Goal: Task Accomplishment & Management: Use online tool/utility

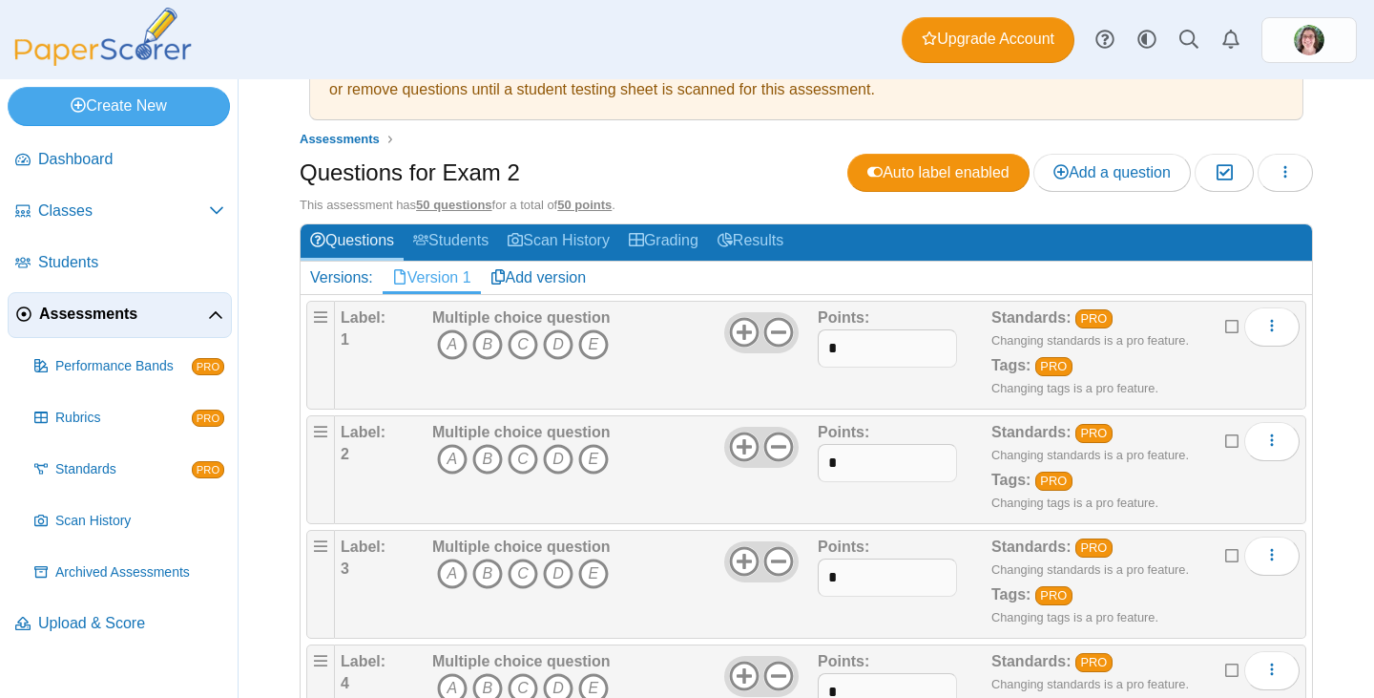
scroll to position [191, 0]
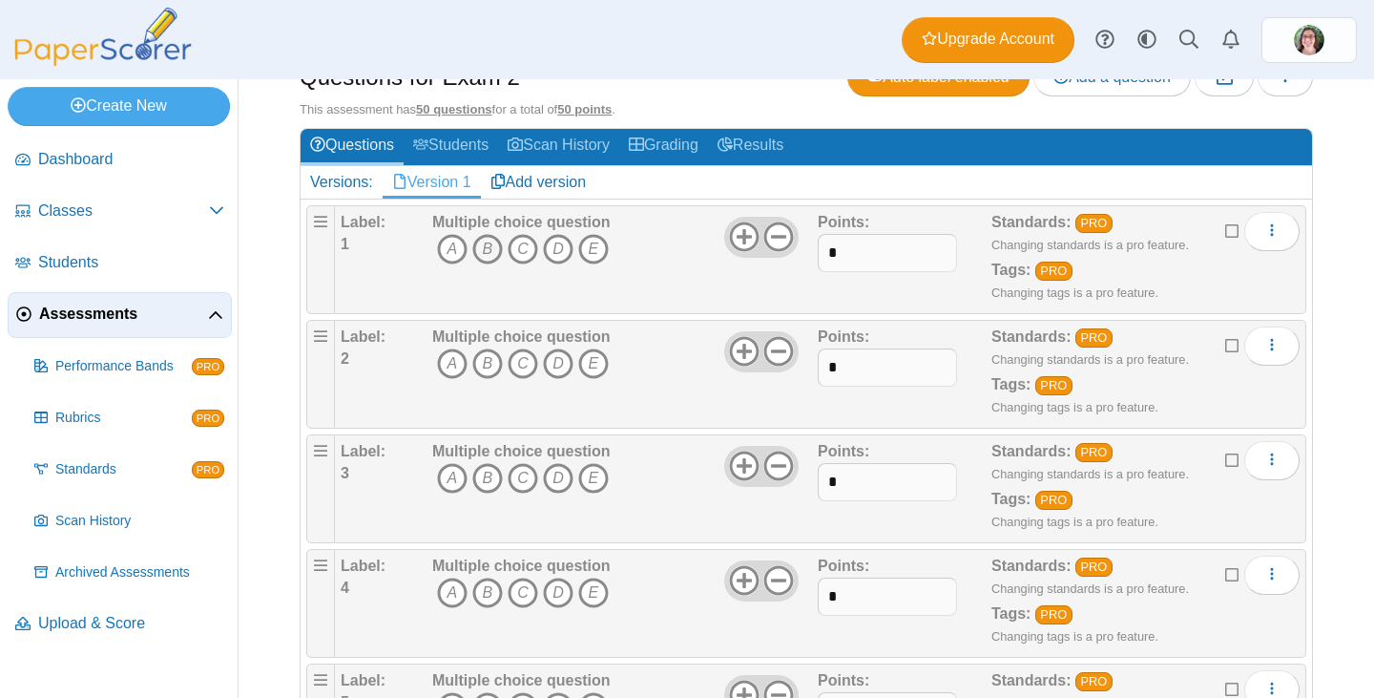
drag, startPoint x: 492, startPoint y: 246, endPoint x: 492, endPoint y: 258, distance: 11.5
click at [491, 248] on icon "B" at bounding box center [487, 249] width 31 height 31
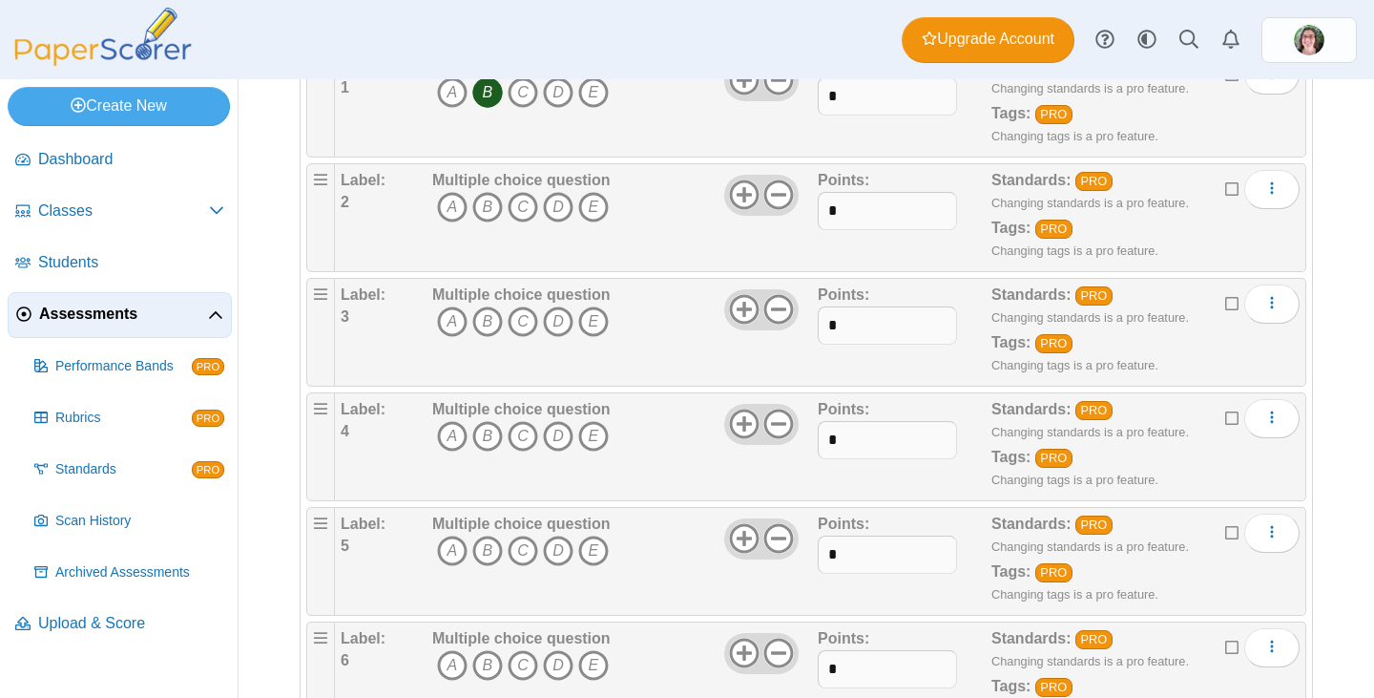
scroll to position [382, 0]
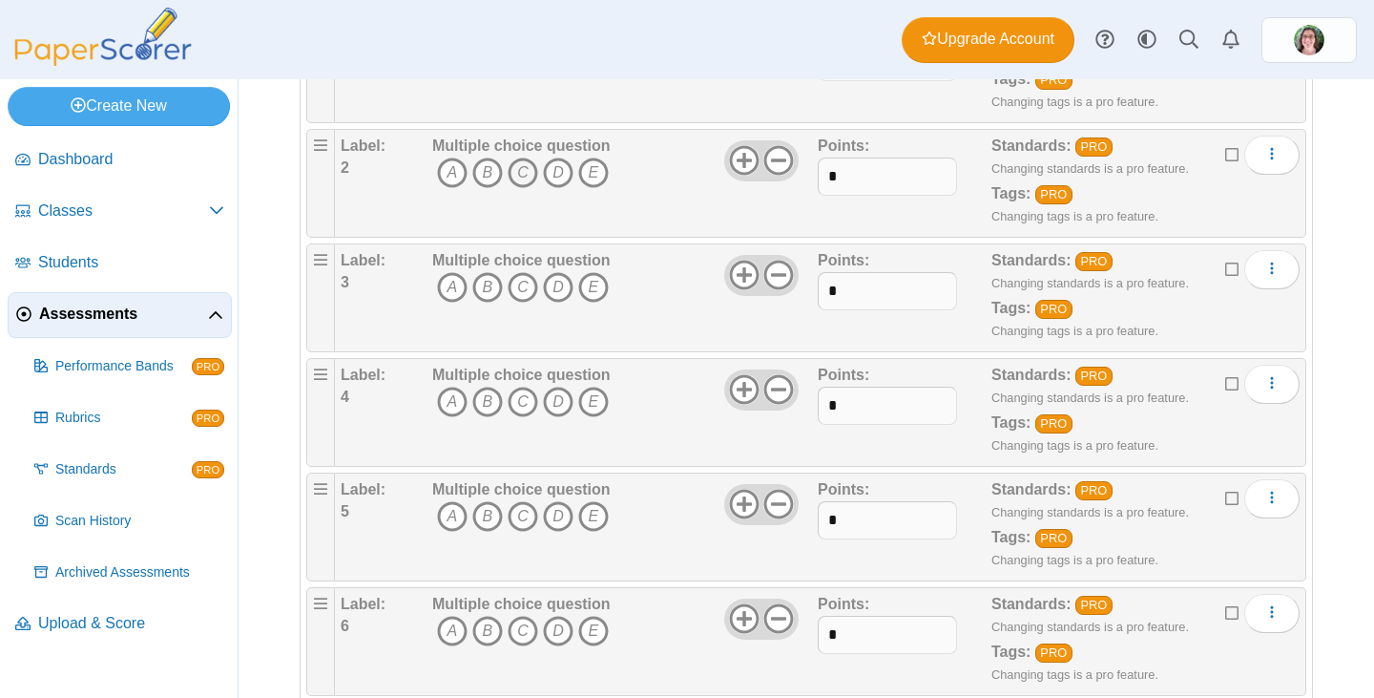
click at [518, 171] on icon "C" at bounding box center [523, 172] width 31 height 31
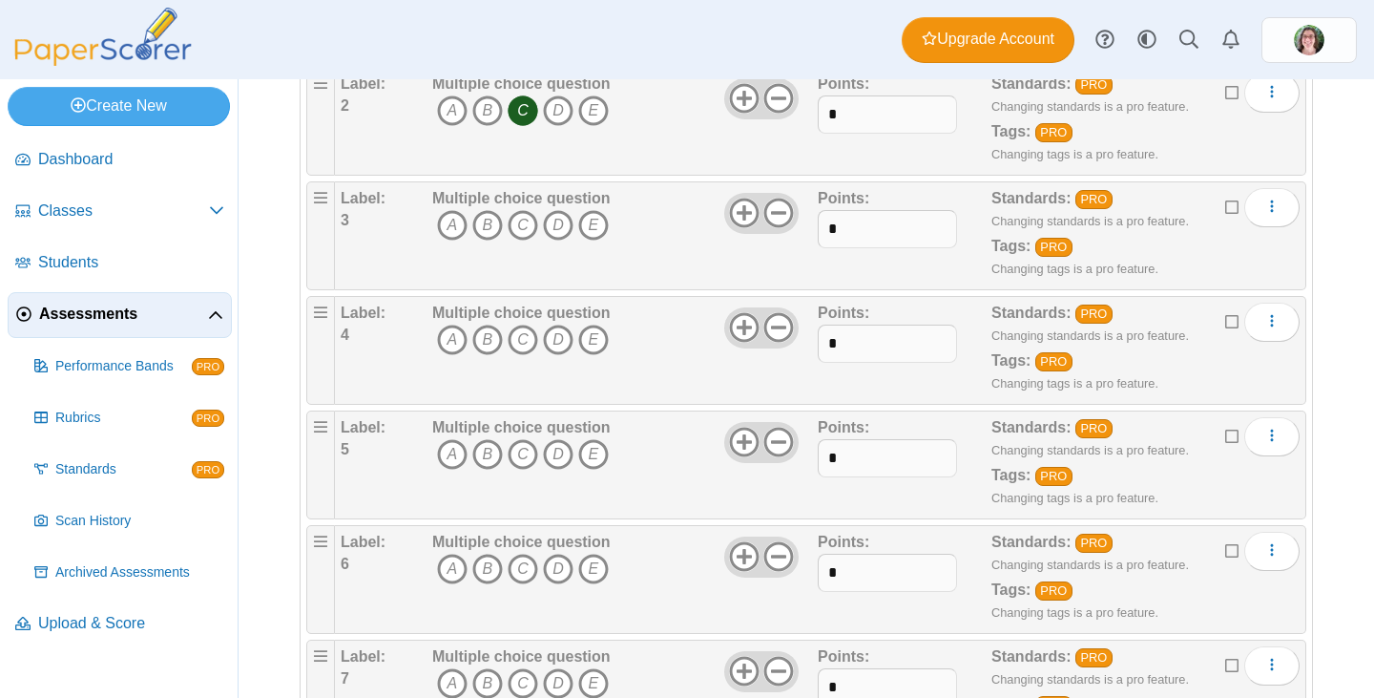
scroll to position [477, 0]
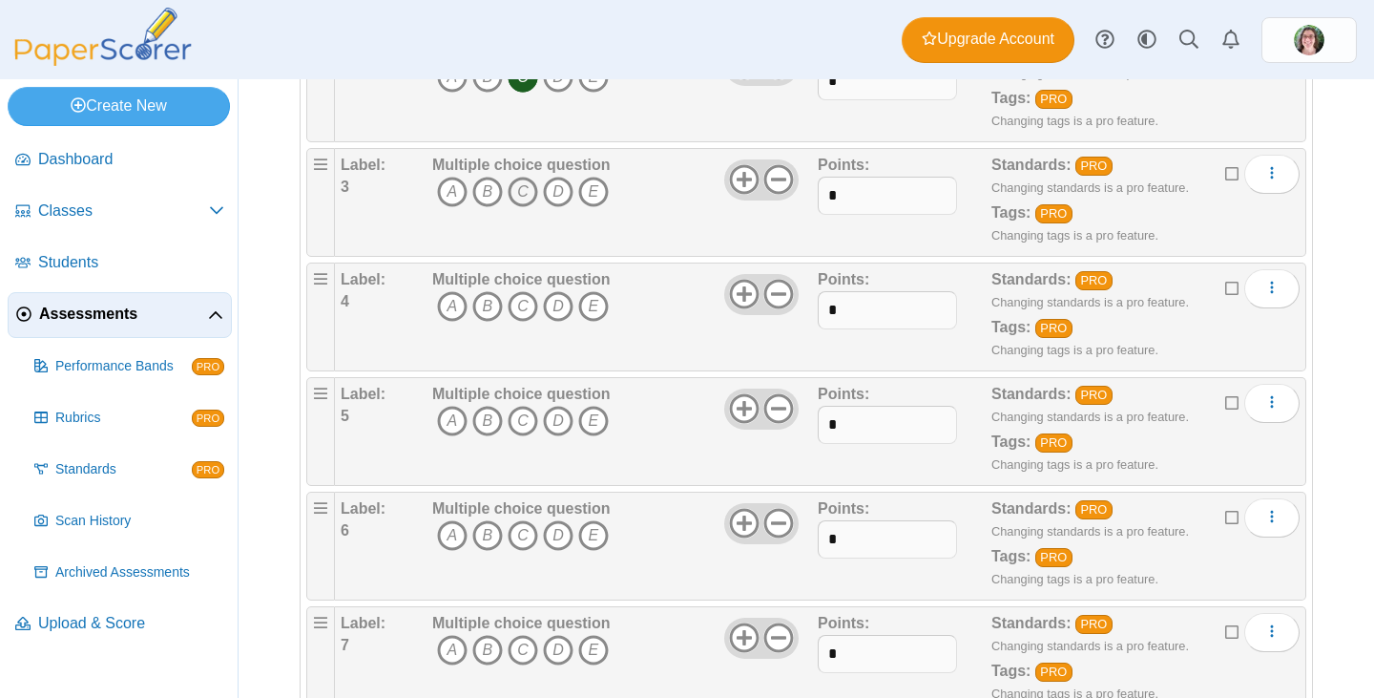
click at [525, 187] on icon "C" at bounding box center [523, 192] width 31 height 31
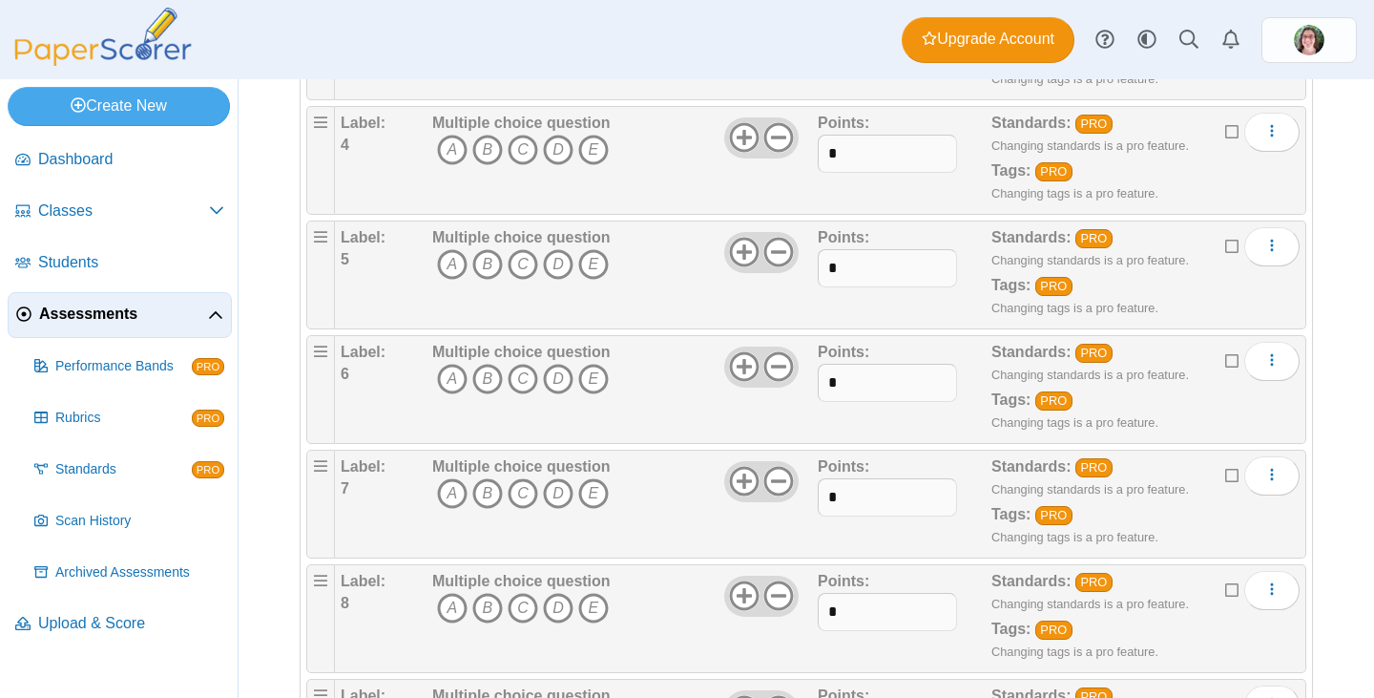
scroll to position [573, 0]
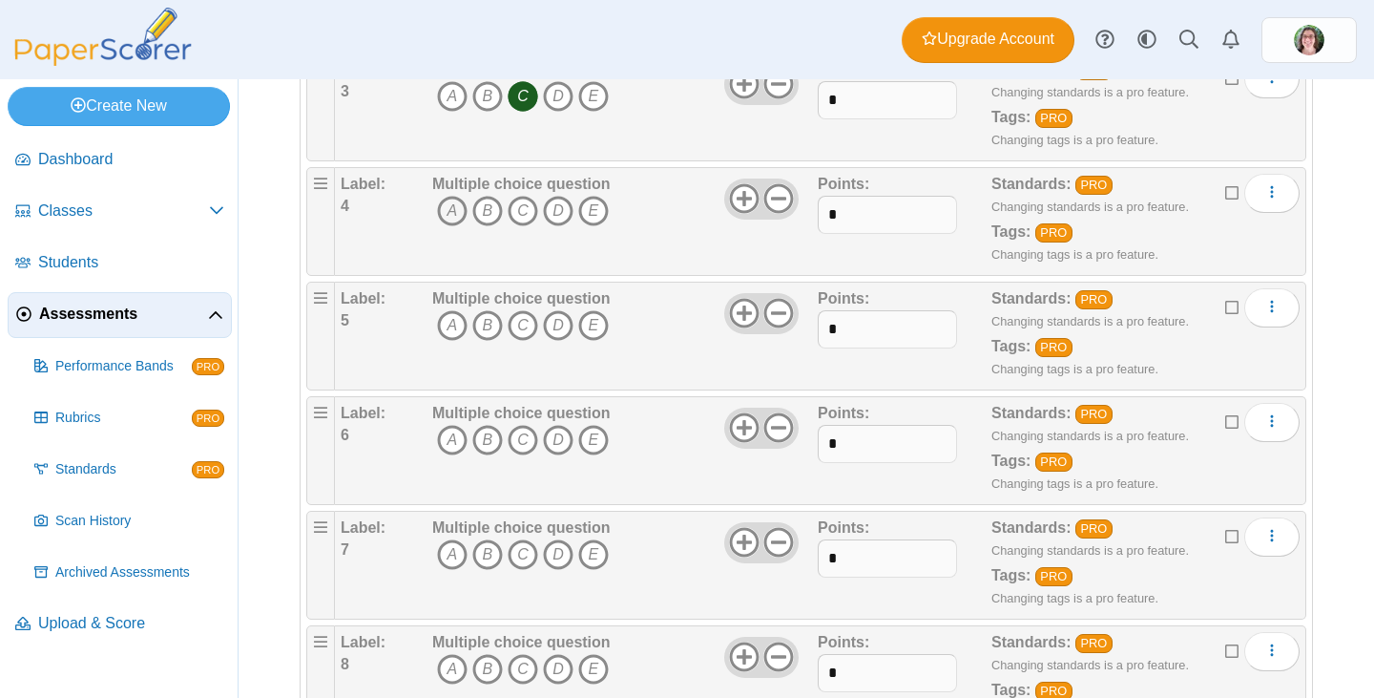
click at [445, 207] on icon "A" at bounding box center [452, 211] width 31 height 31
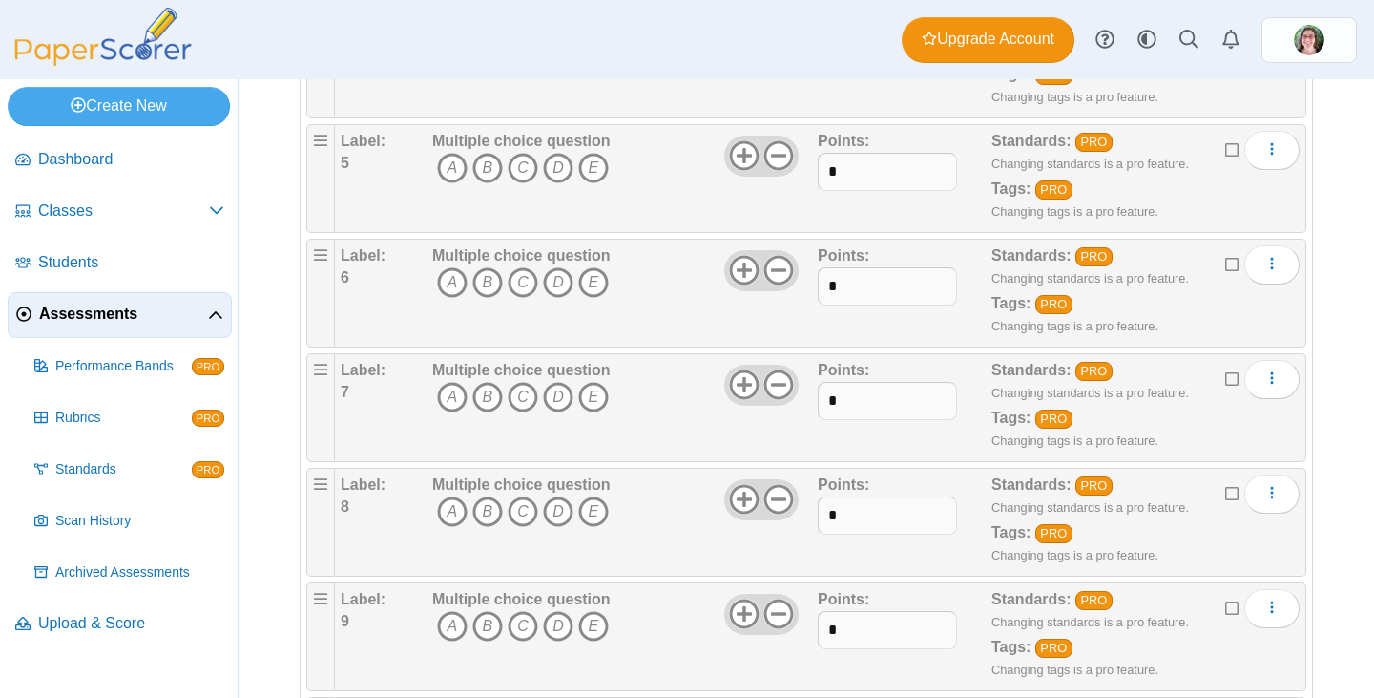
scroll to position [764, 0]
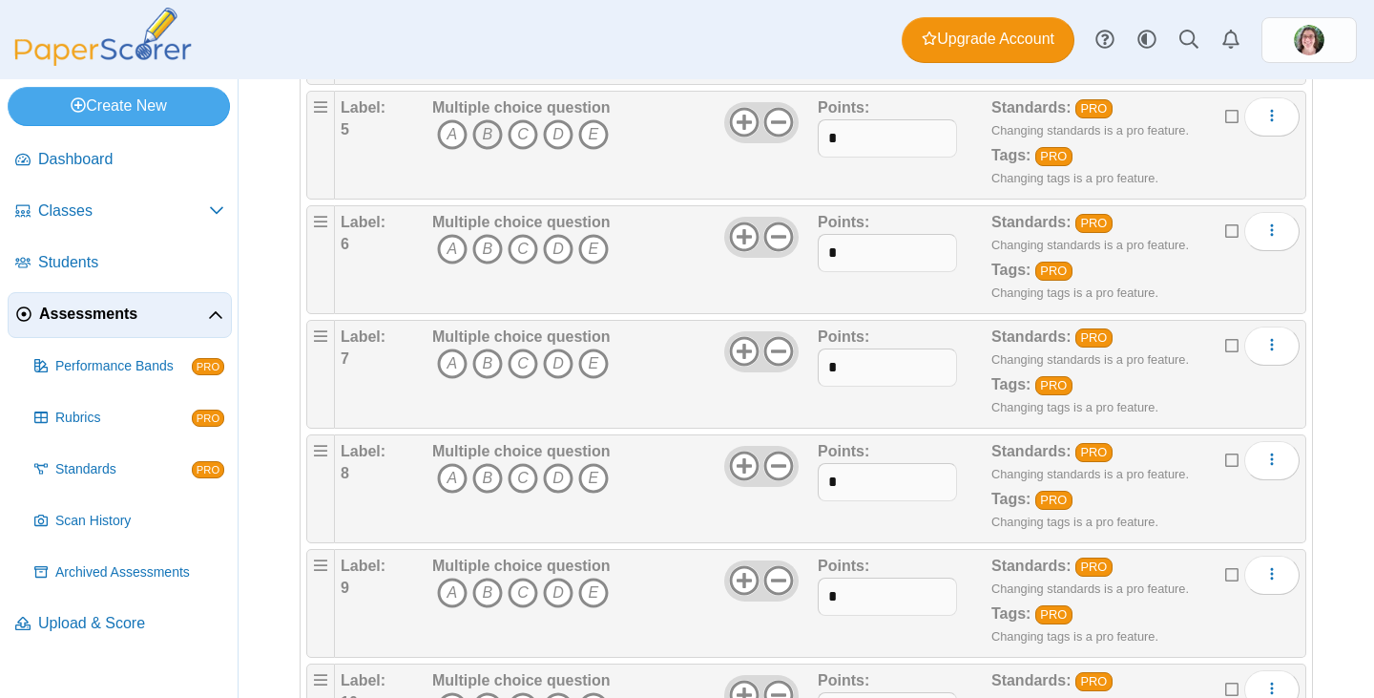
click at [492, 135] on icon "B" at bounding box center [487, 134] width 31 height 31
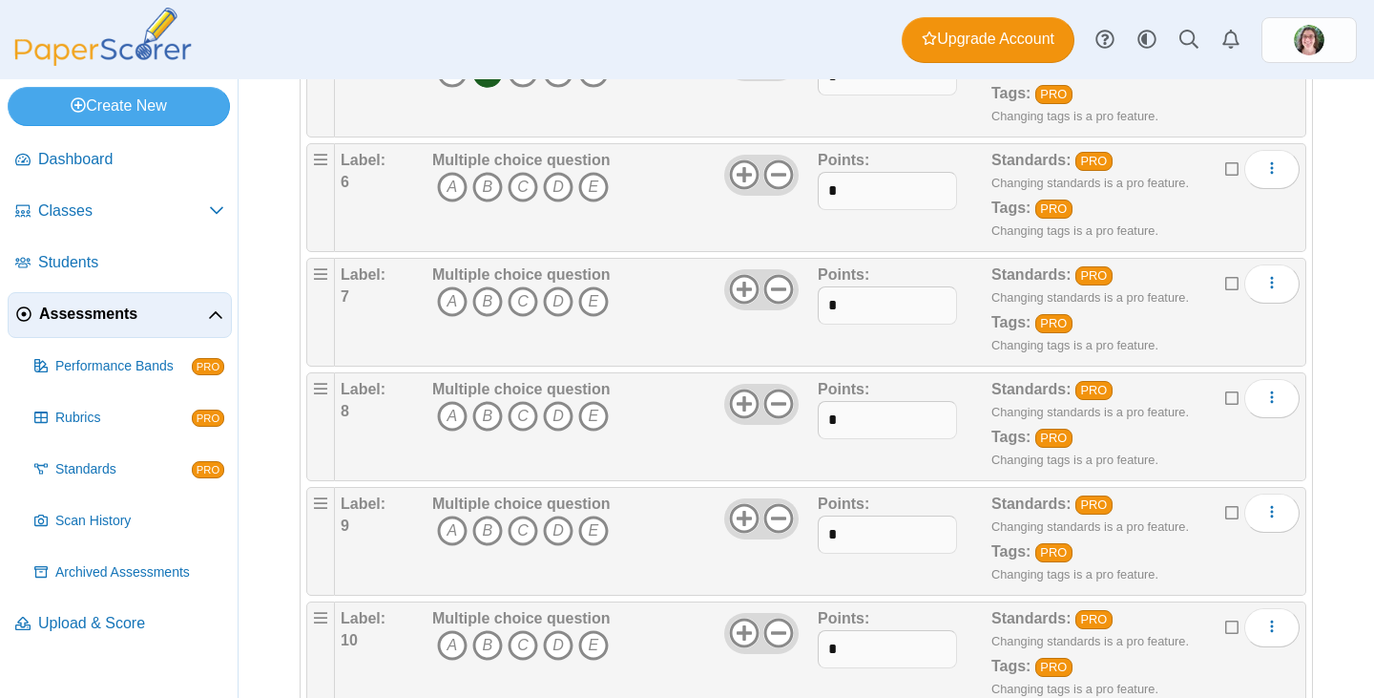
scroll to position [859, 0]
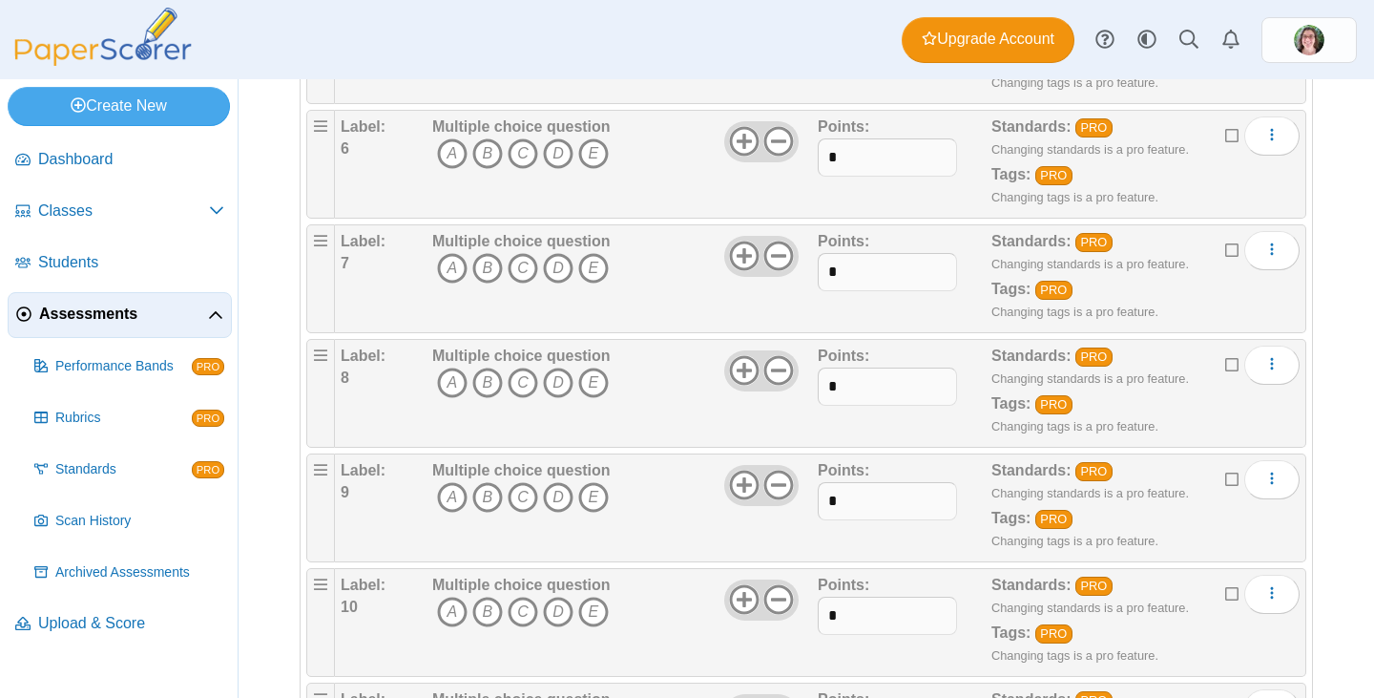
drag, startPoint x: 492, startPoint y: 157, endPoint x: 498, endPoint y: 189, distance: 33.1
click at [492, 160] on icon "B" at bounding box center [487, 153] width 31 height 31
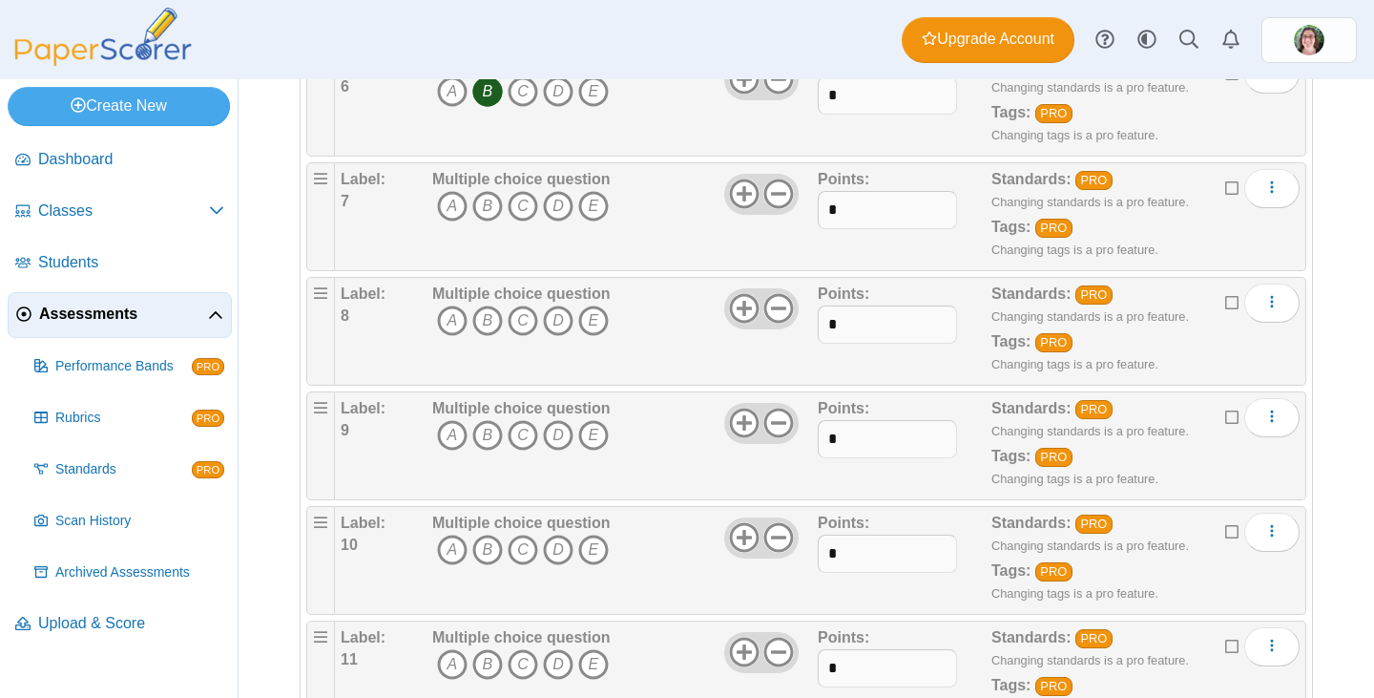
scroll to position [954, 0]
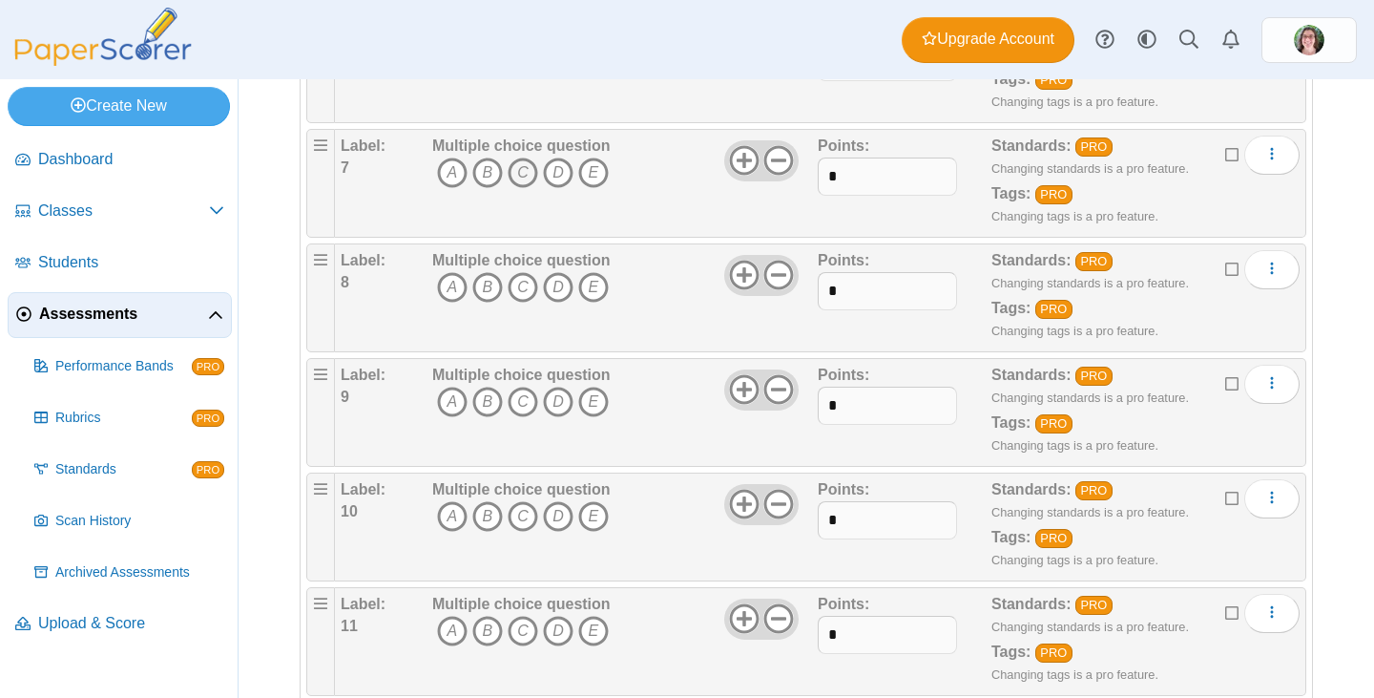
click at [521, 177] on icon "C" at bounding box center [523, 172] width 31 height 31
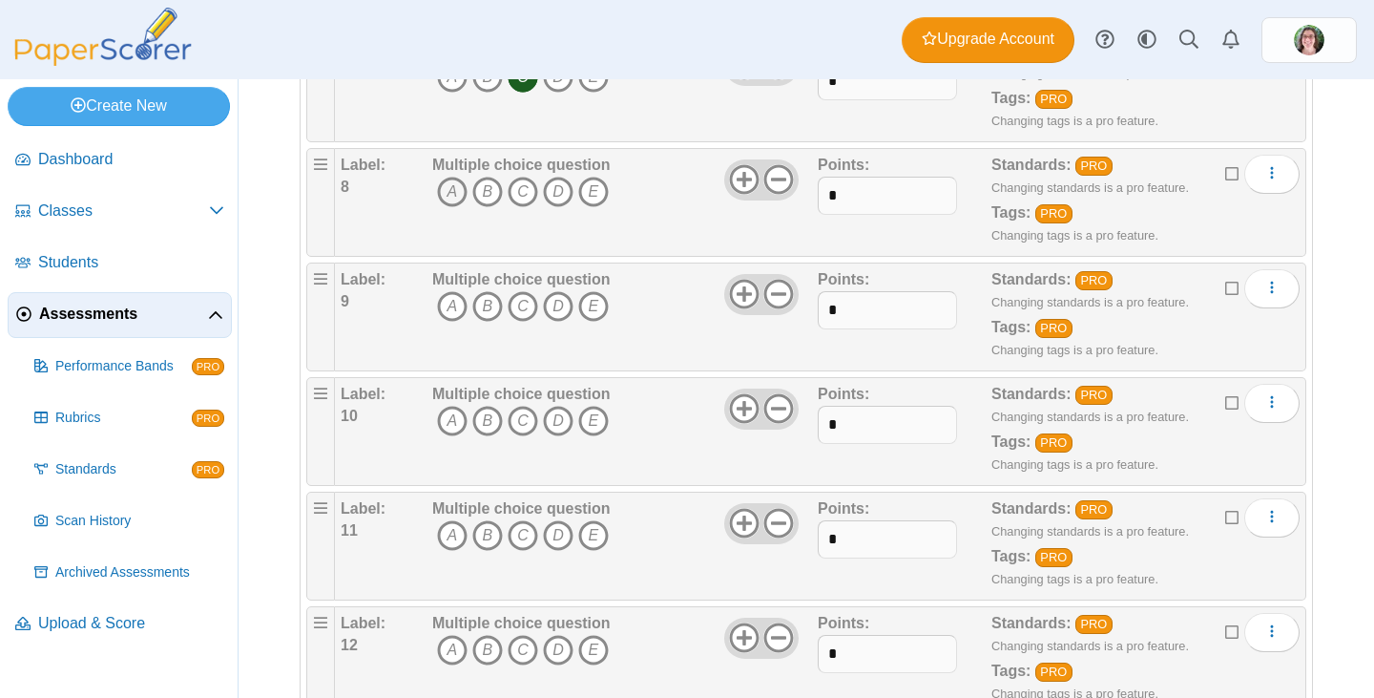
click at [451, 194] on icon "A" at bounding box center [452, 192] width 31 height 31
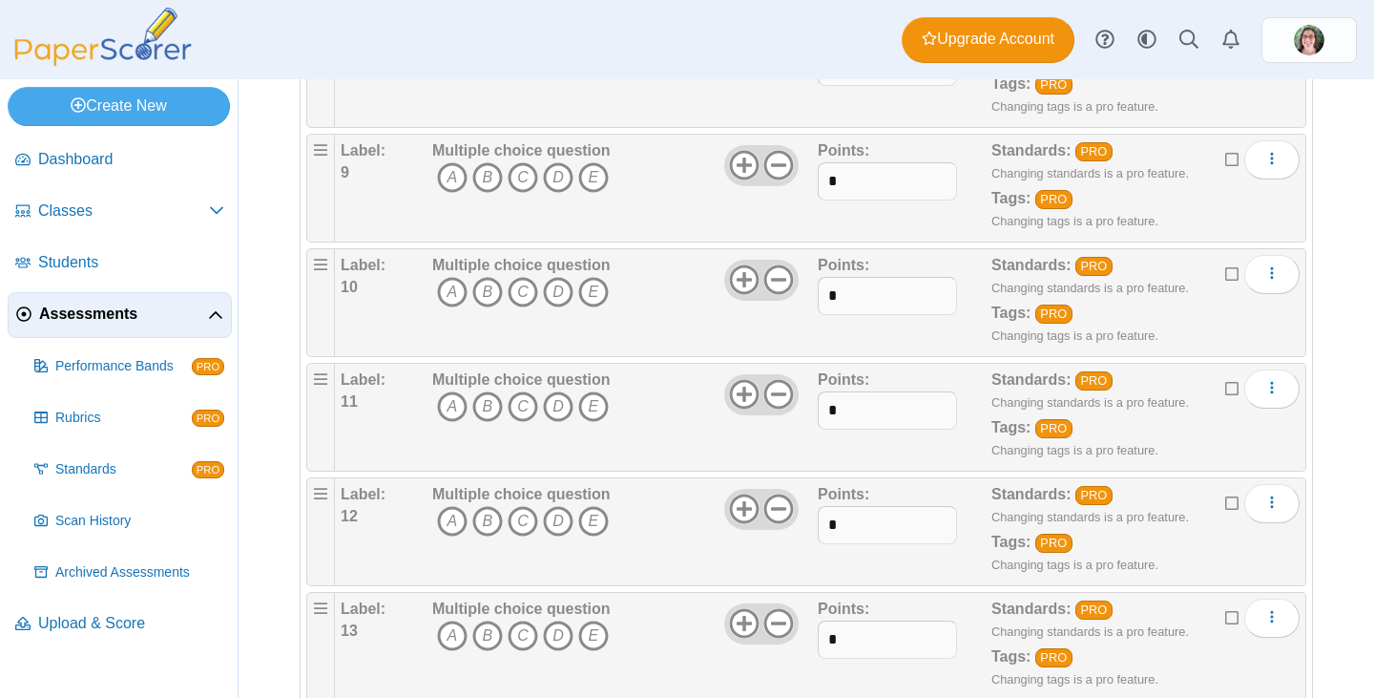
scroll to position [1145, 0]
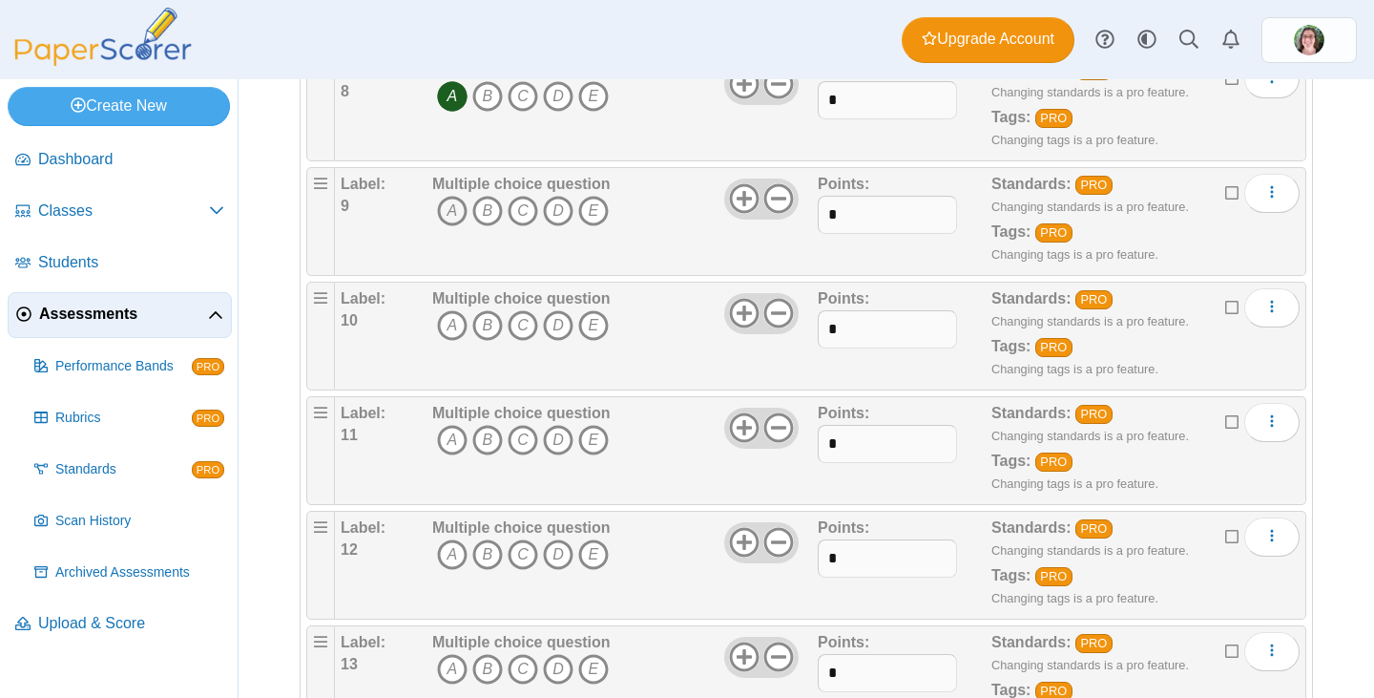
click at [451, 213] on icon "A" at bounding box center [452, 211] width 31 height 31
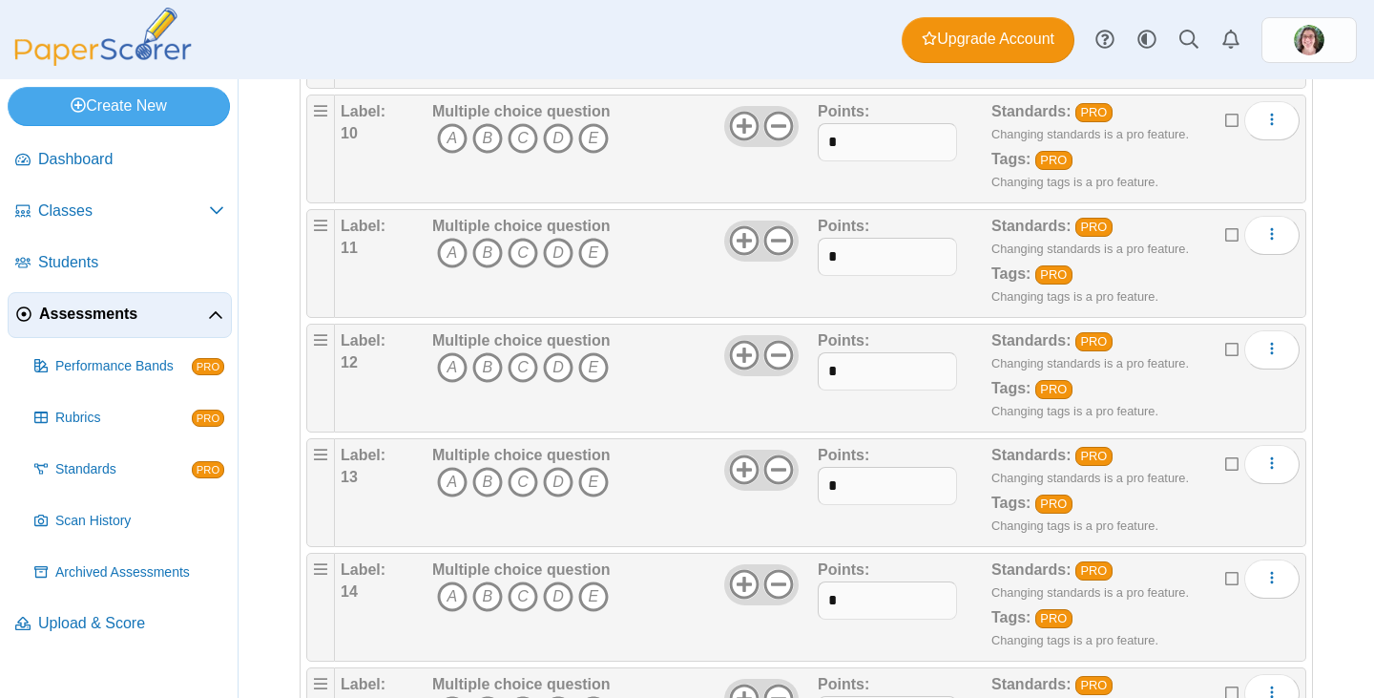
scroll to position [1336, 0]
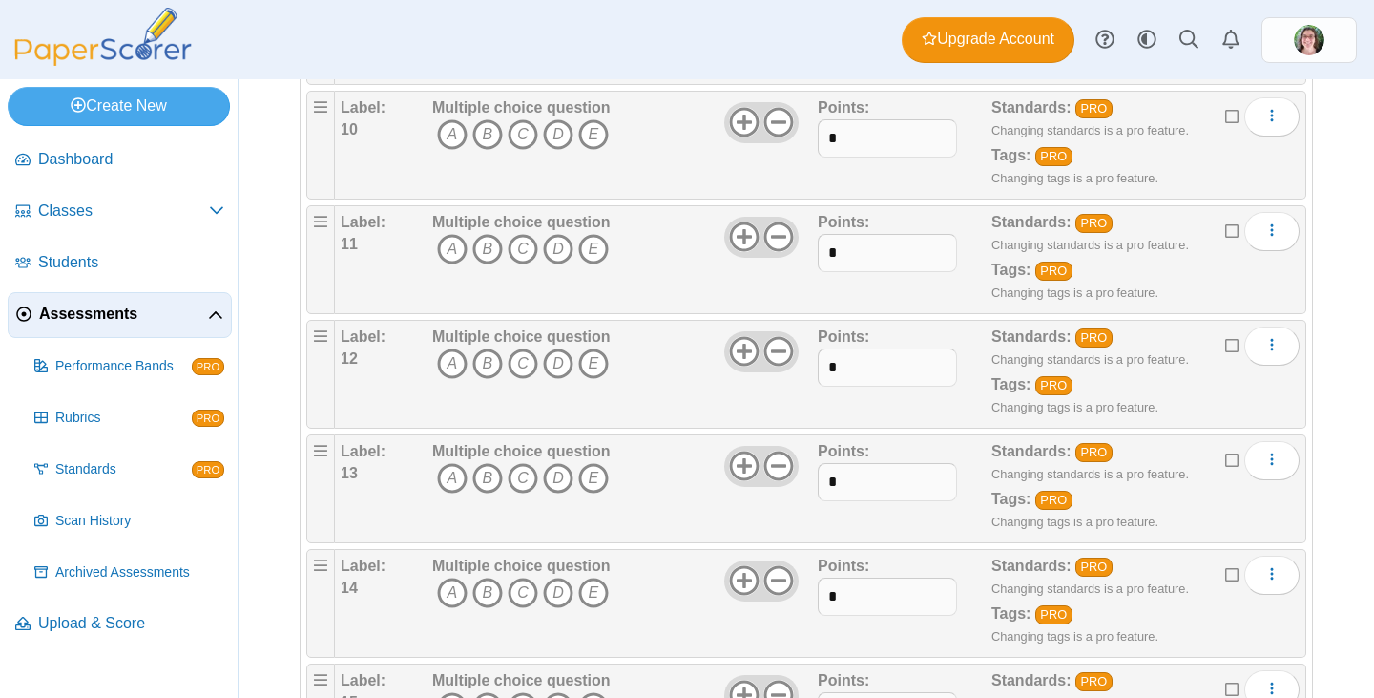
drag, startPoint x: 491, startPoint y: 136, endPoint x: 520, endPoint y: 193, distance: 63.6
click at [491, 137] on icon "B" at bounding box center [487, 134] width 31 height 31
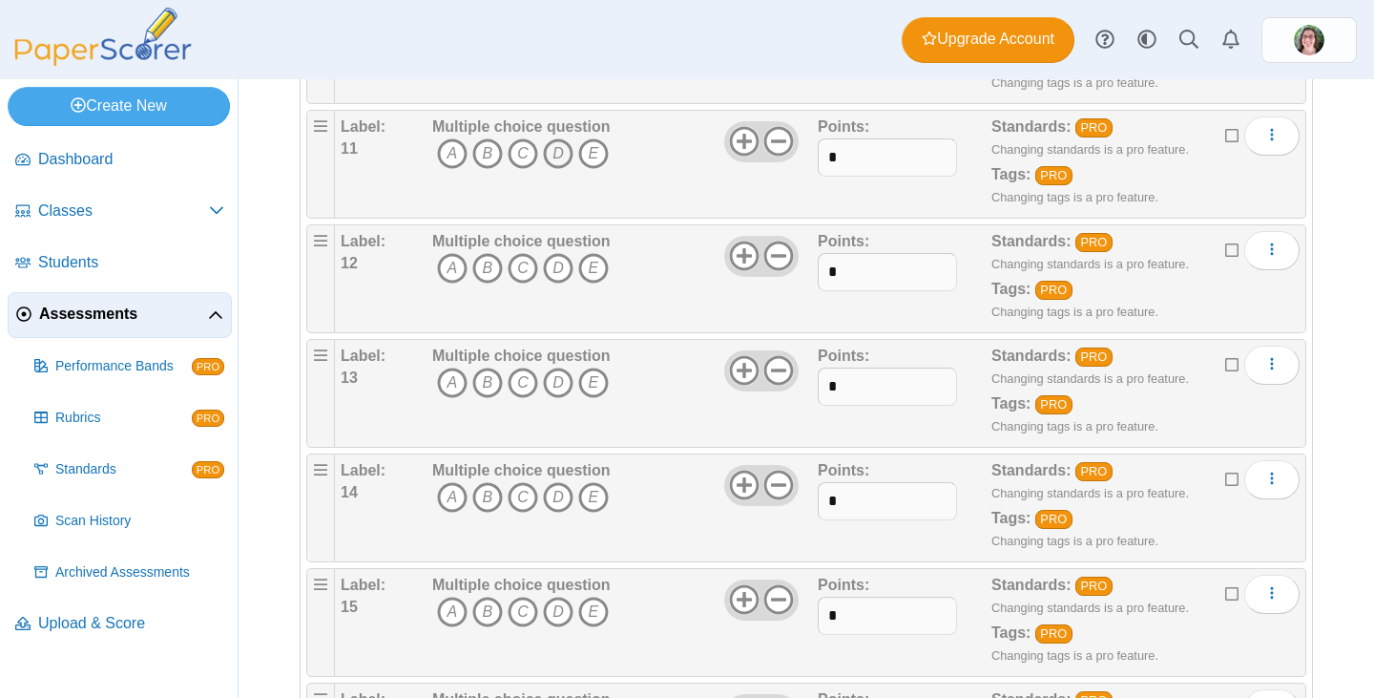
click at [557, 153] on icon "D" at bounding box center [558, 153] width 31 height 31
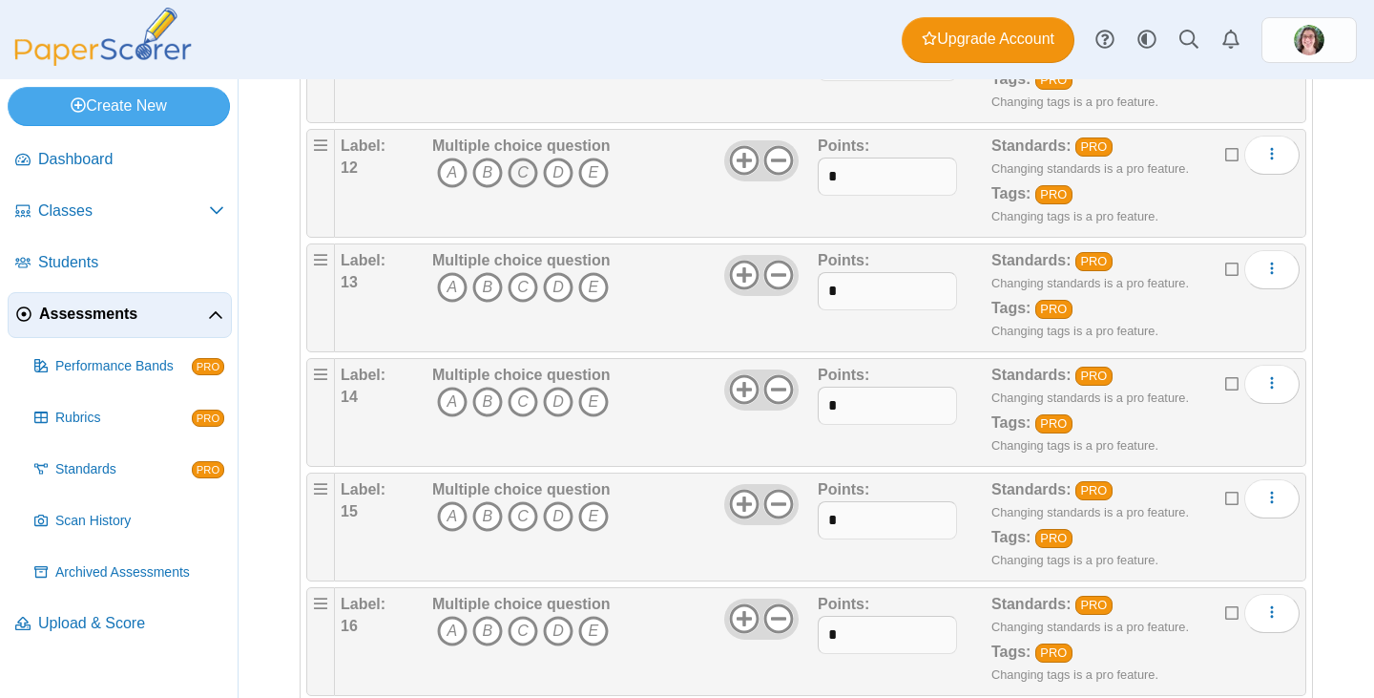
click at [524, 173] on icon "C" at bounding box center [523, 172] width 31 height 31
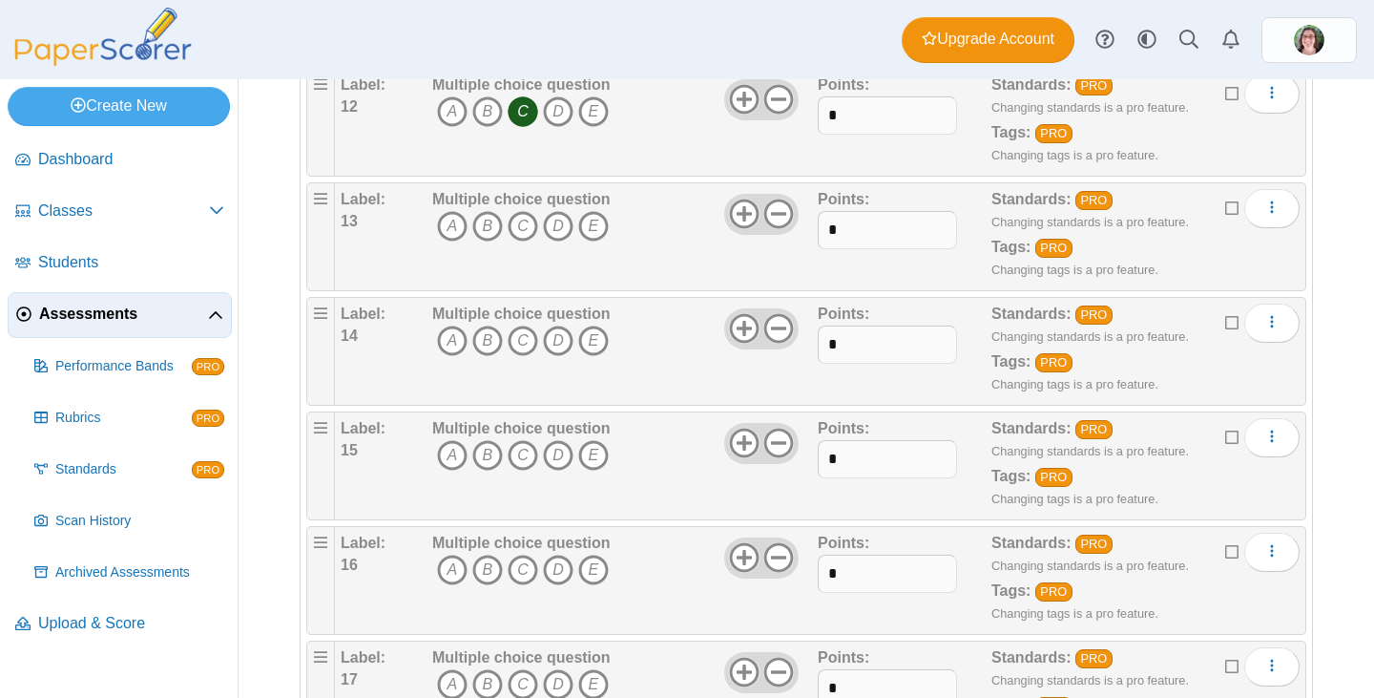
scroll to position [1623, 0]
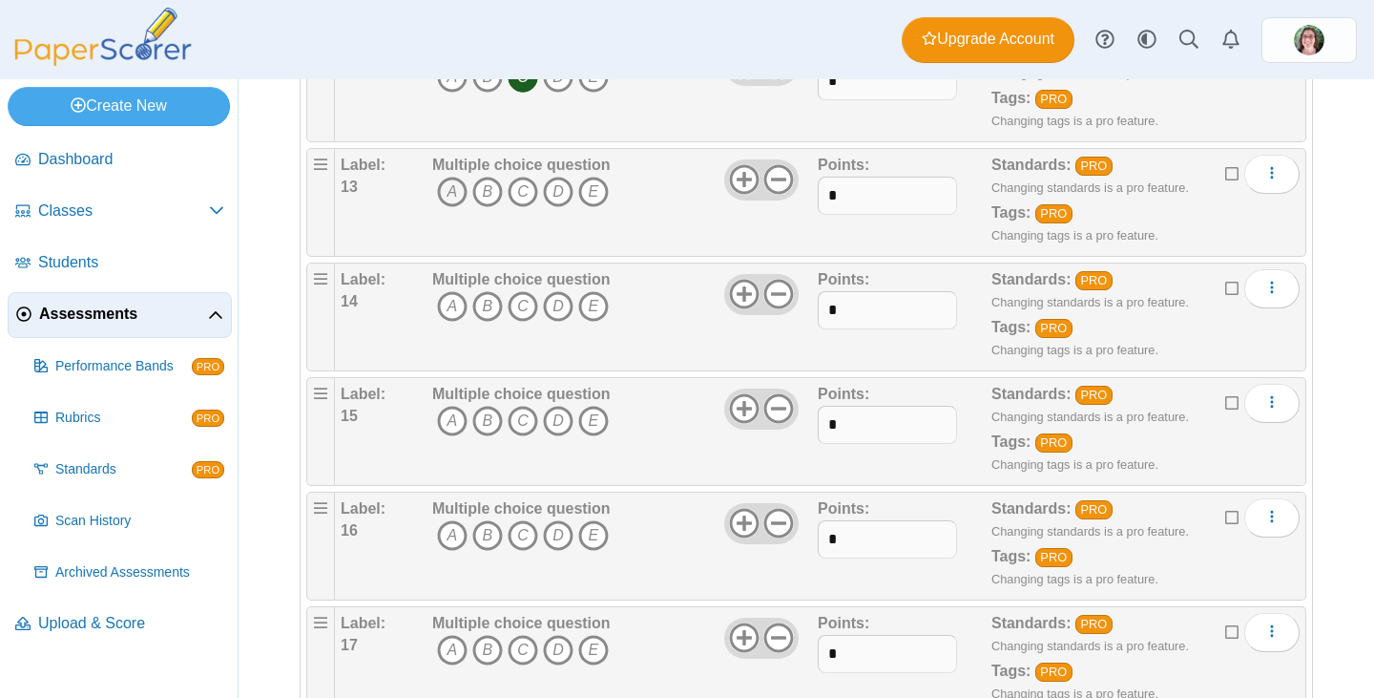
click at [446, 187] on icon "A" at bounding box center [452, 192] width 31 height 31
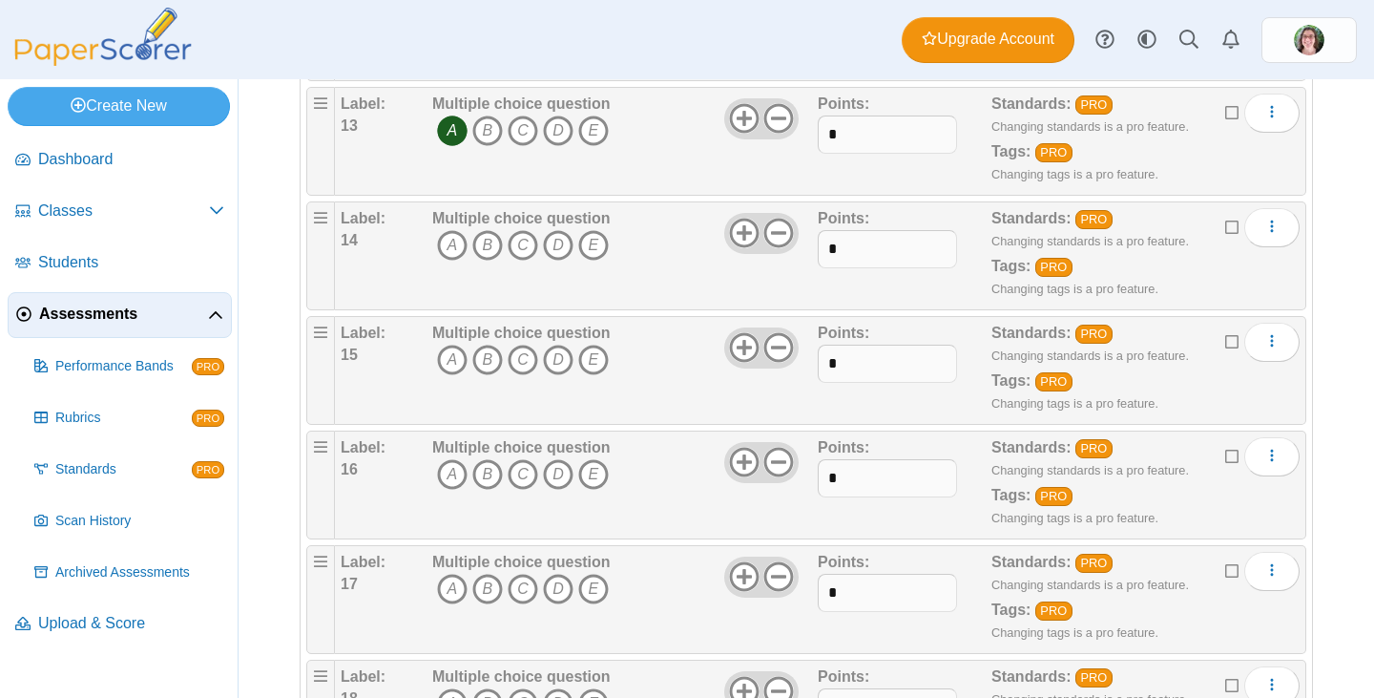
scroll to position [1718, 0]
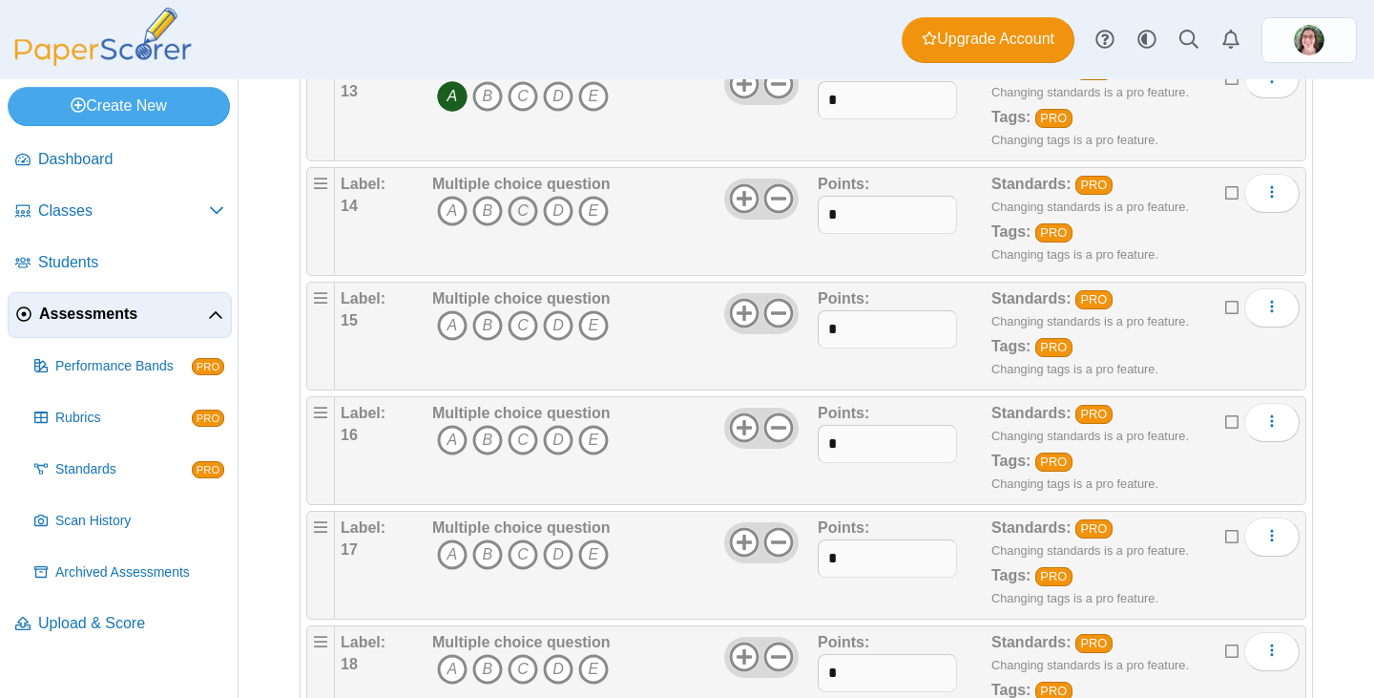
click at [519, 209] on icon "C" at bounding box center [523, 211] width 31 height 31
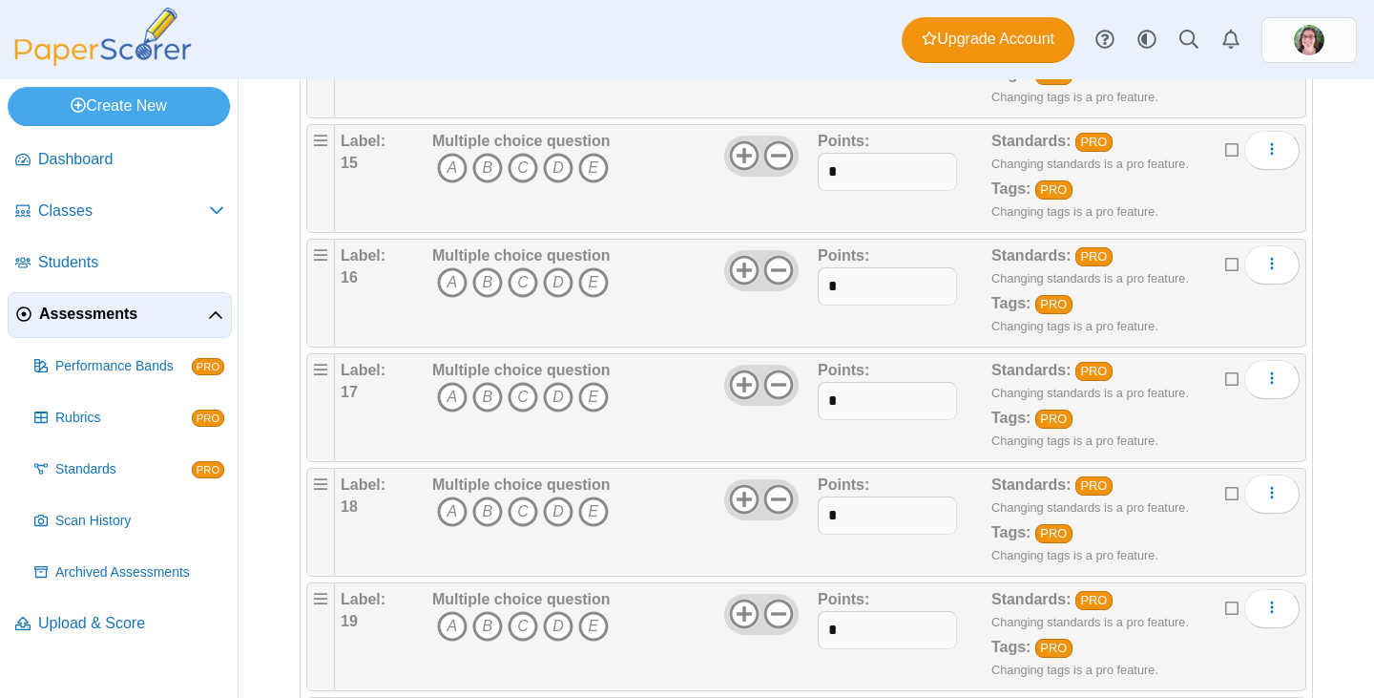
scroll to position [1909, 0]
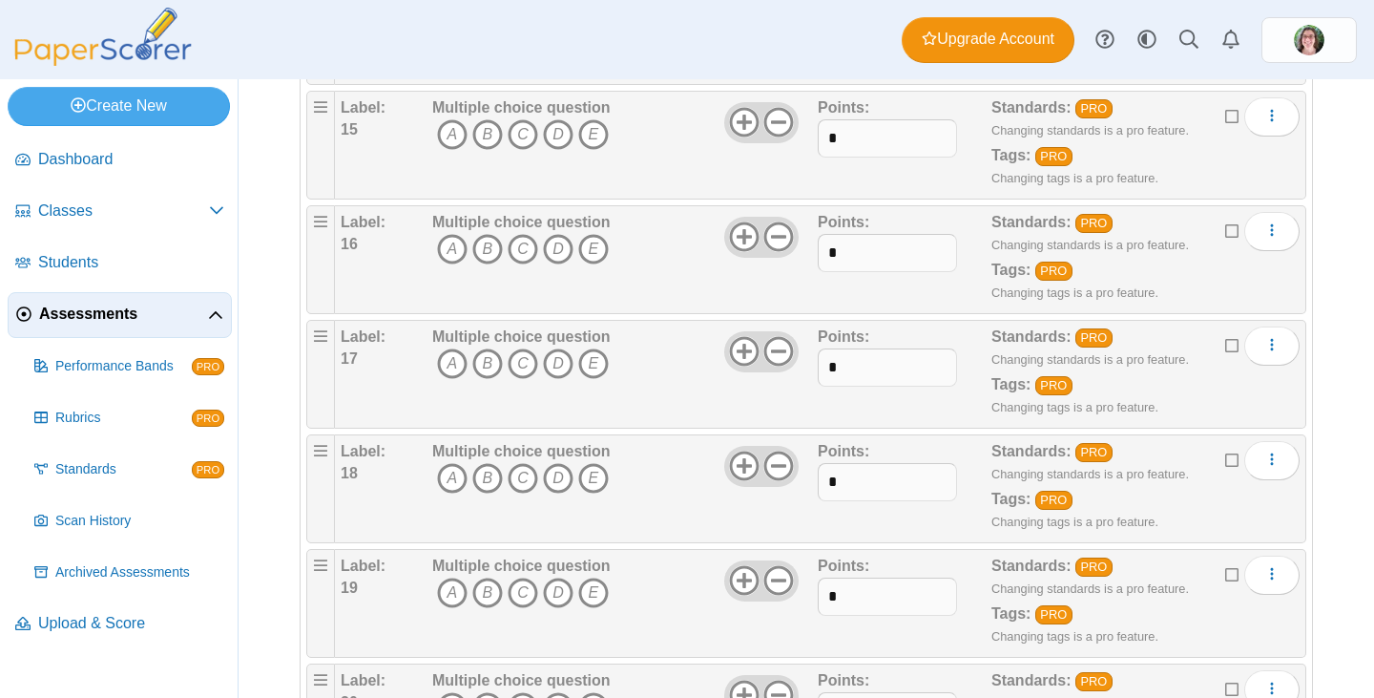
drag, startPoint x: 487, startPoint y: 138, endPoint x: 534, endPoint y: 217, distance: 91.7
click at [488, 138] on icon "B" at bounding box center [487, 134] width 31 height 31
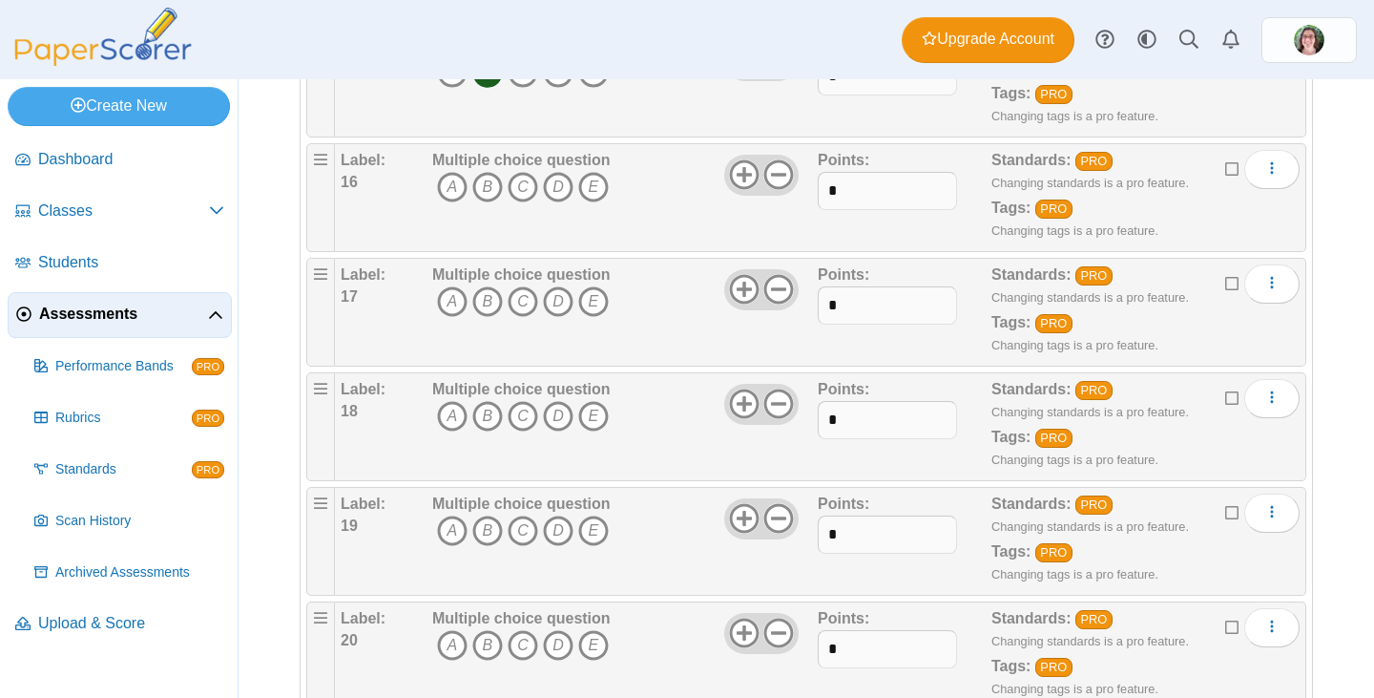
scroll to position [2004, 0]
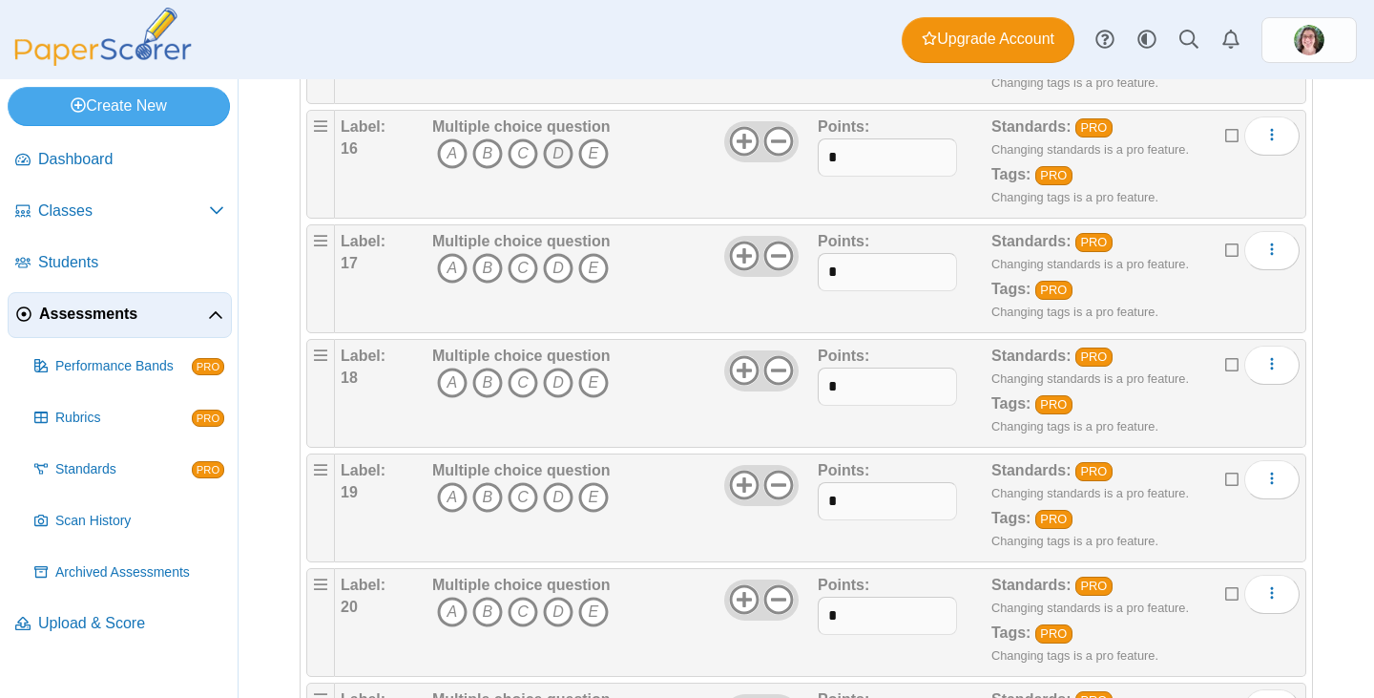
click at [554, 152] on icon "D" at bounding box center [558, 153] width 31 height 31
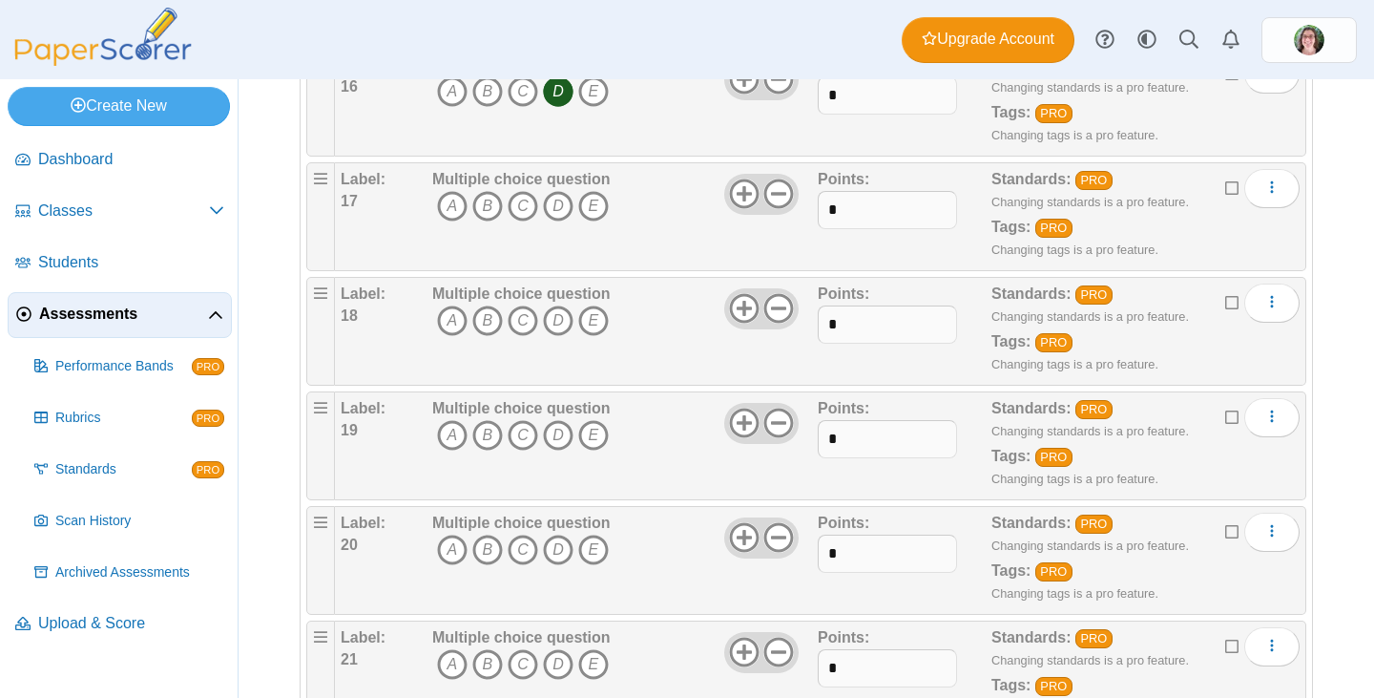
scroll to position [2100, 0]
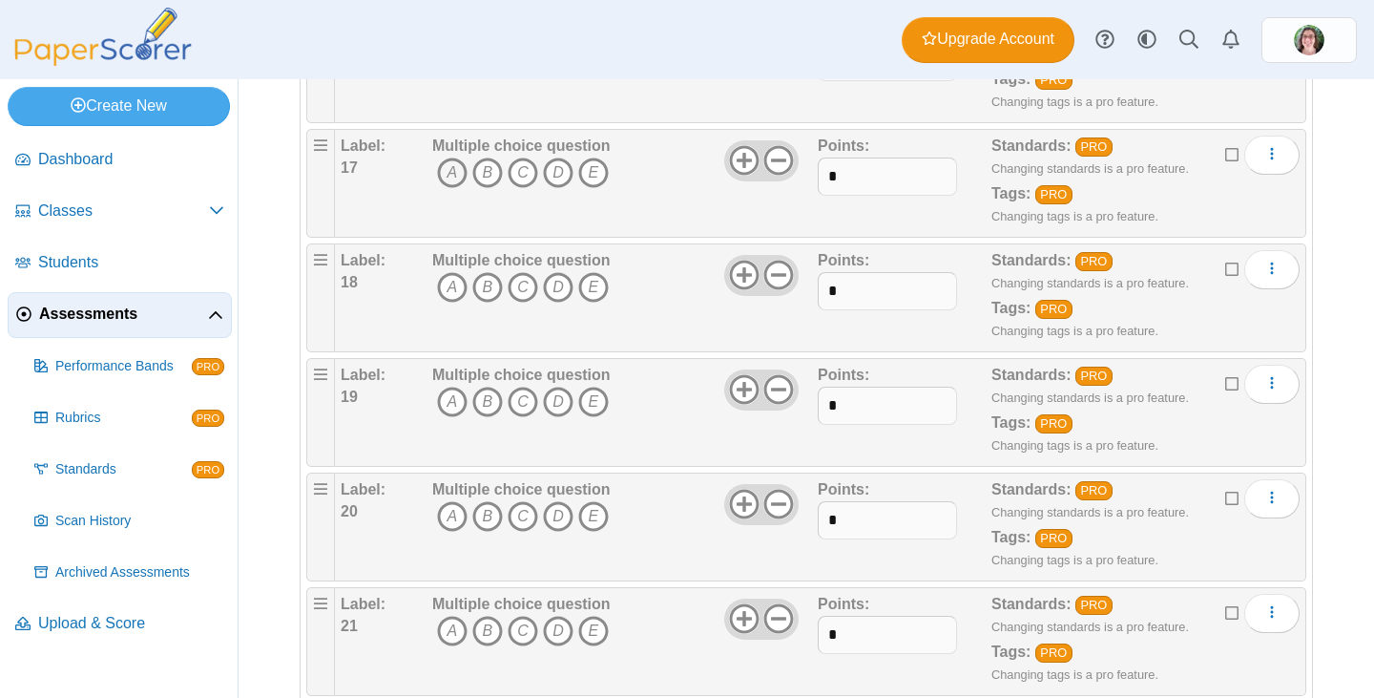
click at [454, 173] on icon "A" at bounding box center [452, 172] width 31 height 31
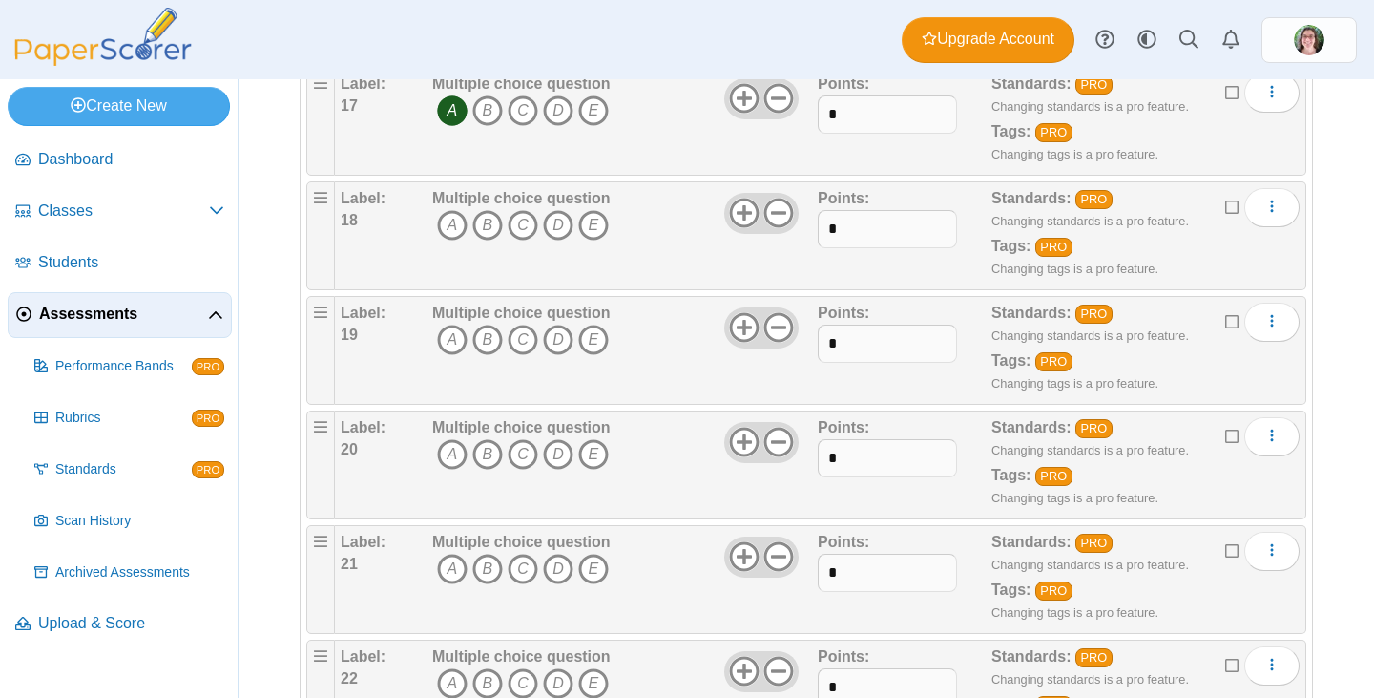
scroll to position [2195, 0]
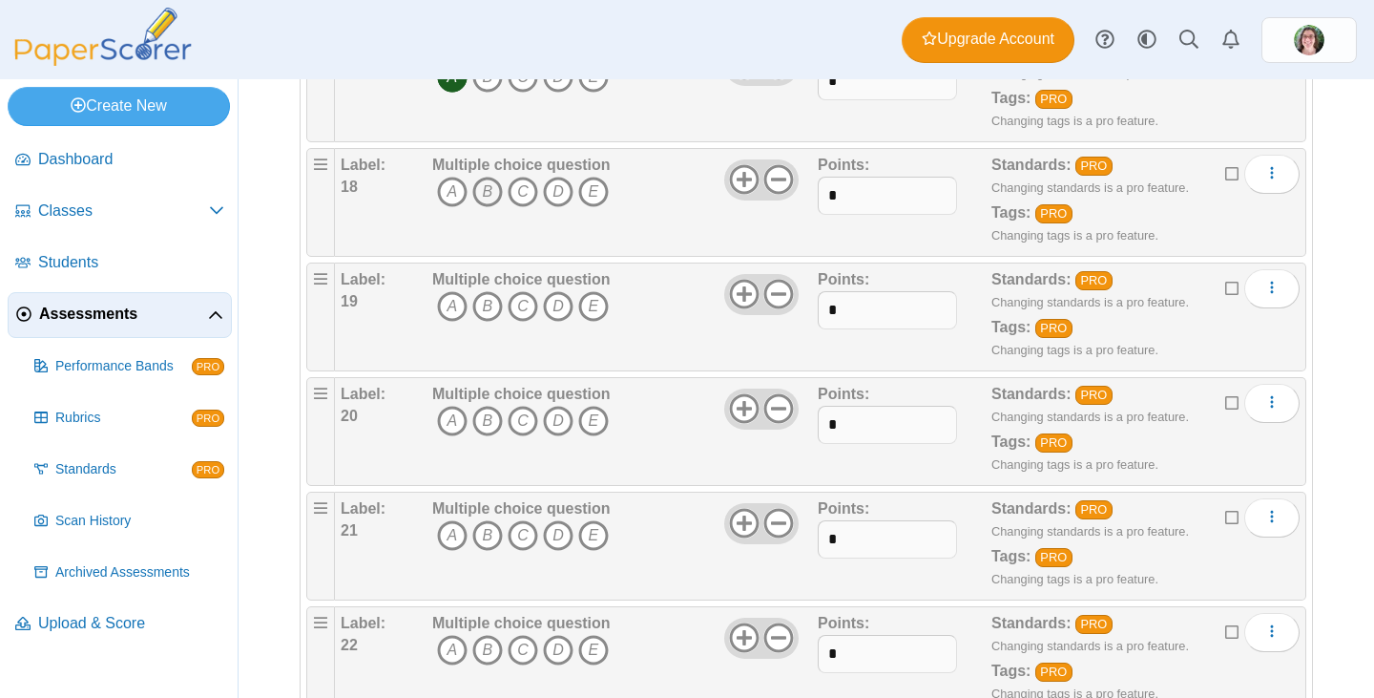
click at [488, 194] on icon "B" at bounding box center [487, 192] width 31 height 31
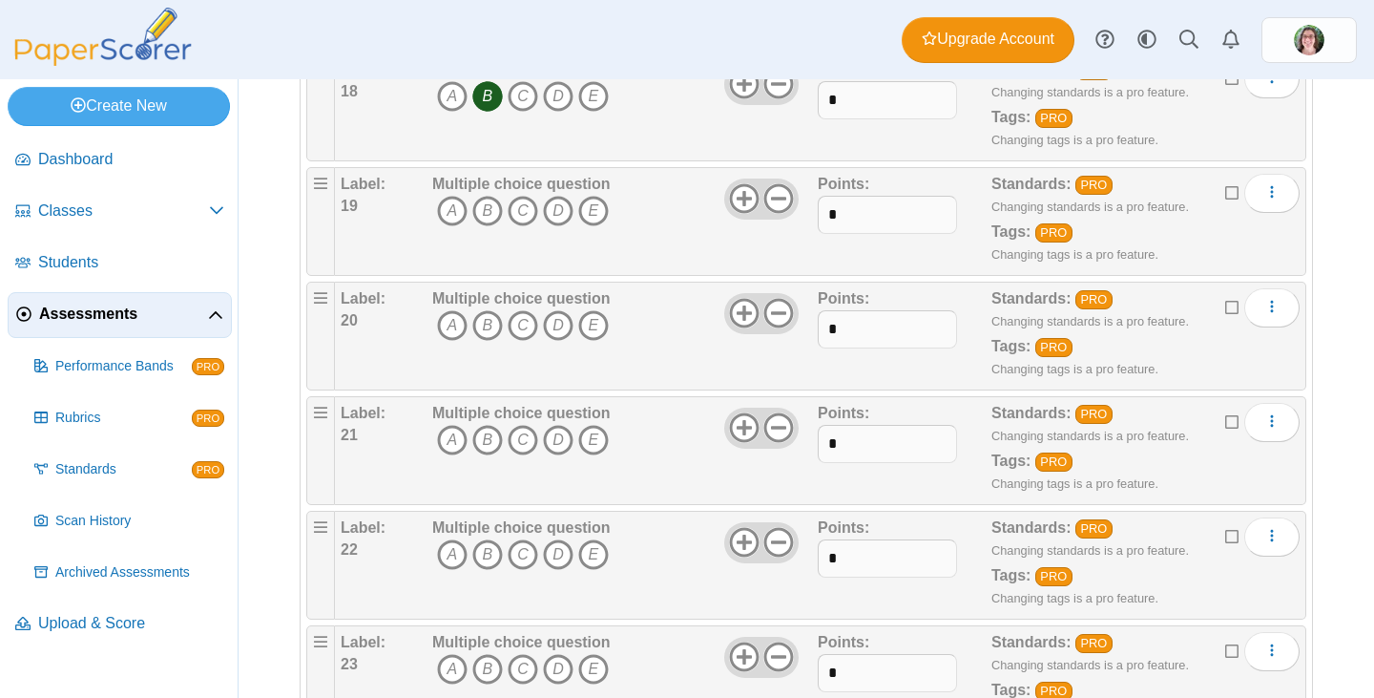
scroll to position [2386, 0]
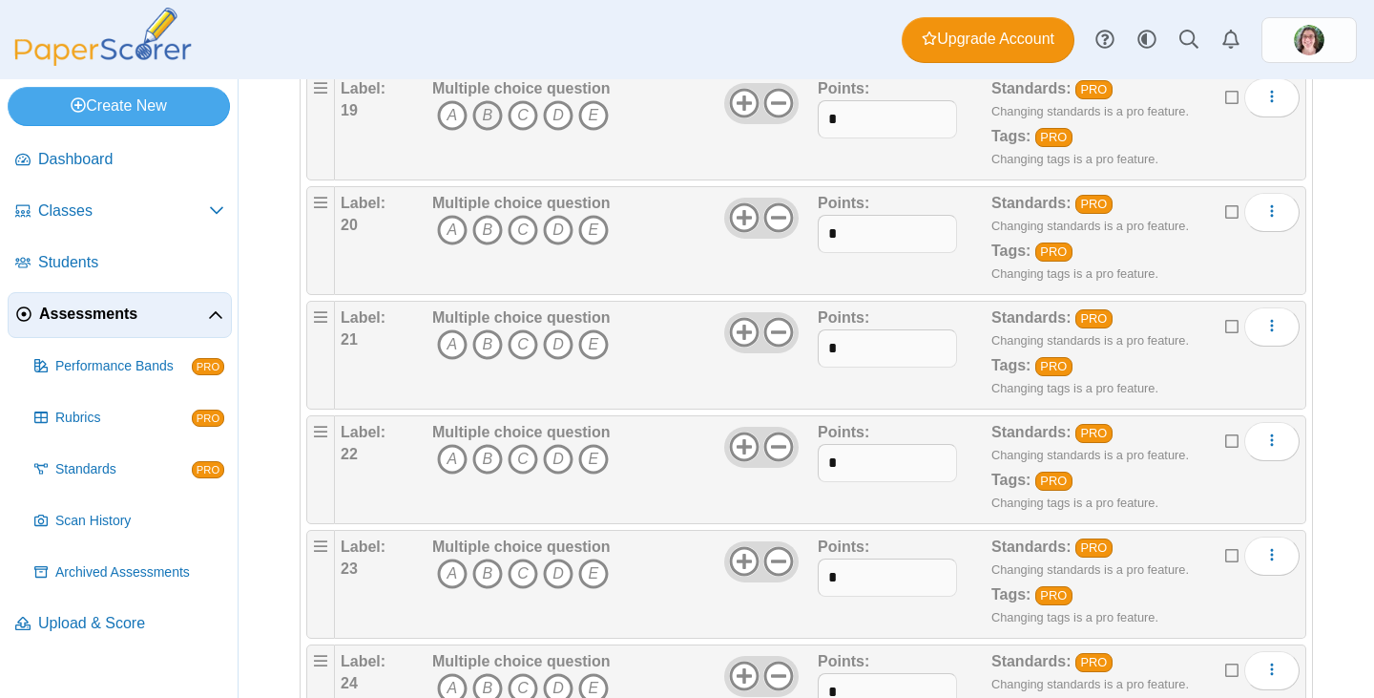
drag, startPoint x: 486, startPoint y: 109, endPoint x: 485, endPoint y: 123, distance: 14.3
click at [486, 109] on icon "B" at bounding box center [487, 115] width 31 height 31
drag, startPoint x: 523, startPoint y: 232, endPoint x: 565, endPoint y: 287, distance: 69.5
click at [527, 238] on icon "C" at bounding box center [523, 230] width 31 height 31
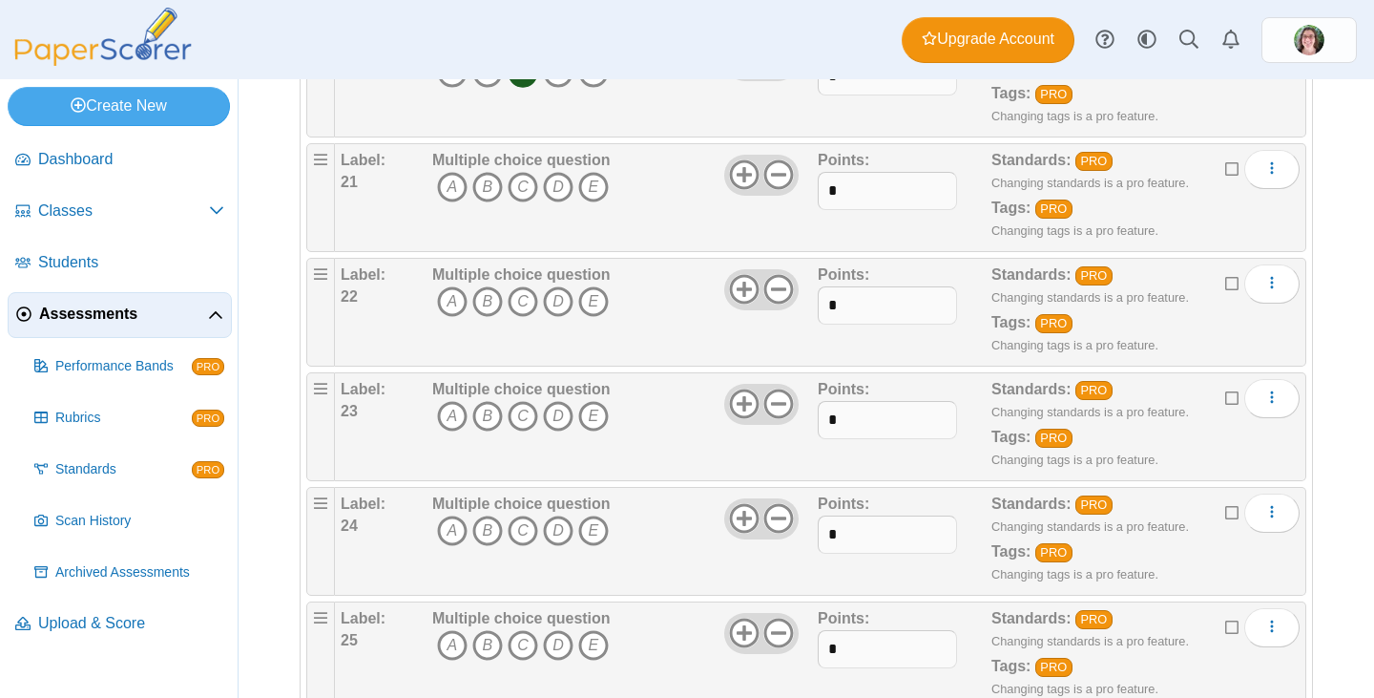
scroll to position [2577, 0]
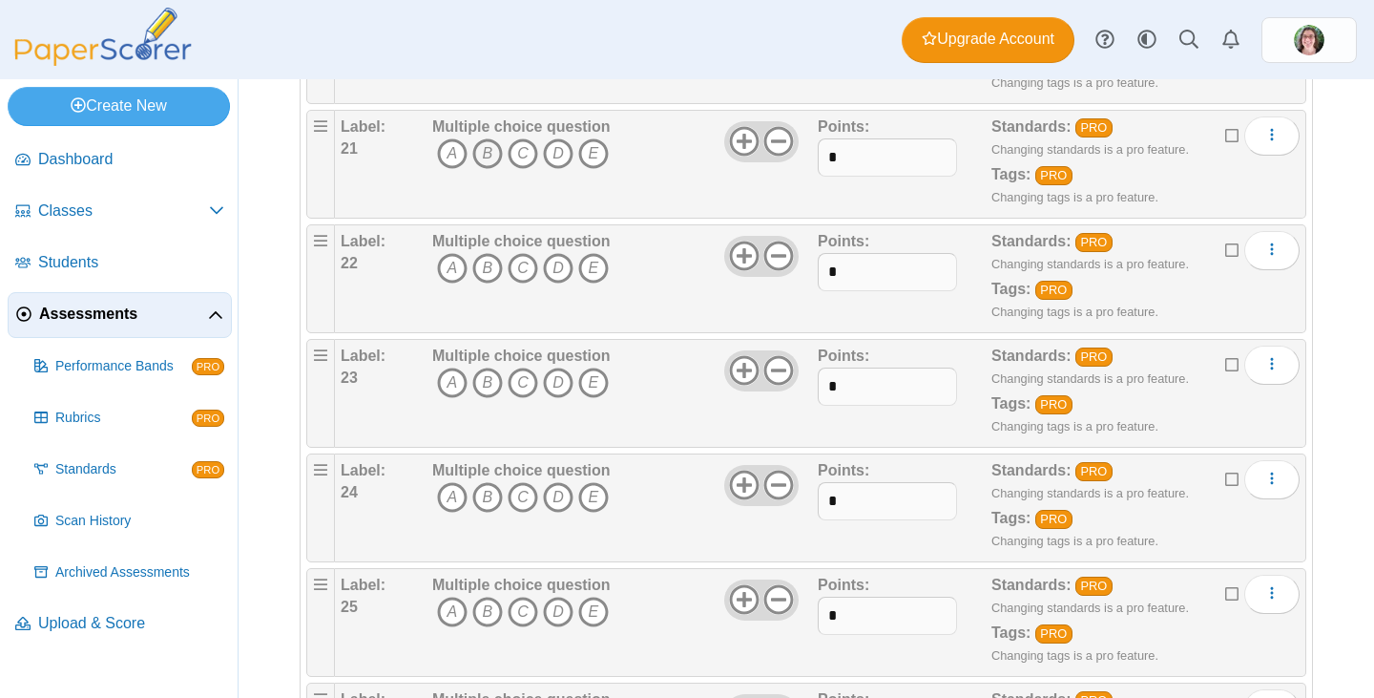
click at [486, 155] on icon "B" at bounding box center [487, 153] width 31 height 31
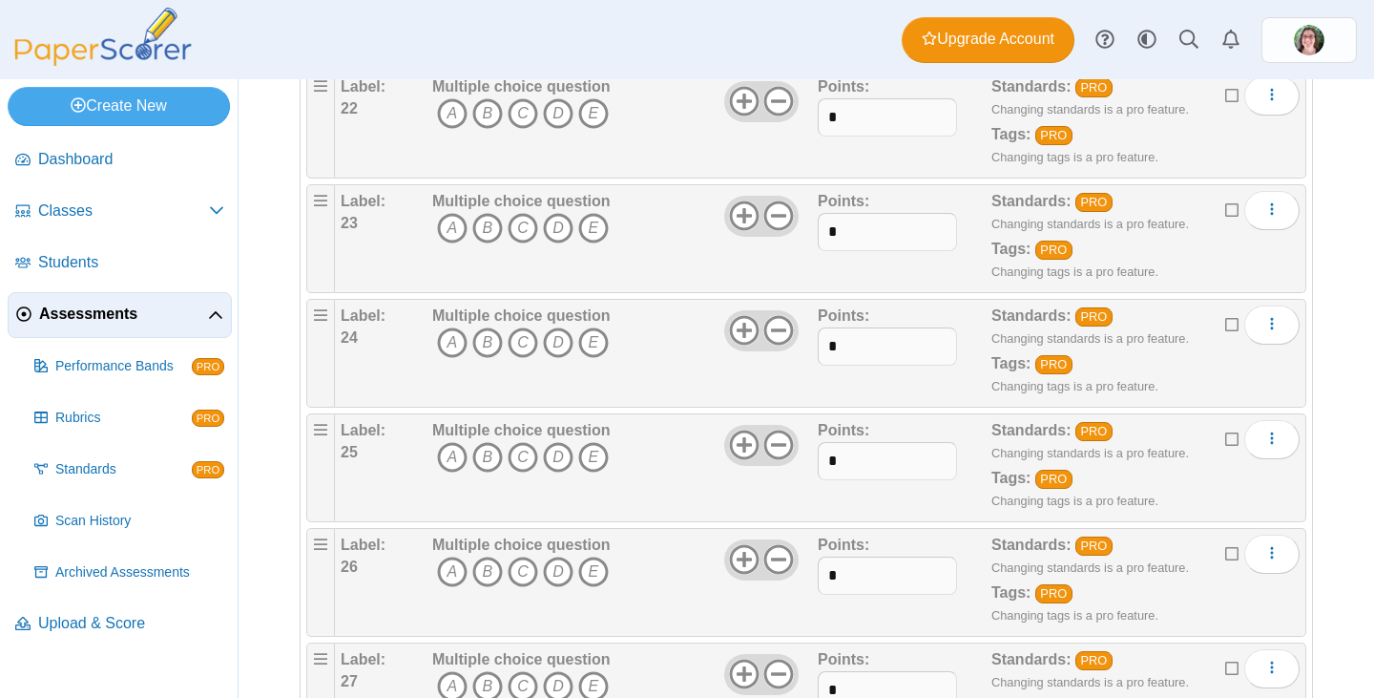
scroll to position [2672, 0]
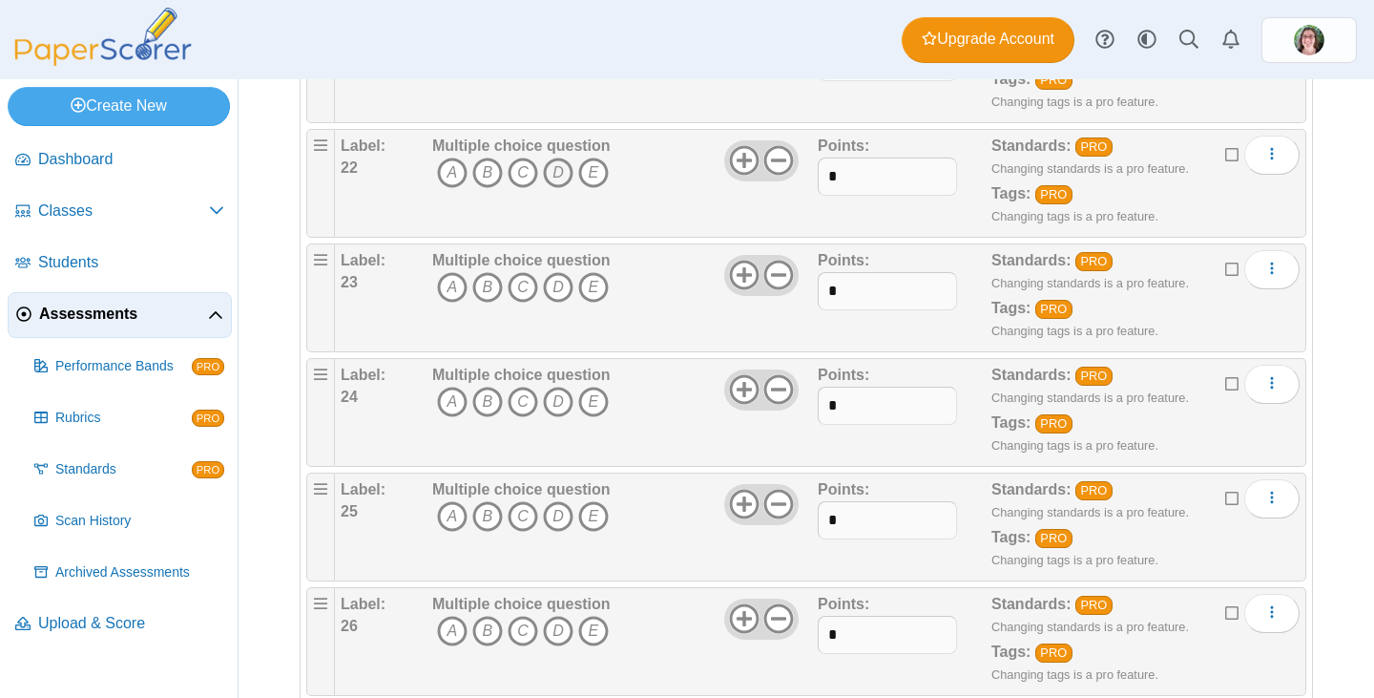
click at [562, 168] on icon "D" at bounding box center [558, 172] width 31 height 31
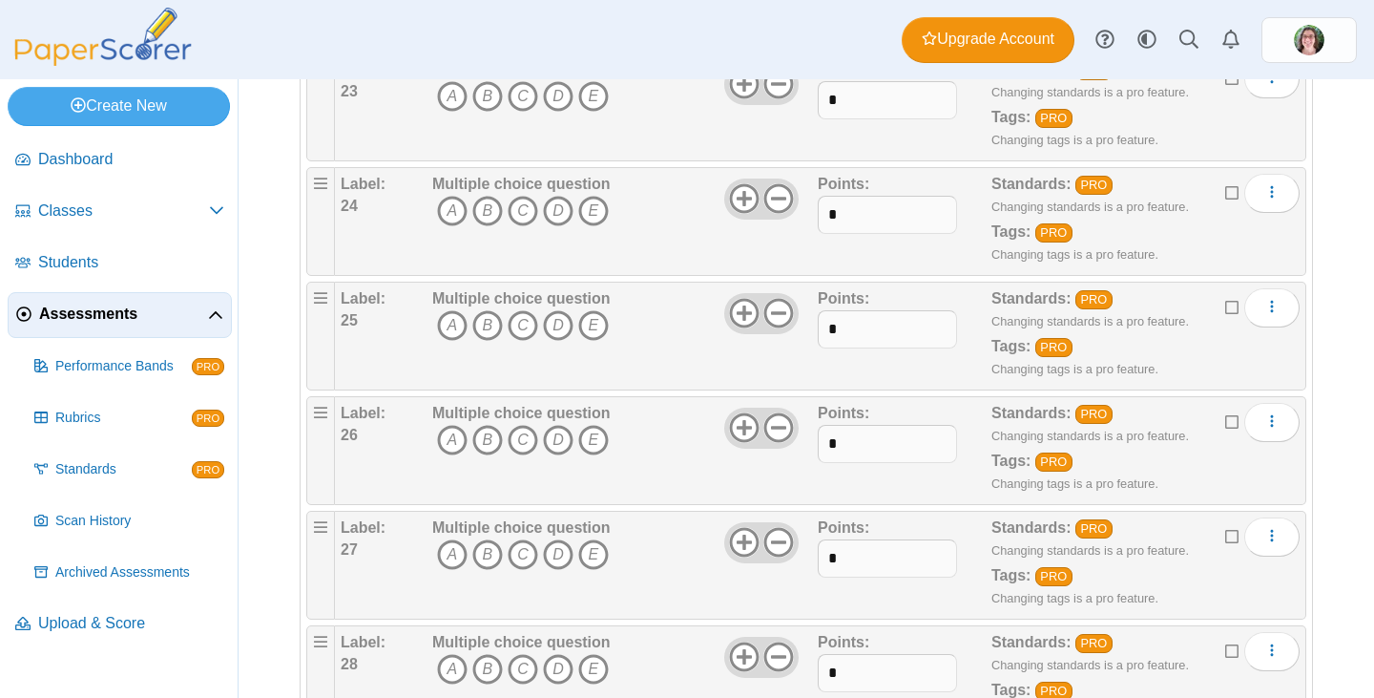
scroll to position [2768, 0]
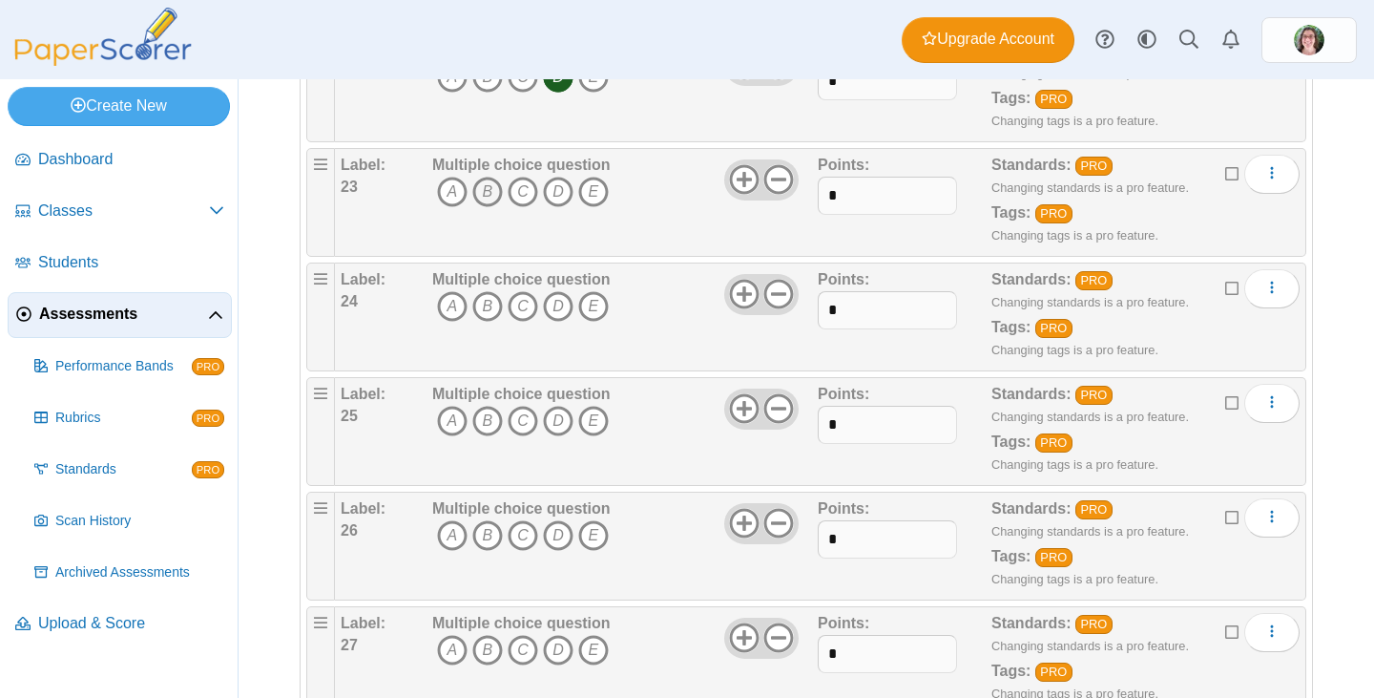
click at [484, 187] on icon "B" at bounding box center [487, 192] width 31 height 31
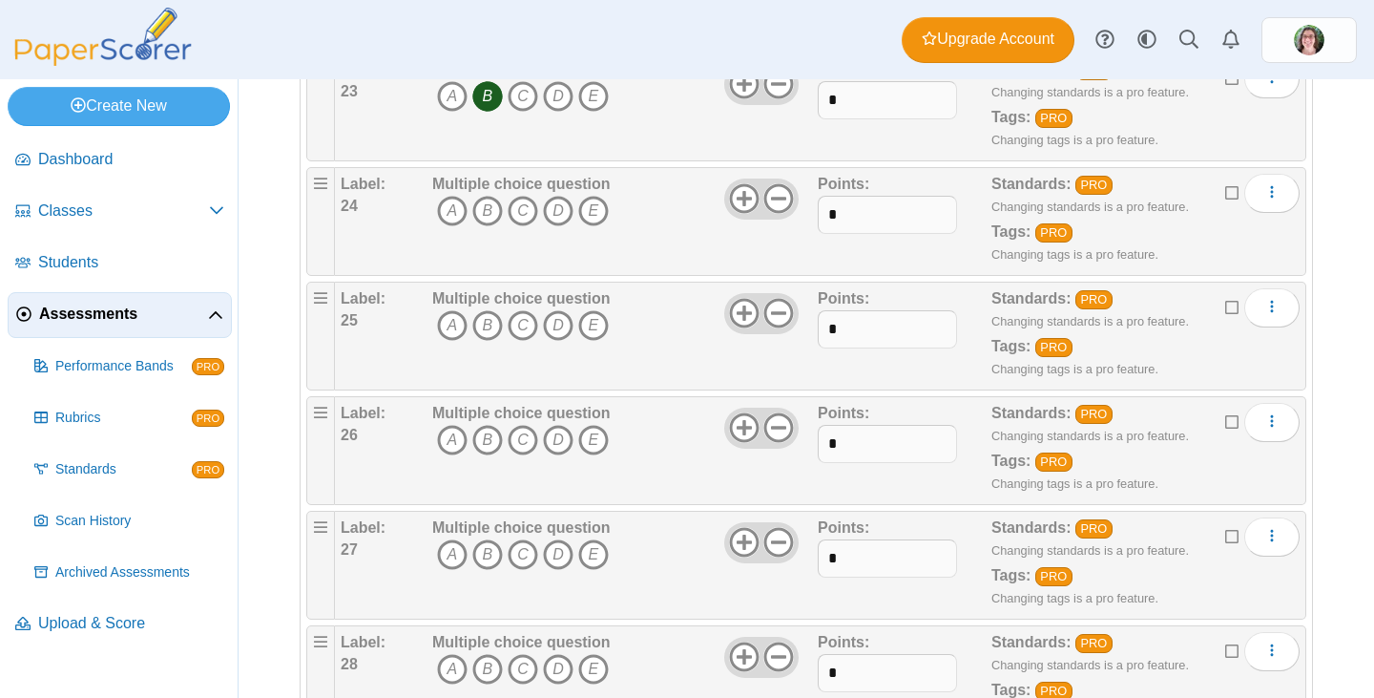
scroll to position [2959, 0]
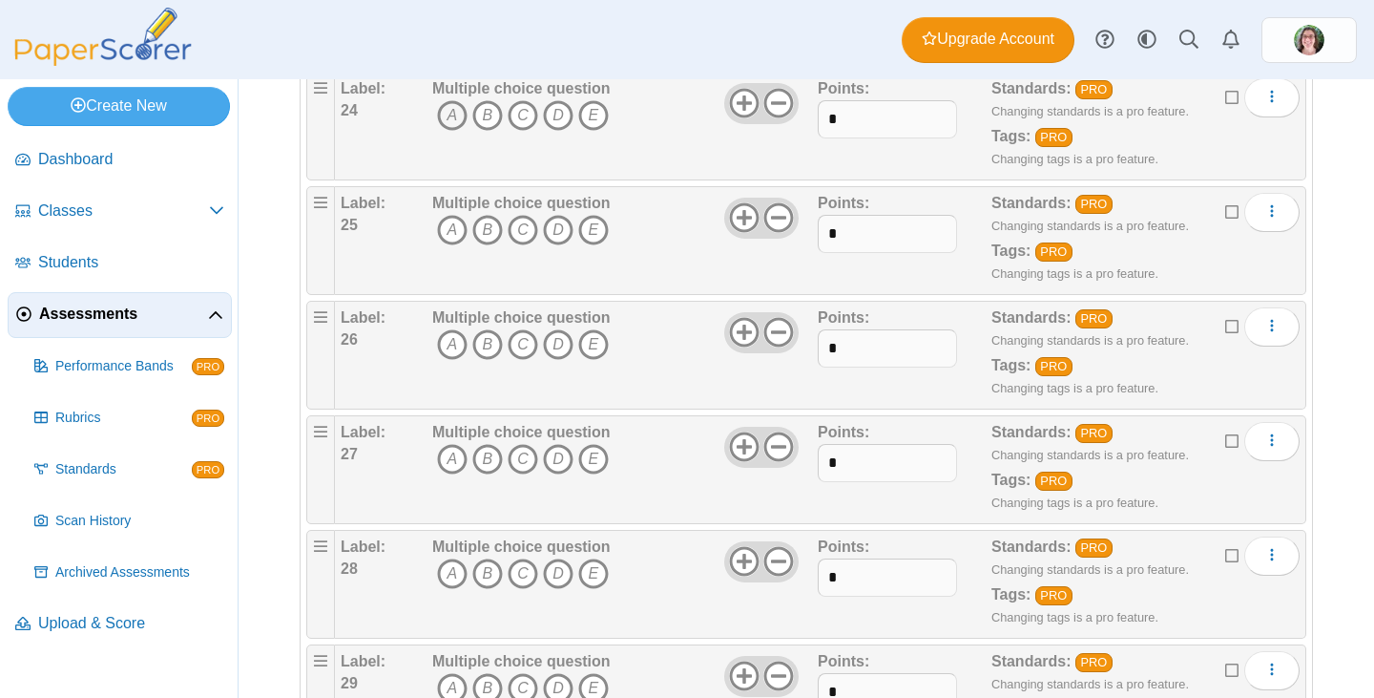
click at [444, 116] on icon "A" at bounding box center [452, 115] width 31 height 31
click at [479, 226] on icon "B" at bounding box center [487, 230] width 31 height 31
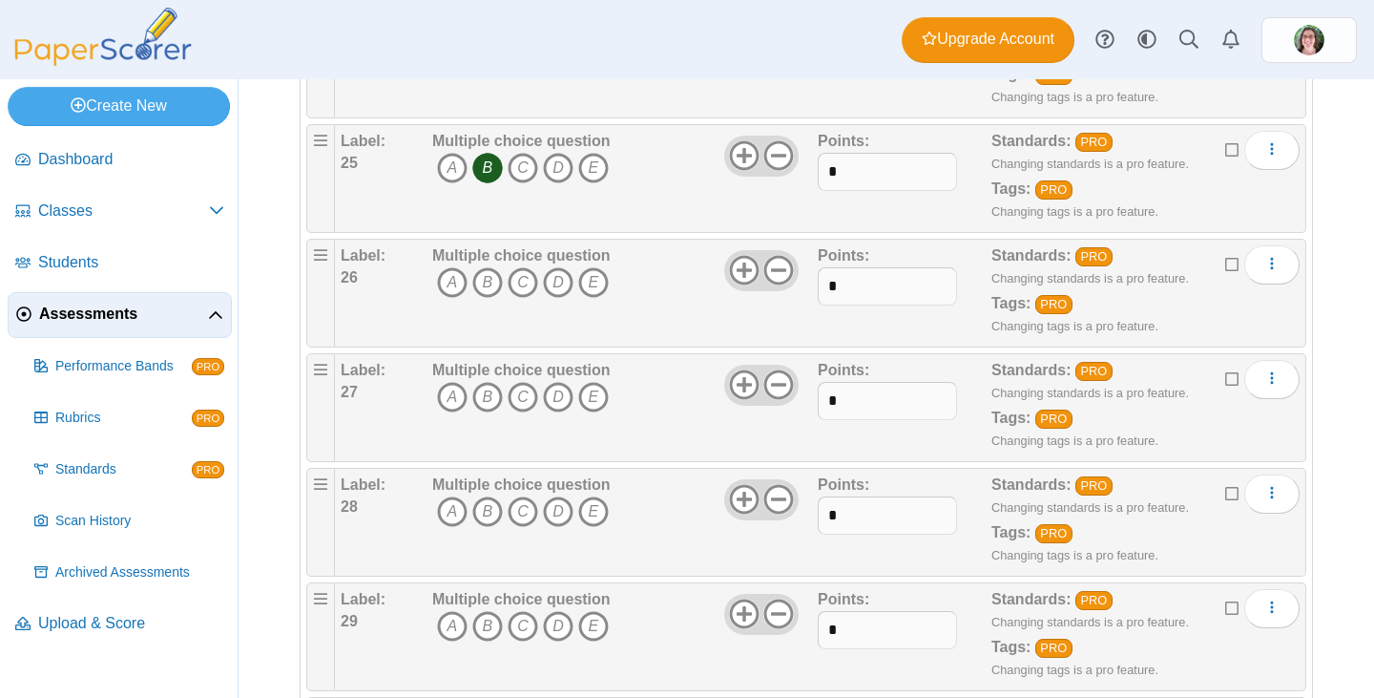
scroll to position [3150, 0]
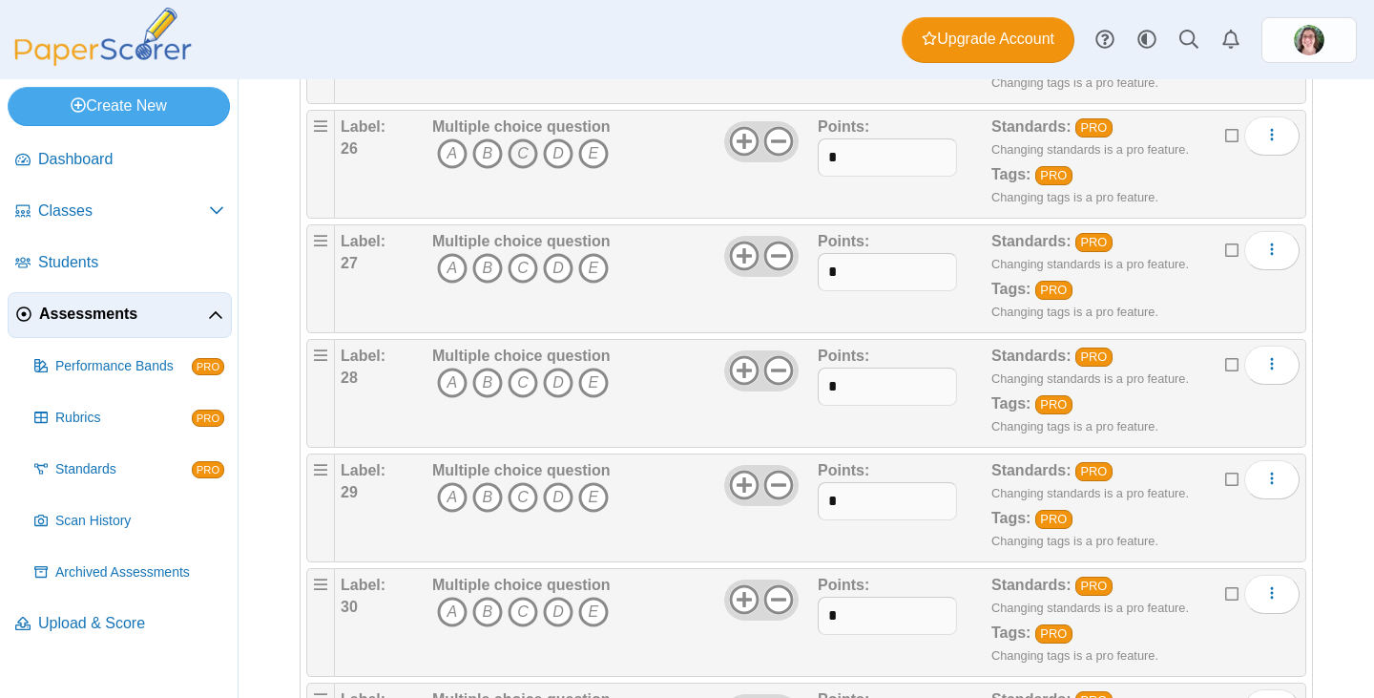
click at [523, 154] on icon "C" at bounding box center [523, 153] width 31 height 31
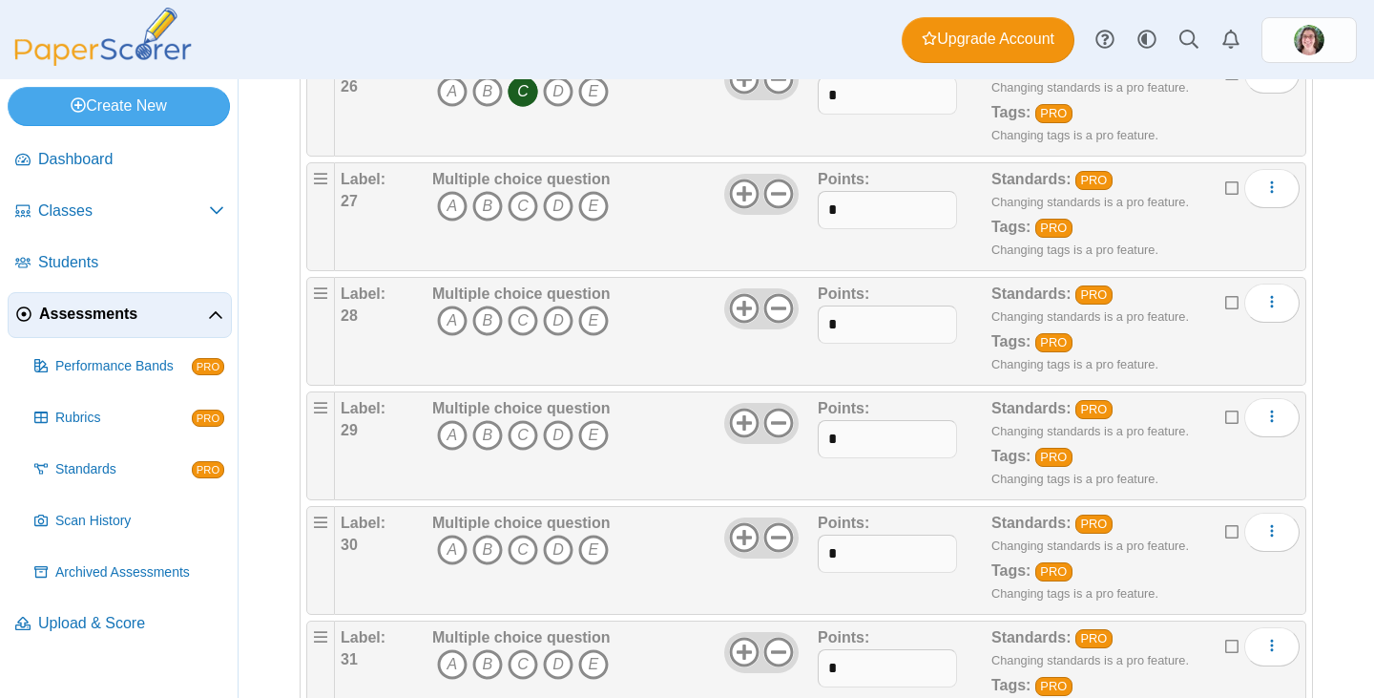
scroll to position [3245, 0]
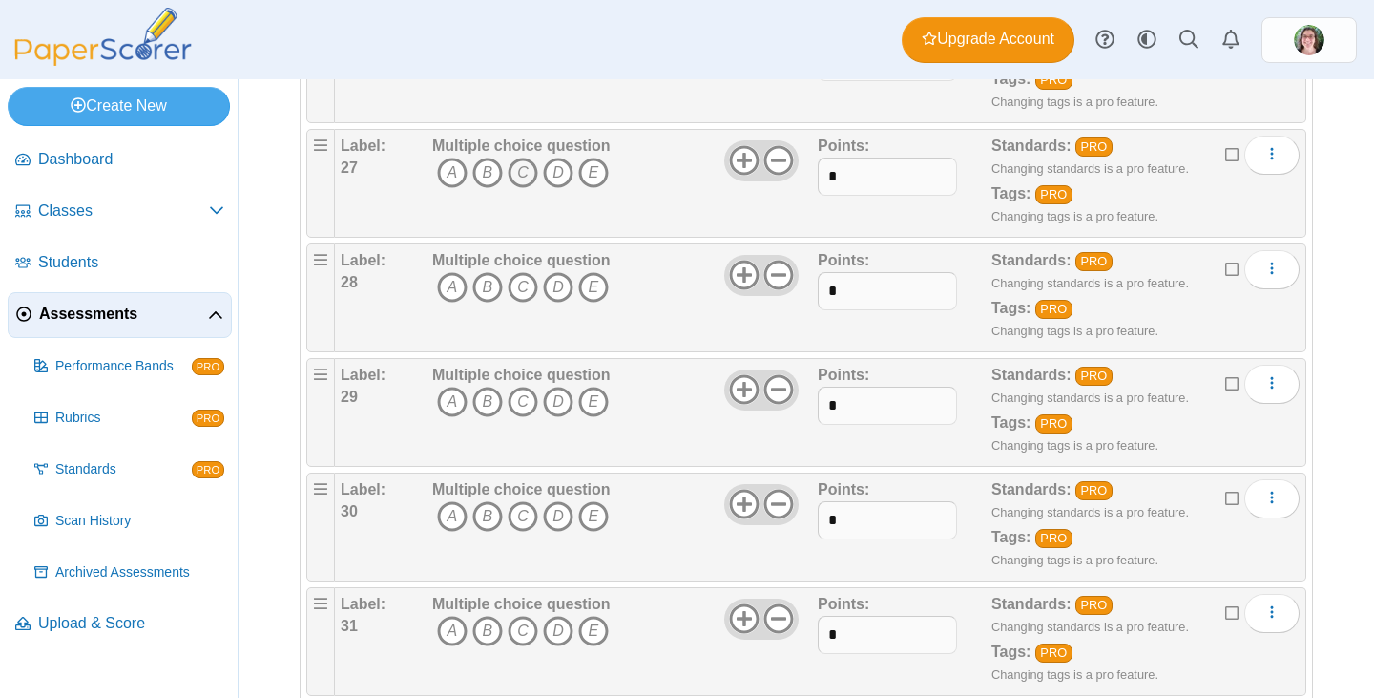
click at [526, 172] on icon "C" at bounding box center [523, 172] width 31 height 31
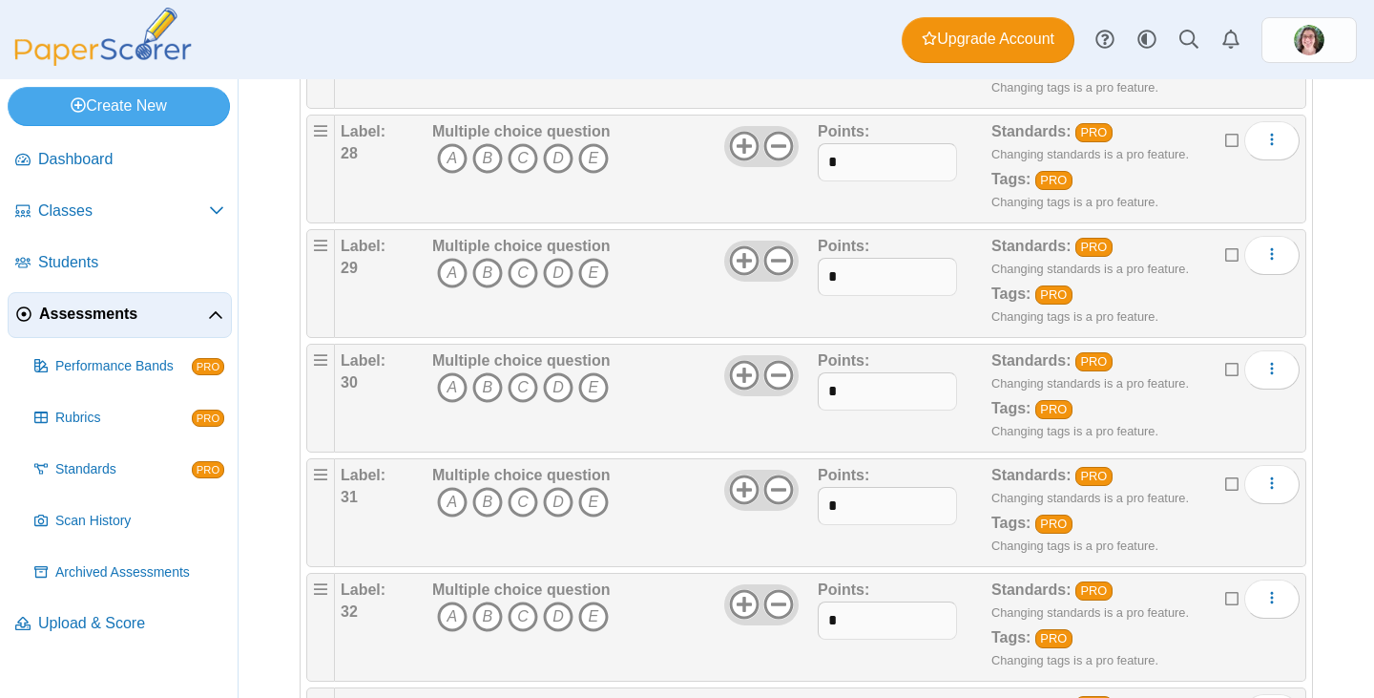
scroll to position [3341, 0]
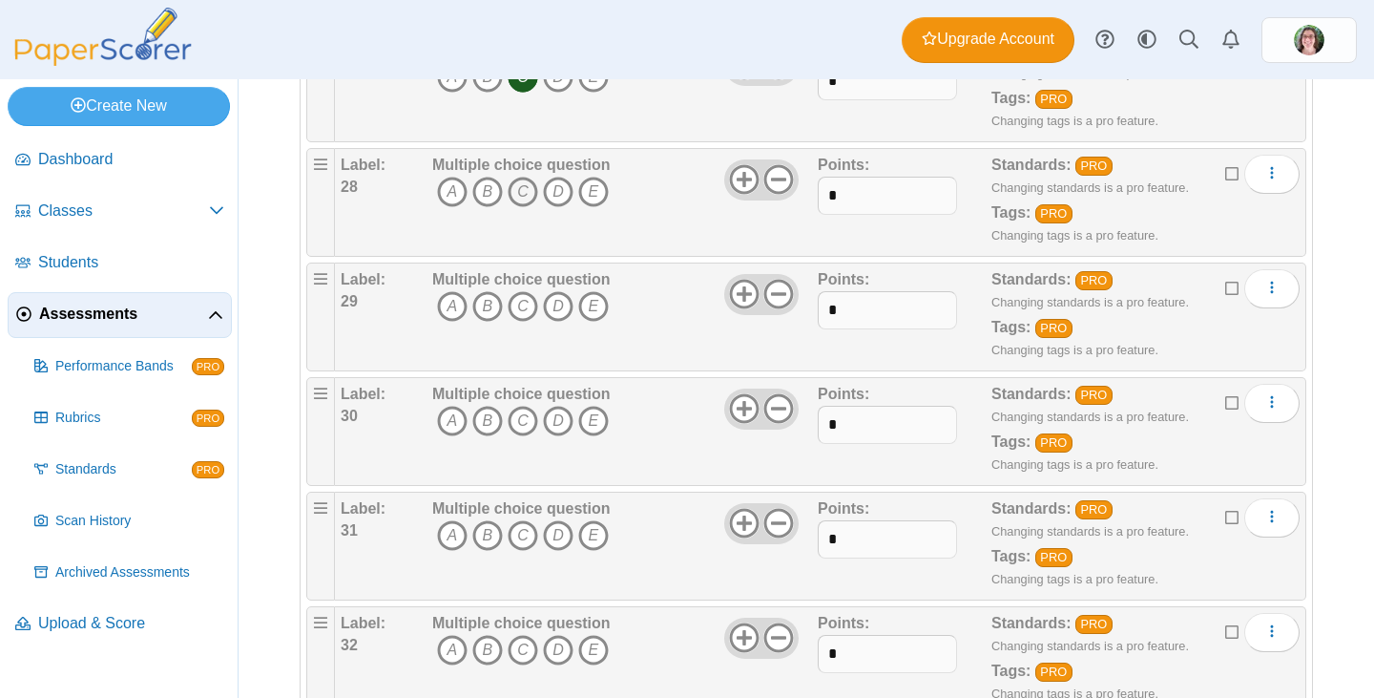
click at [522, 191] on icon "C" at bounding box center [523, 192] width 31 height 31
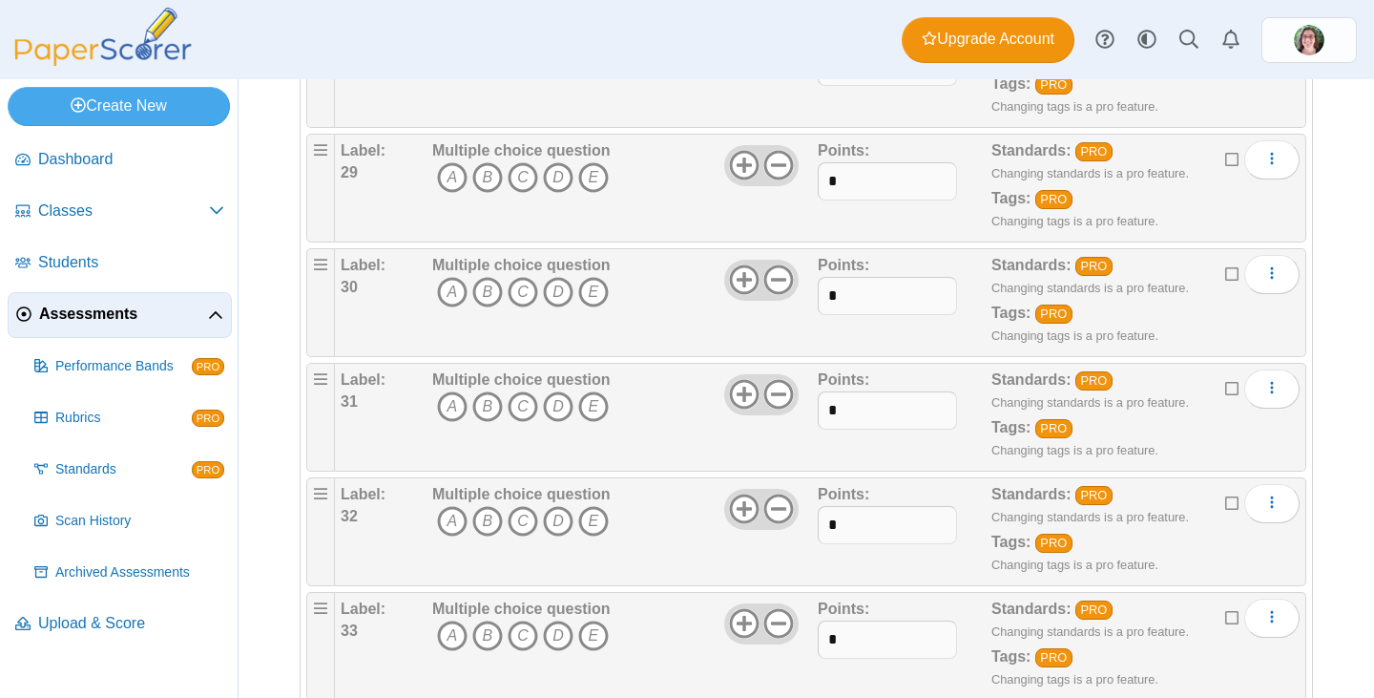
scroll to position [3436, 0]
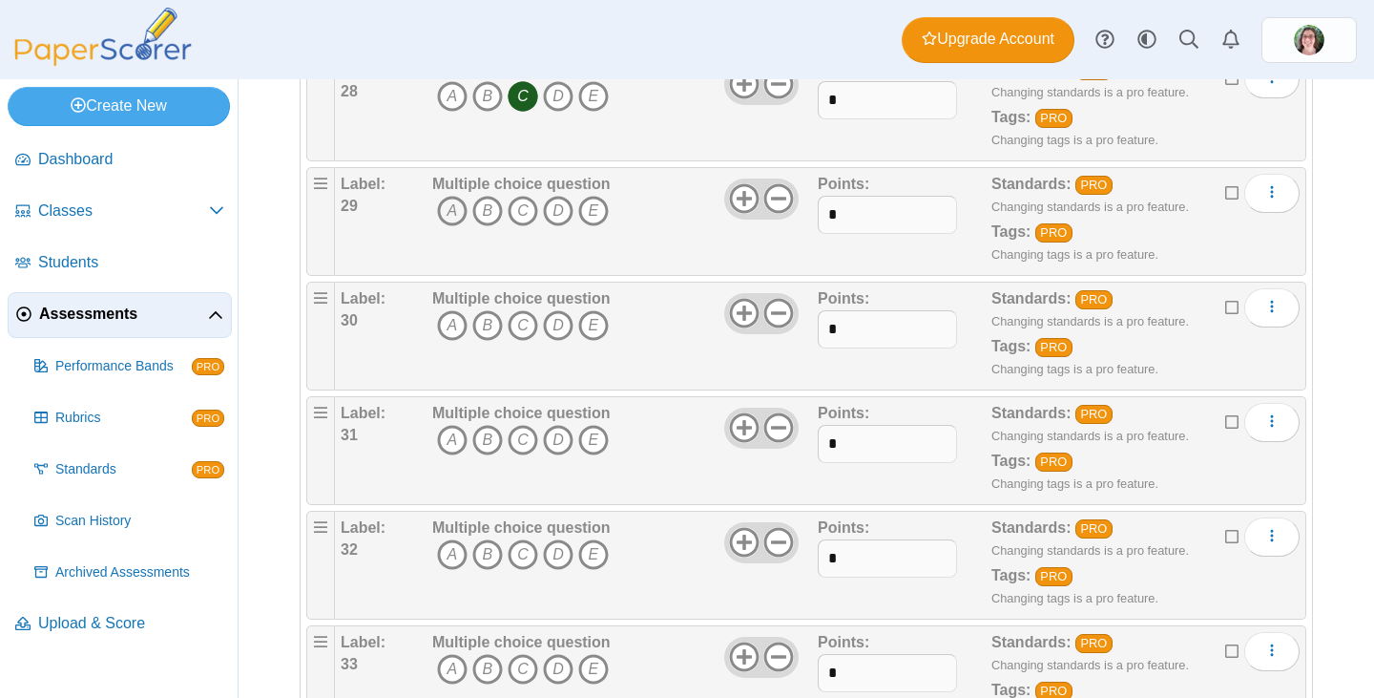
click at [448, 214] on icon "A" at bounding box center [452, 211] width 31 height 31
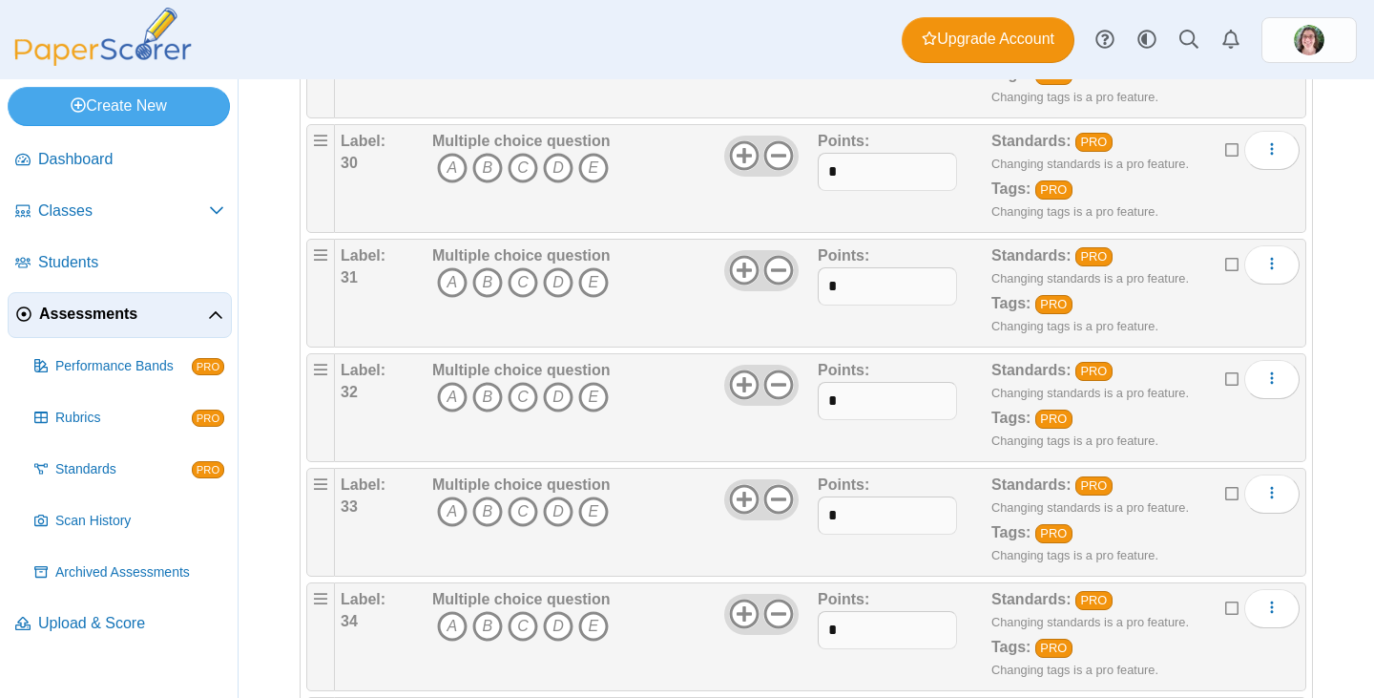
scroll to position [3627, 0]
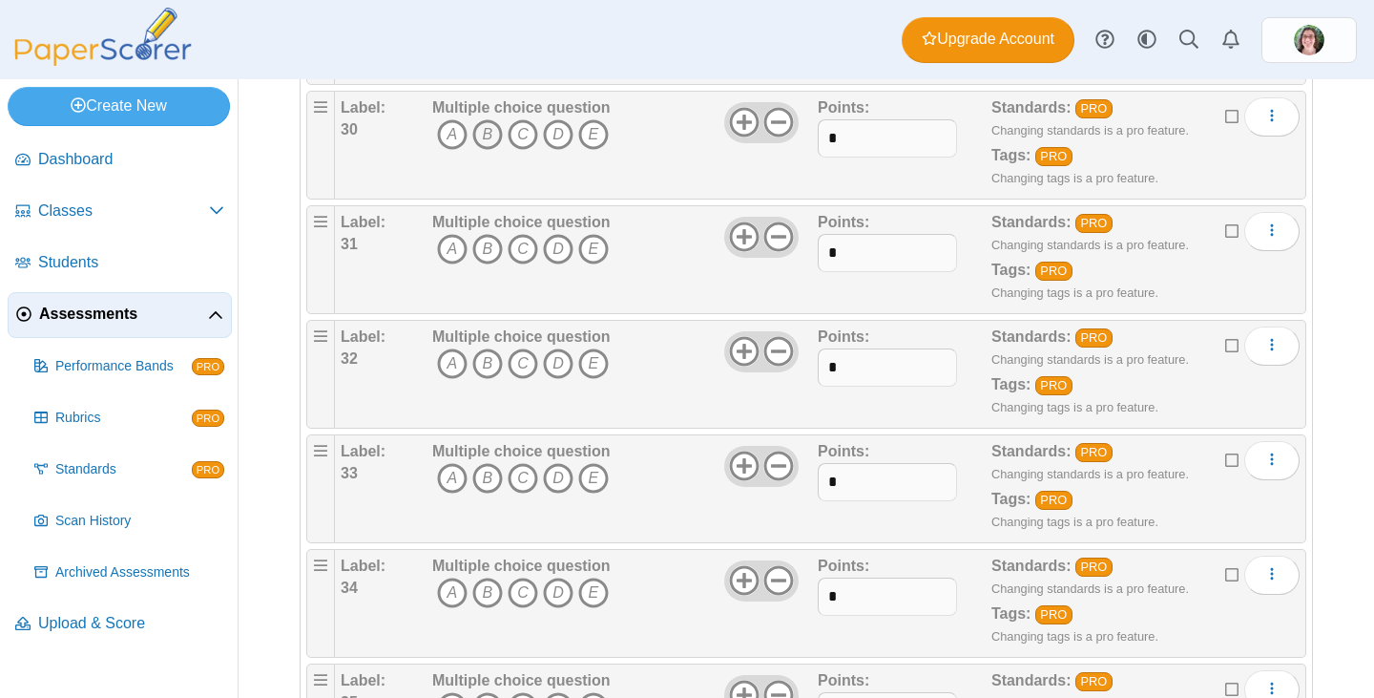
click at [484, 138] on icon "B" at bounding box center [487, 134] width 31 height 31
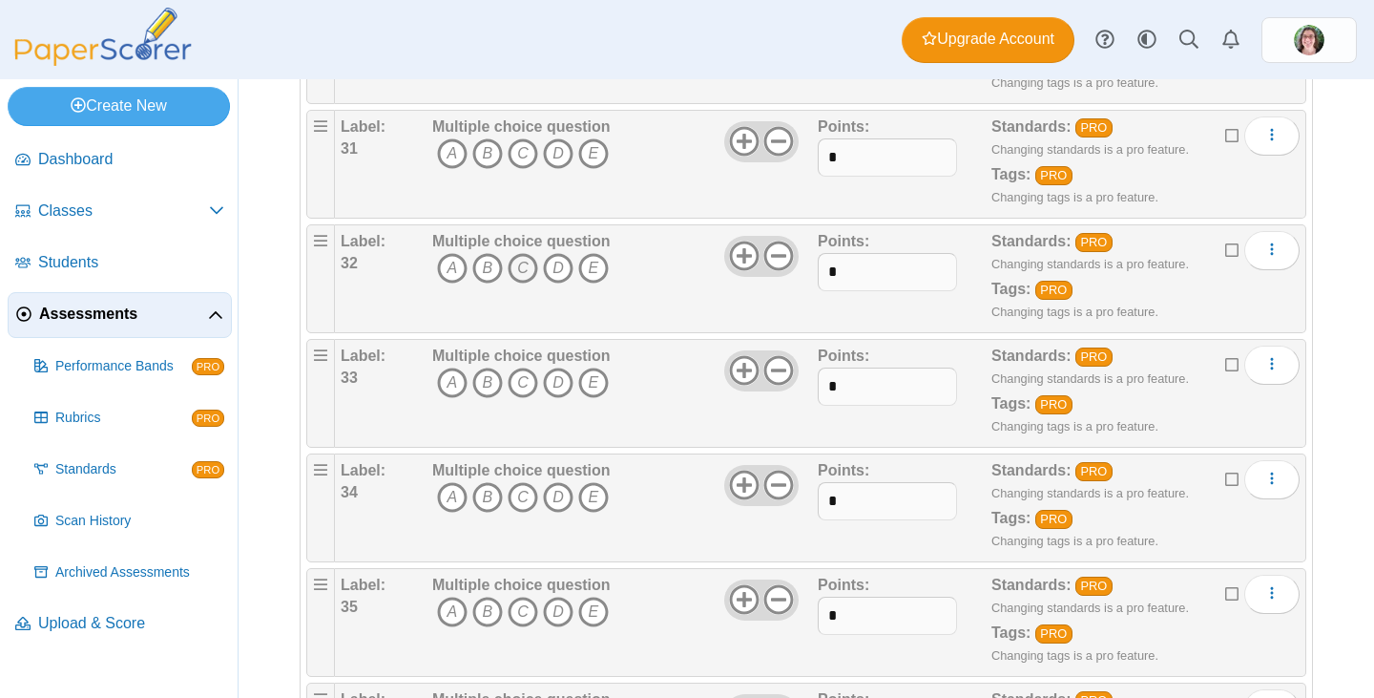
click at [522, 265] on icon "C" at bounding box center [523, 268] width 31 height 31
click at [515, 150] on icon "C" at bounding box center [523, 153] width 31 height 31
click at [530, 270] on icon "C" at bounding box center [523, 268] width 31 height 31
click at [559, 265] on icon "D" at bounding box center [558, 268] width 31 height 31
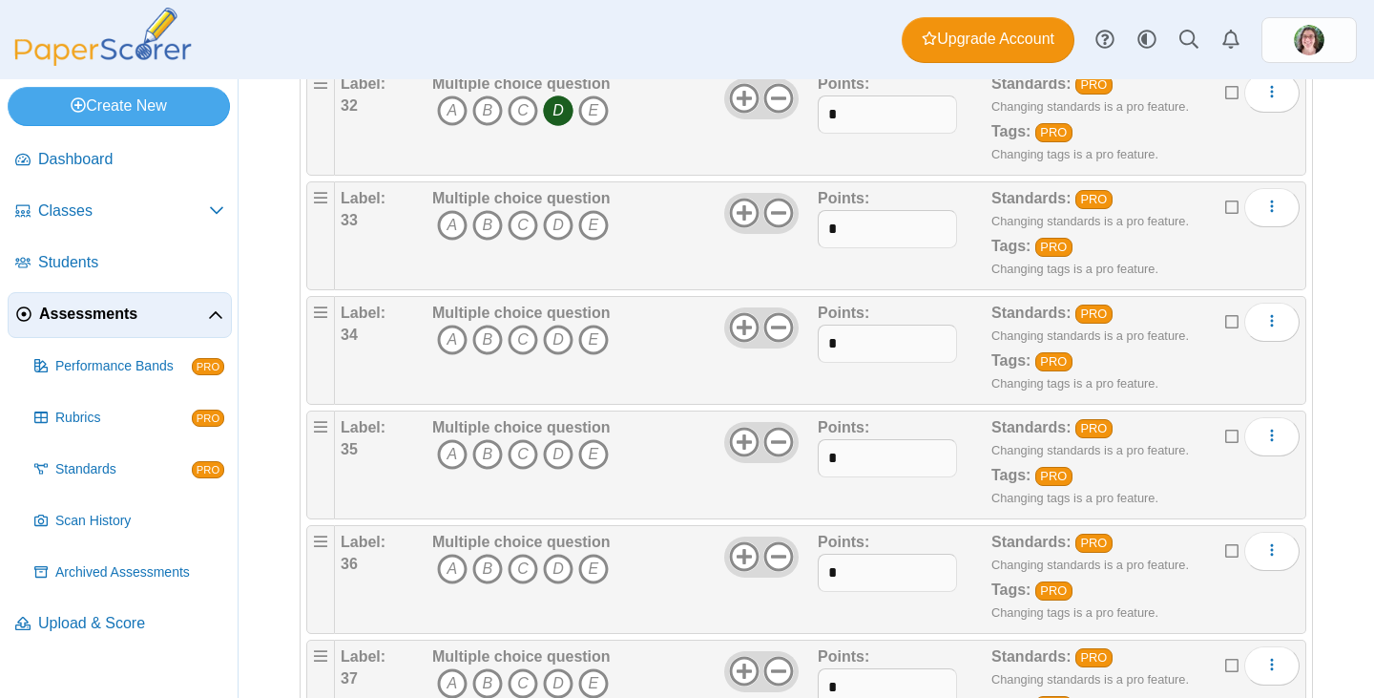
scroll to position [3913, 0]
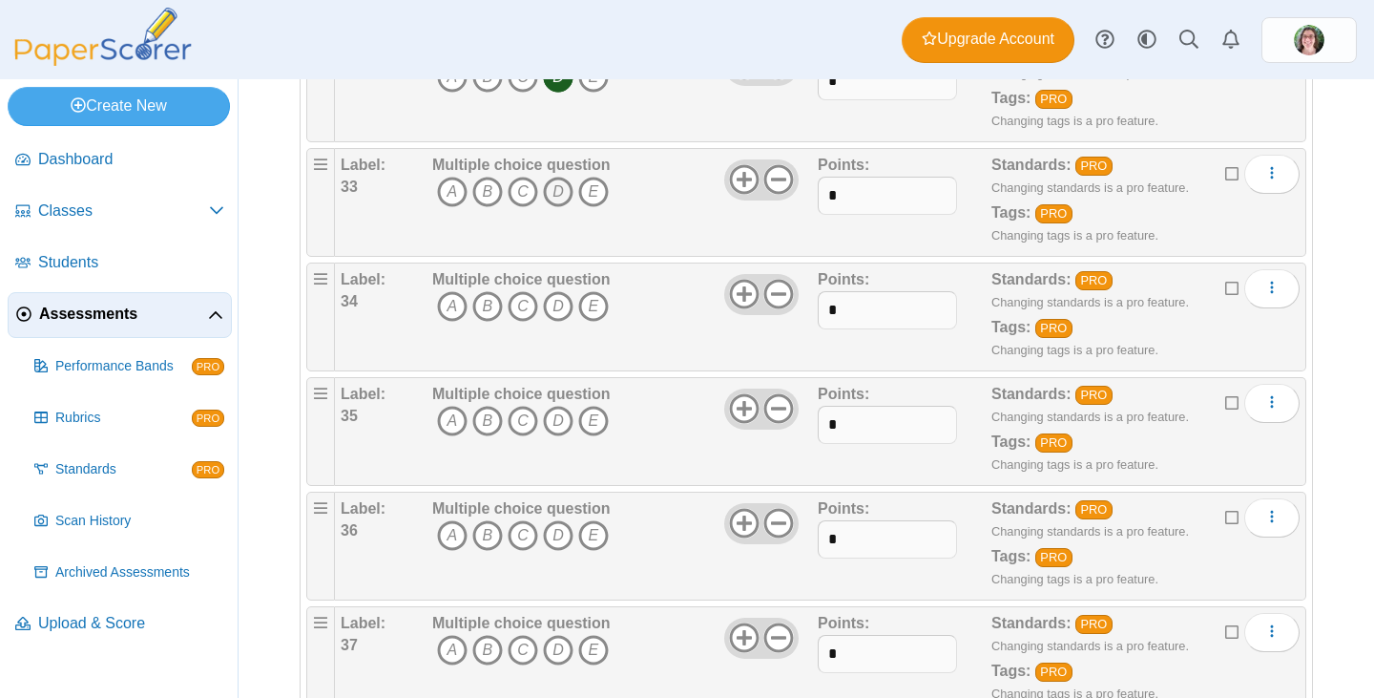
click at [557, 194] on icon "D" at bounding box center [558, 192] width 31 height 31
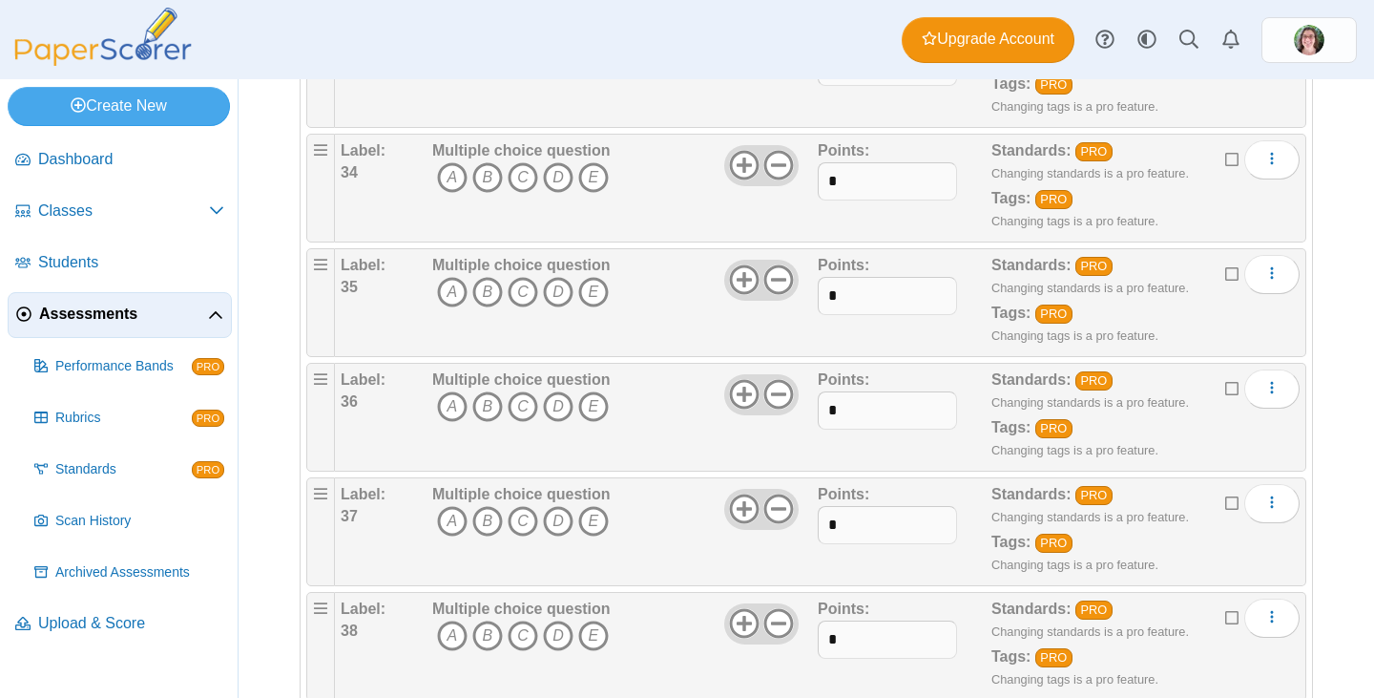
scroll to position [4009, 0]
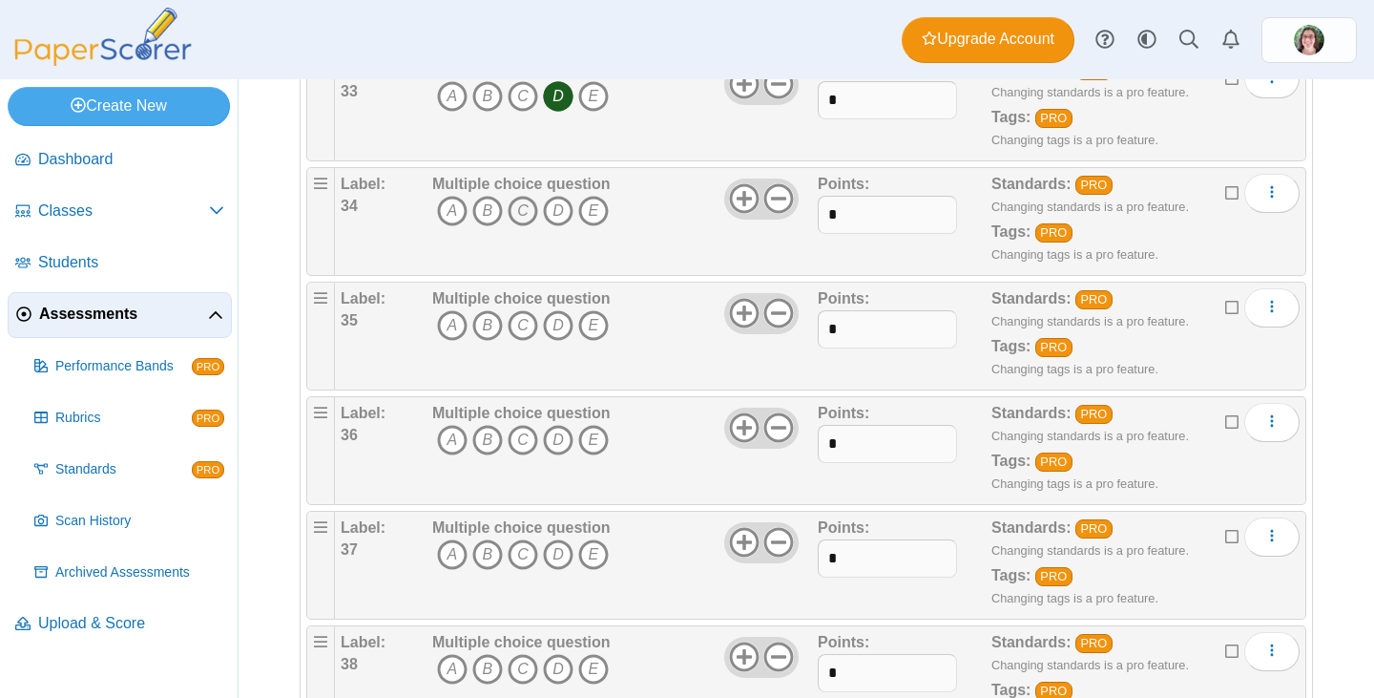
click at [522, 213] on icon "C" at bounding box center [523, 211] width 31 height 31
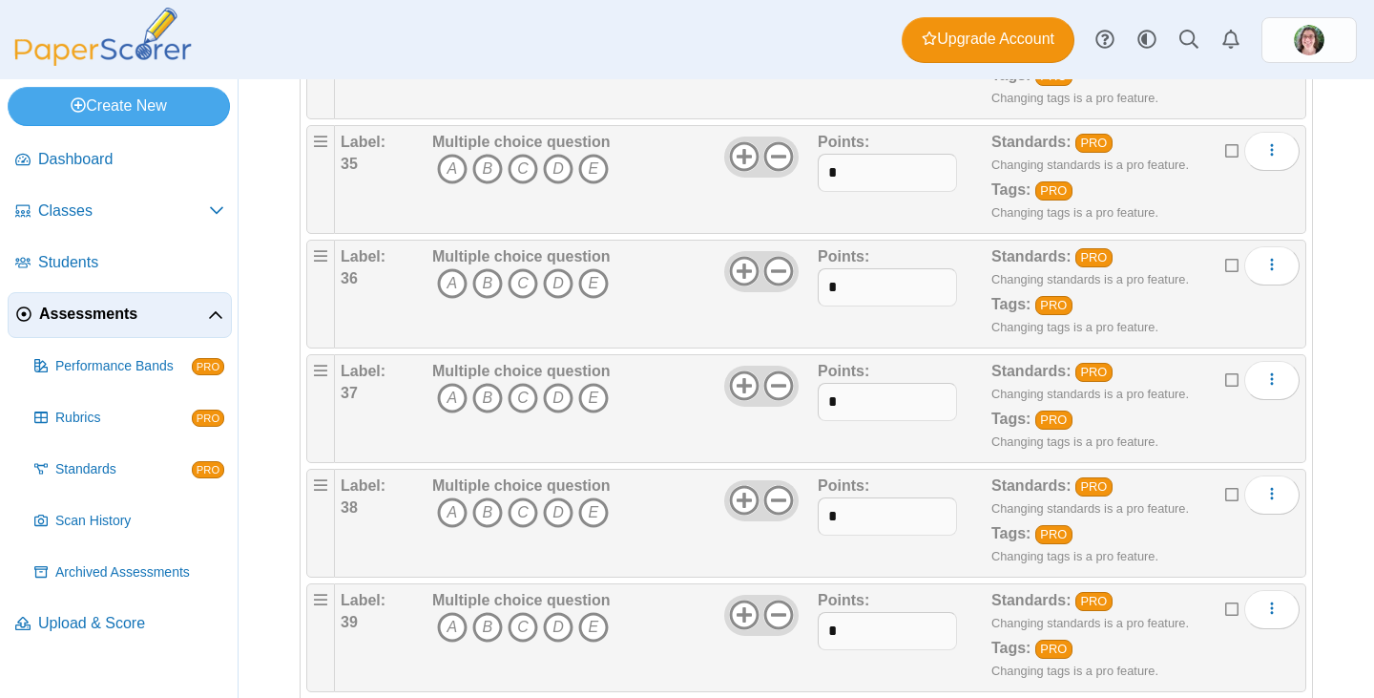
scroll to position [4200, 0]
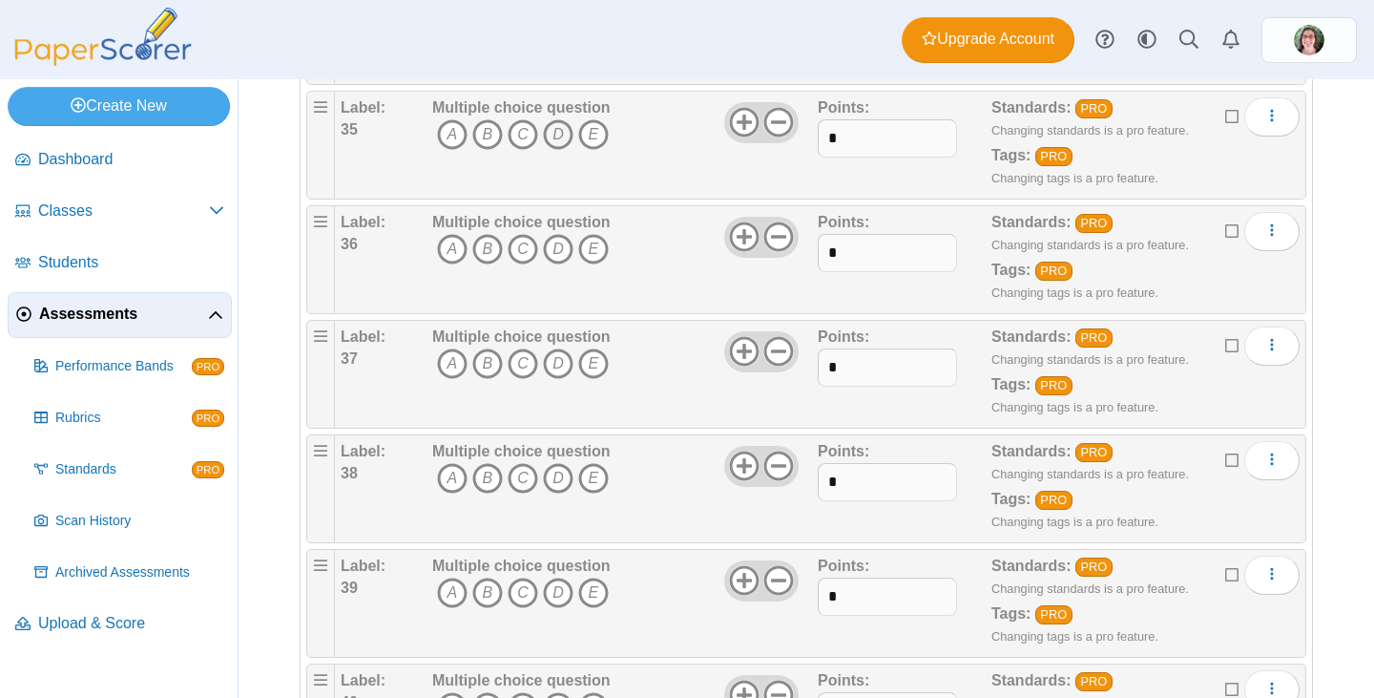
click at [555, 136] on icon "D" at bounding box center [558, 134] width 31 height 31
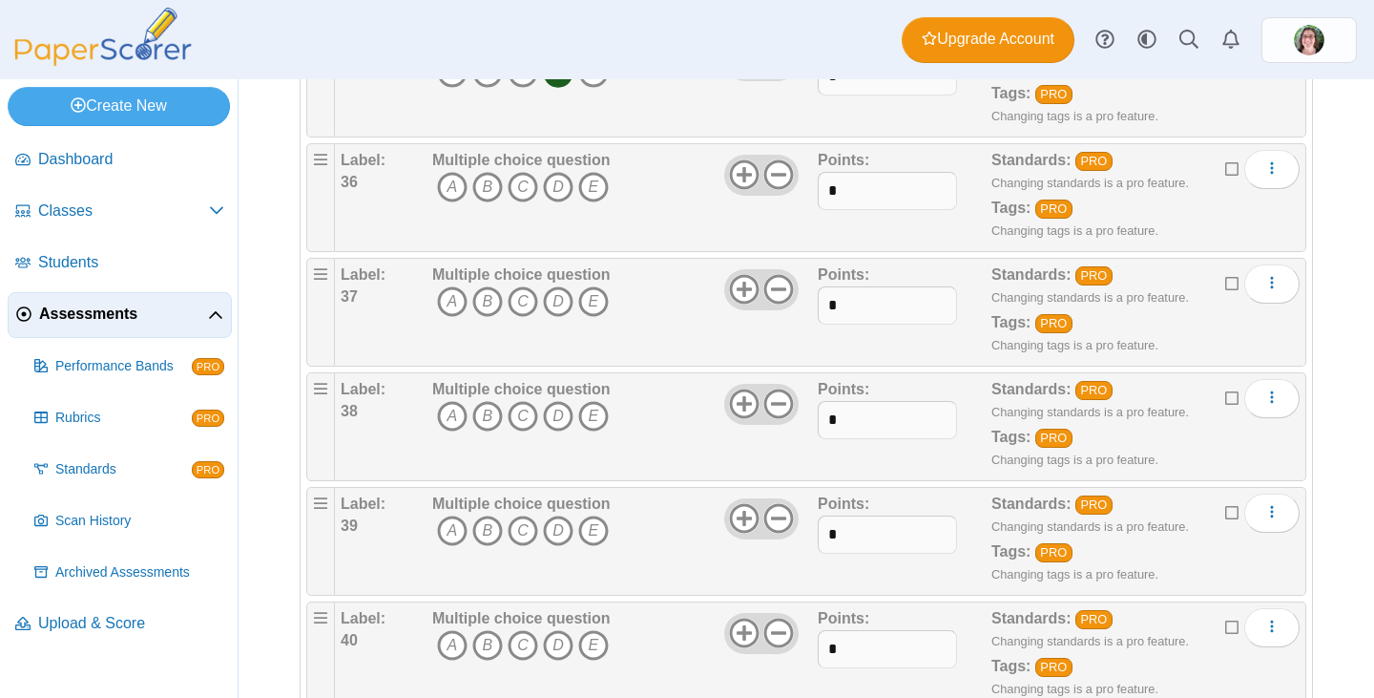
scroll to position [4295, 0]
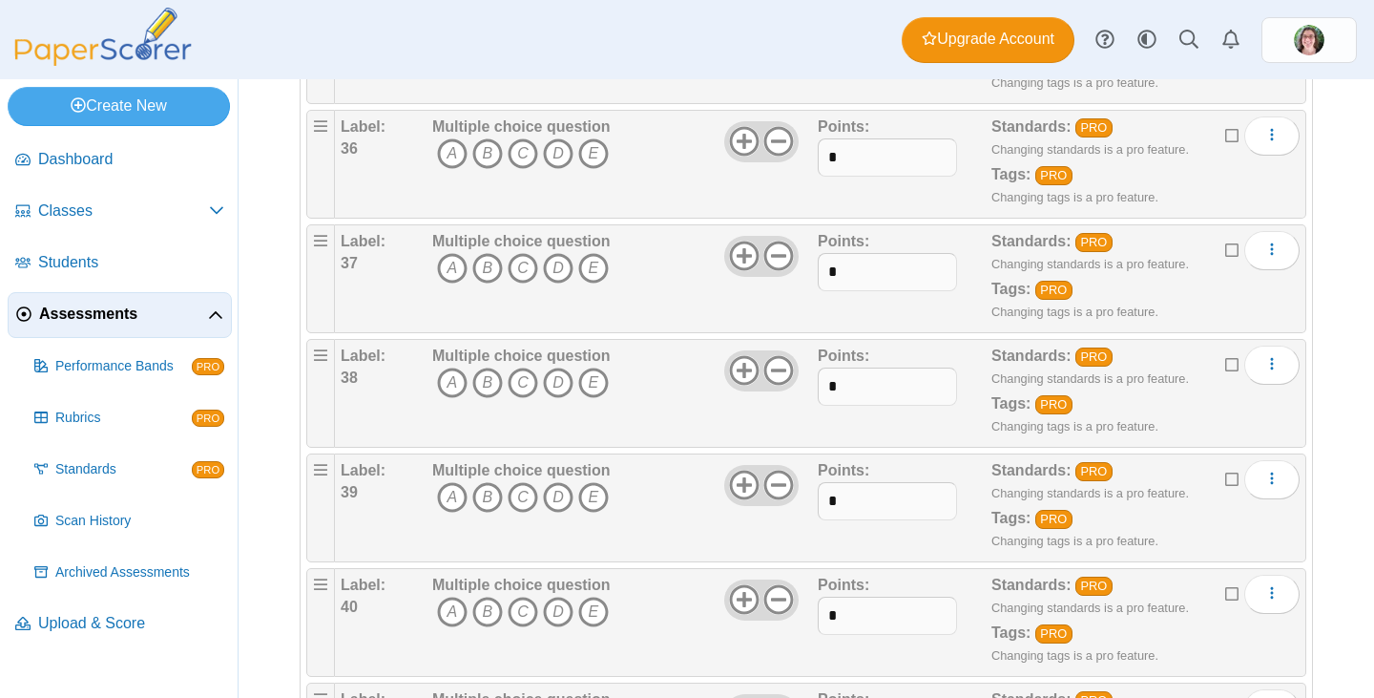
drag, startPoint x: 524, startPoint y: 141, endPoint x: 521, endPoint y: 181, distance: 40.2
click at [524, 143] on icon "C" at bounding box center [523, 153] width 31 height 31
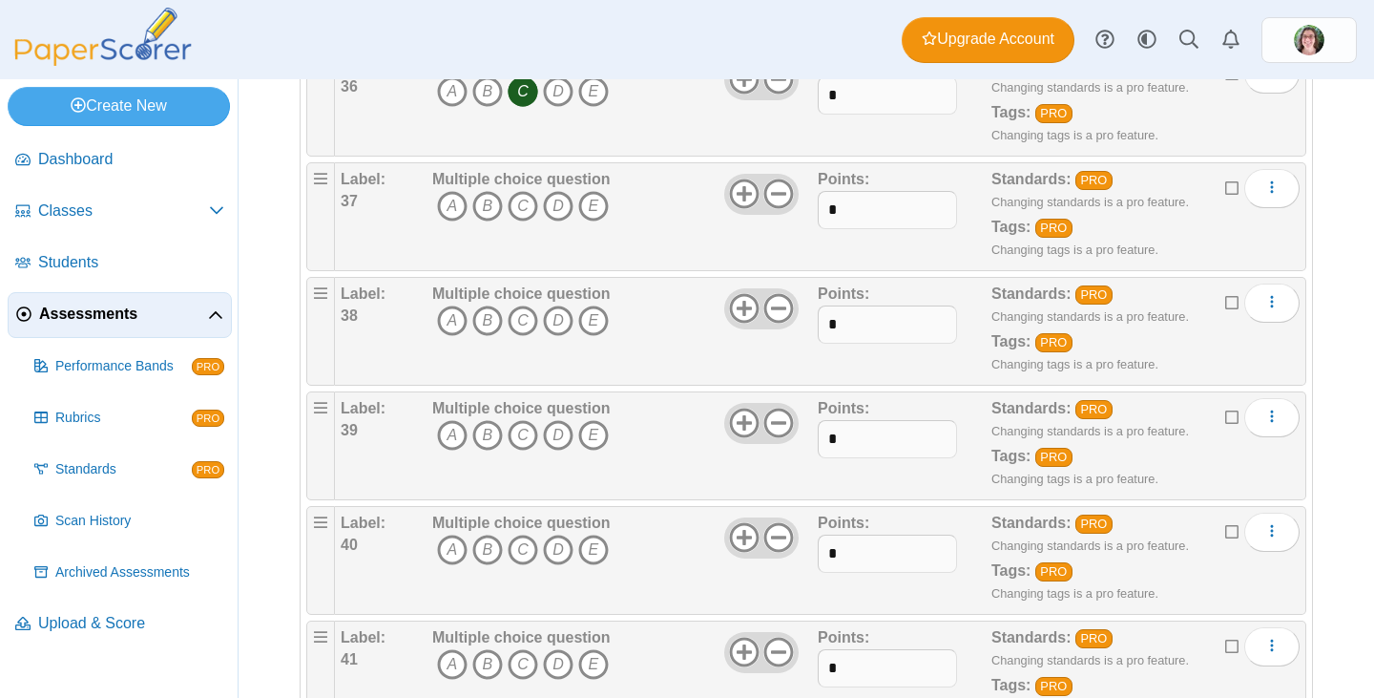
scroll to position [4391, 0]
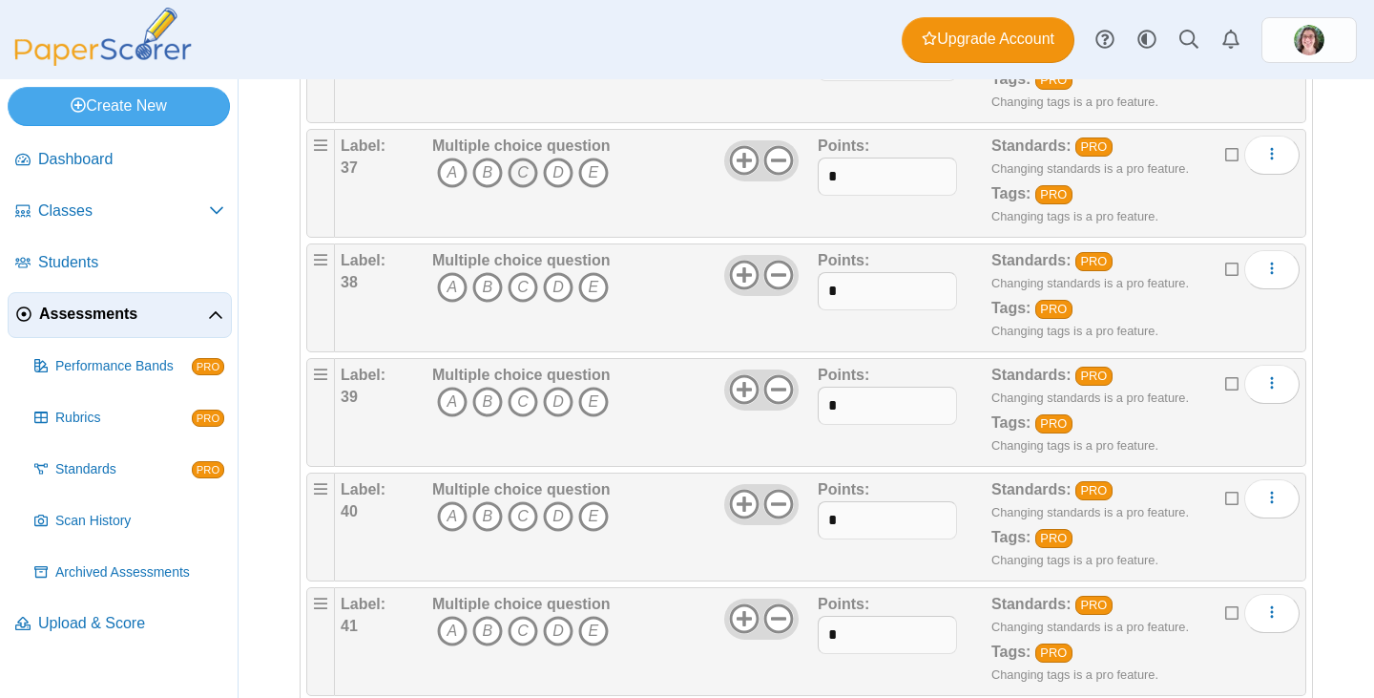
click at [524, 171] on icon "C" at bounding box center [523, 172] width 31 height 31
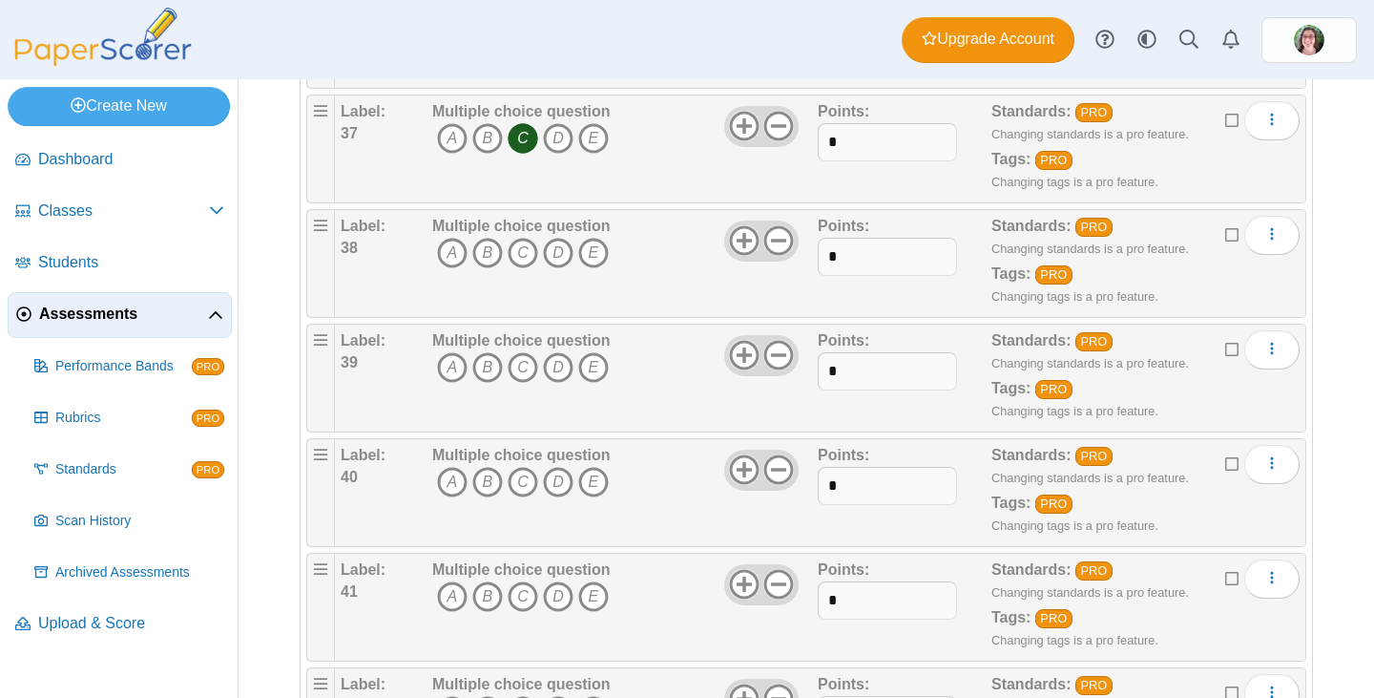
scroll to position [4486, 0]
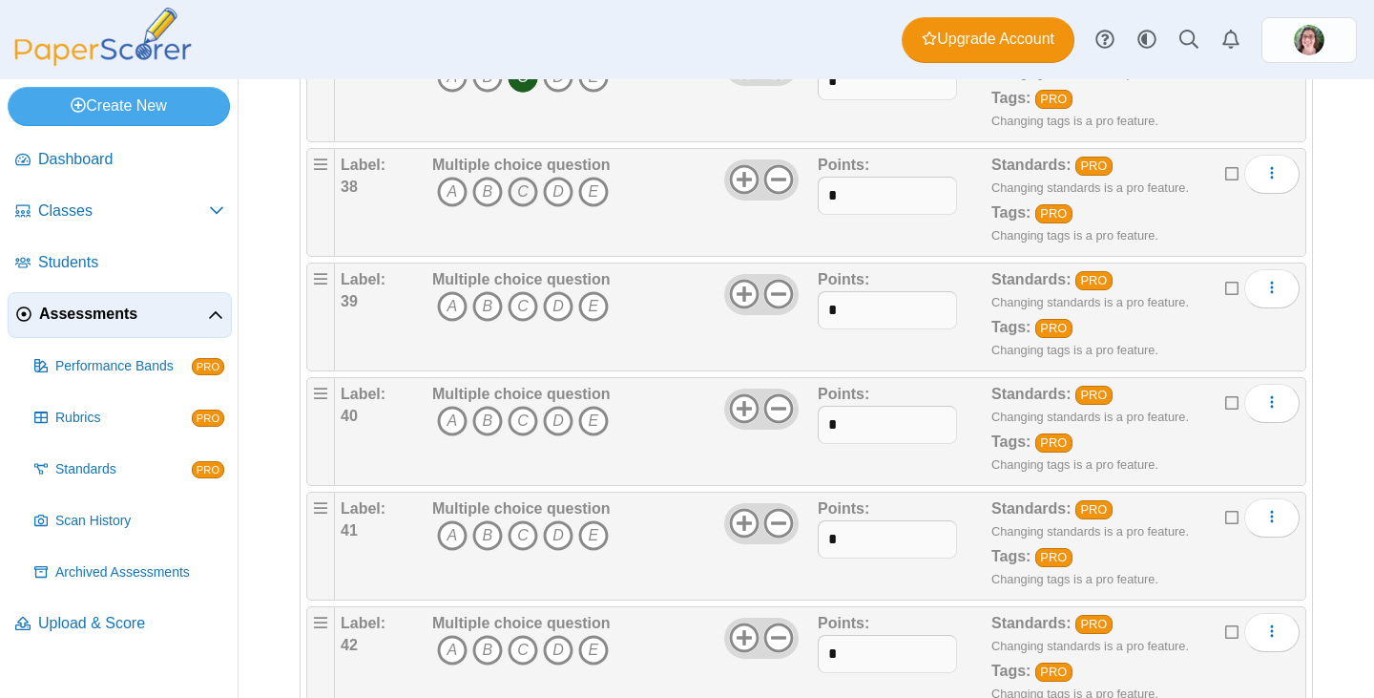
click at [522, 194] on icon "C" at bounding box center [523, 192] width 31 height 31
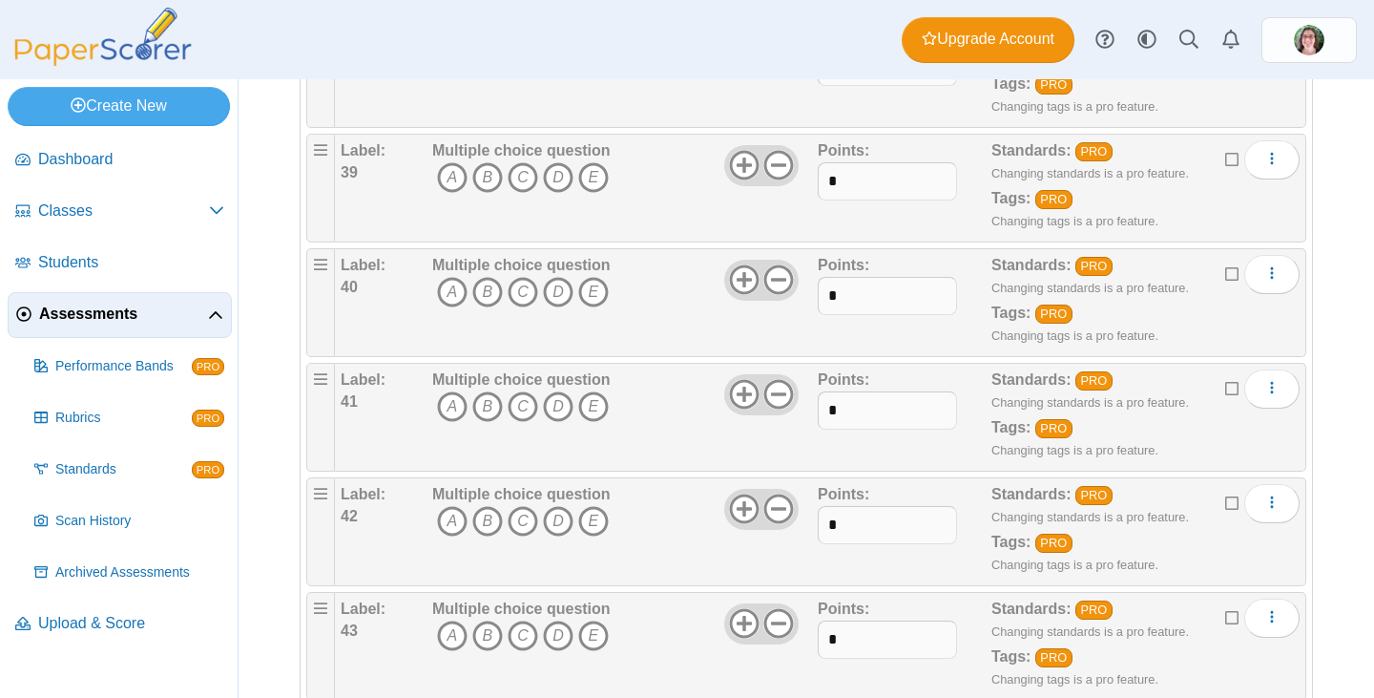
scroll to position [4581, 0]
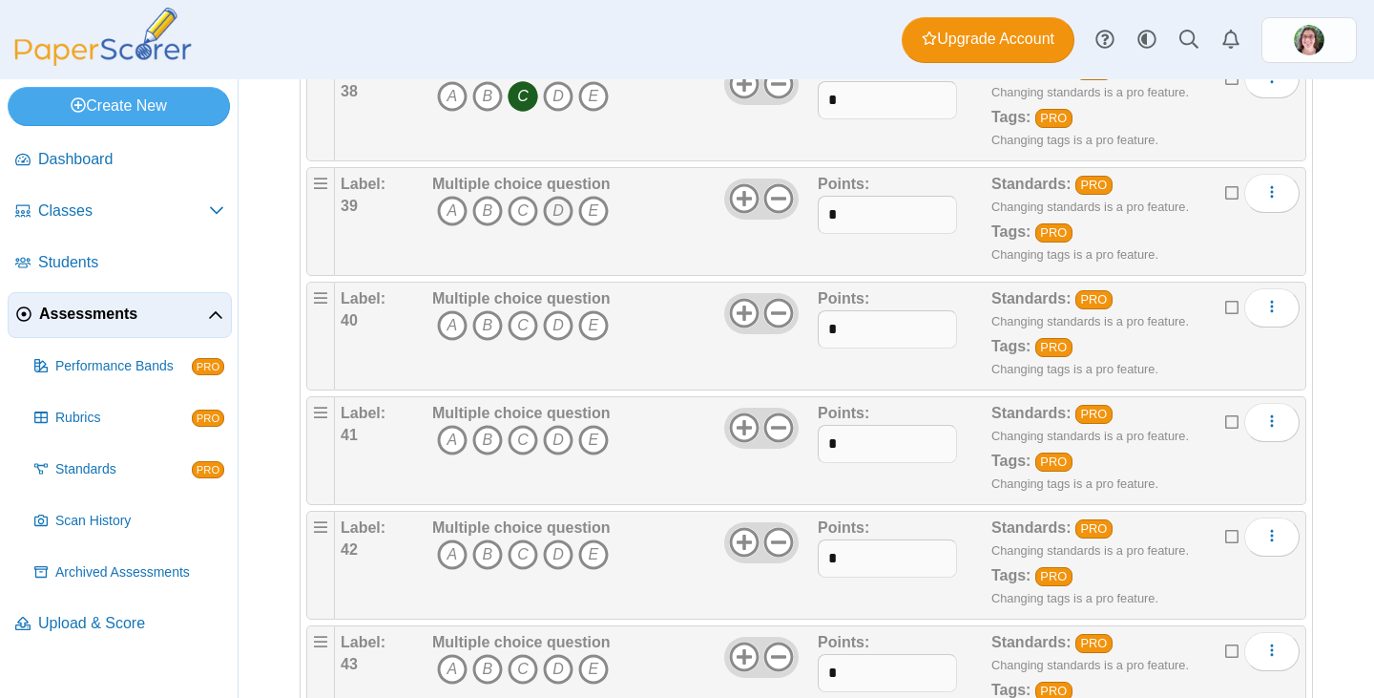
click at [559, 213] on icon "D" at bounding box center [558, 211] width 31 height 31
click at [484, 324] on icon "B" at bounding box center [487, 325] width 31 height 31
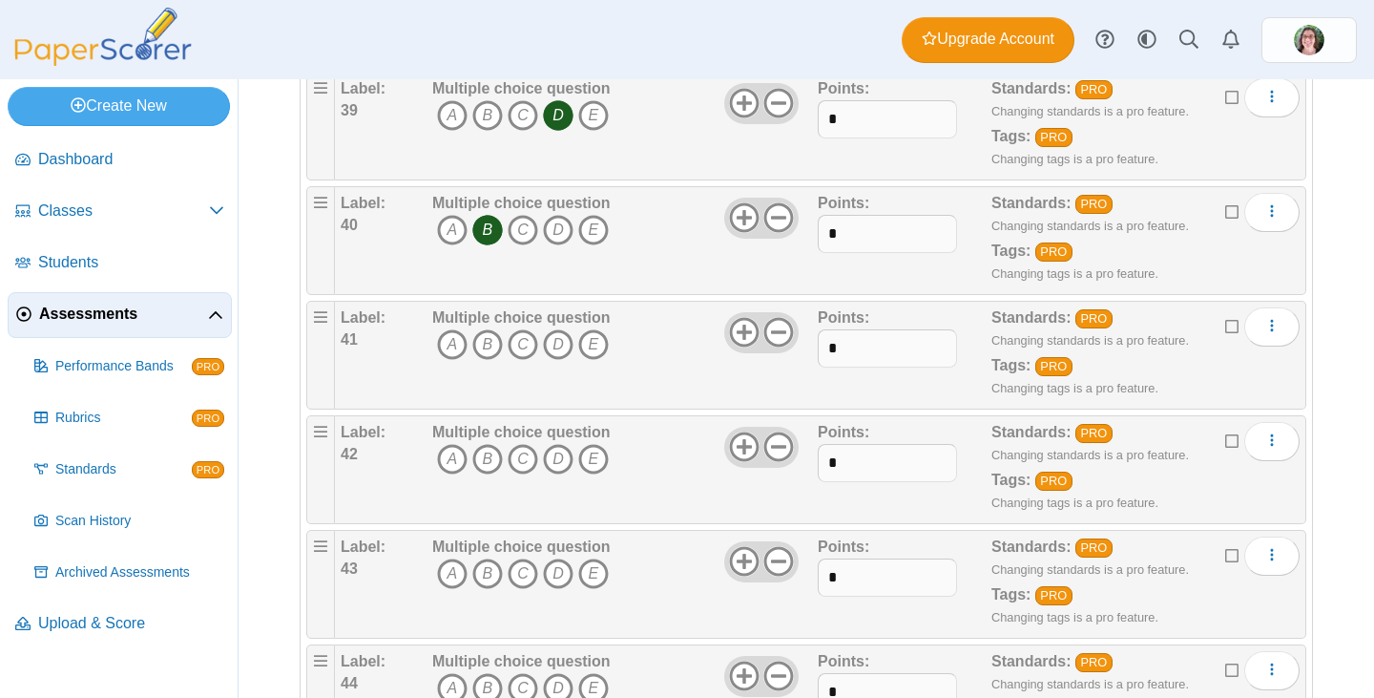
scroll to position [4868, 0]
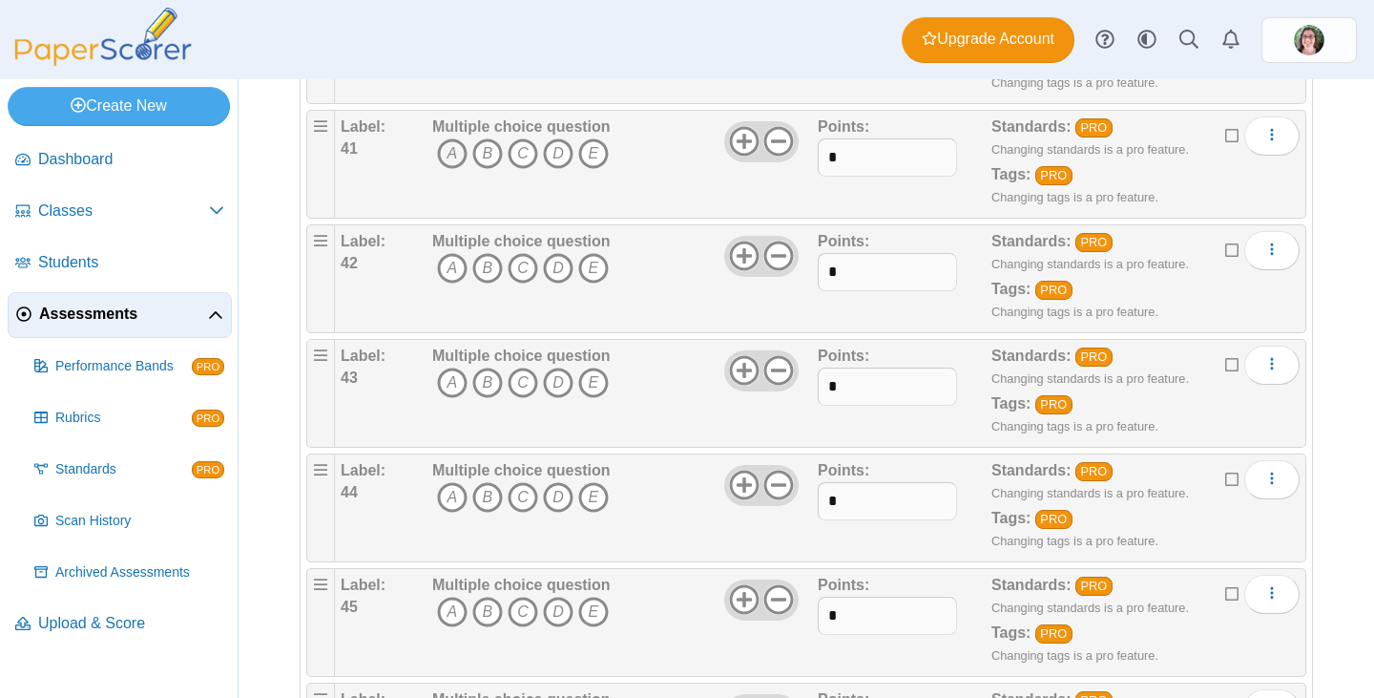
click at [449, 149] on icon "A" at bounding box center [452, 153] width 31 height 31
click at [448, 272] on icon "A" at bounding box center [452, 268] width 31 height 31
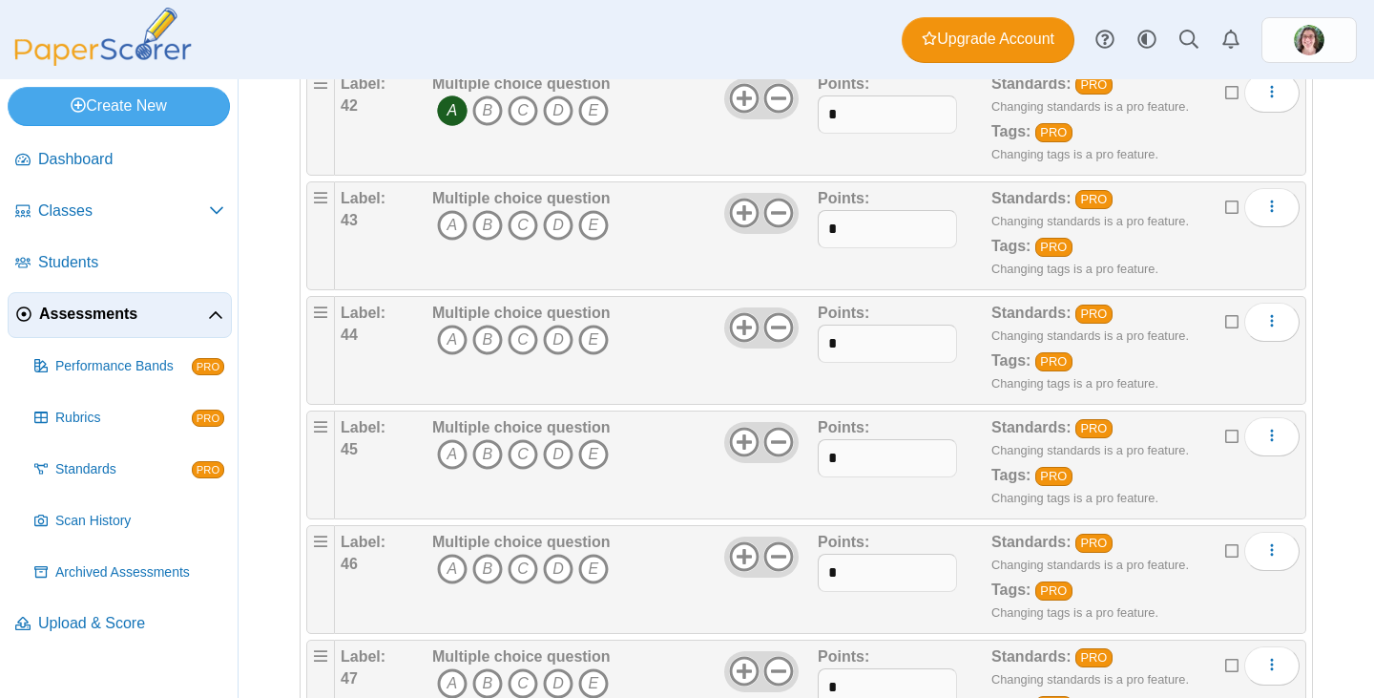
scroll to position [5059, 0]
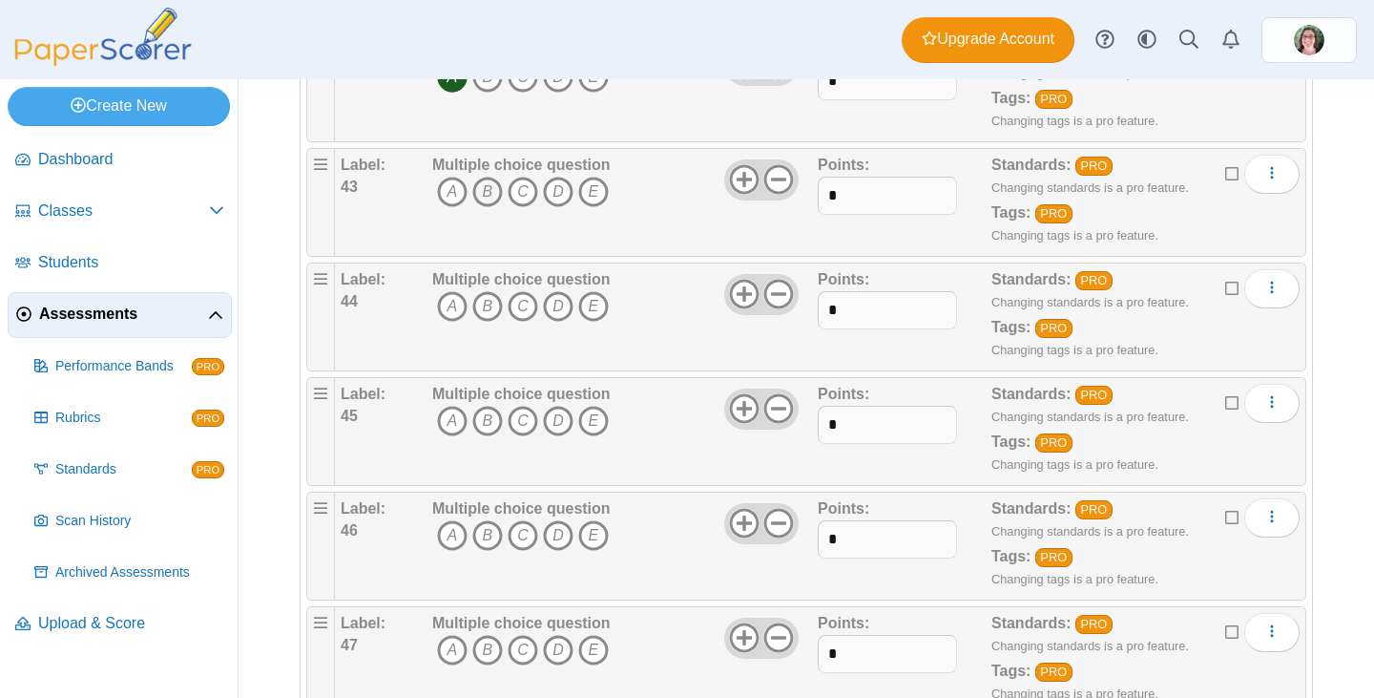
click at [481, 189] on icon "B" at bounding box center [487, 192] width 31 height 31
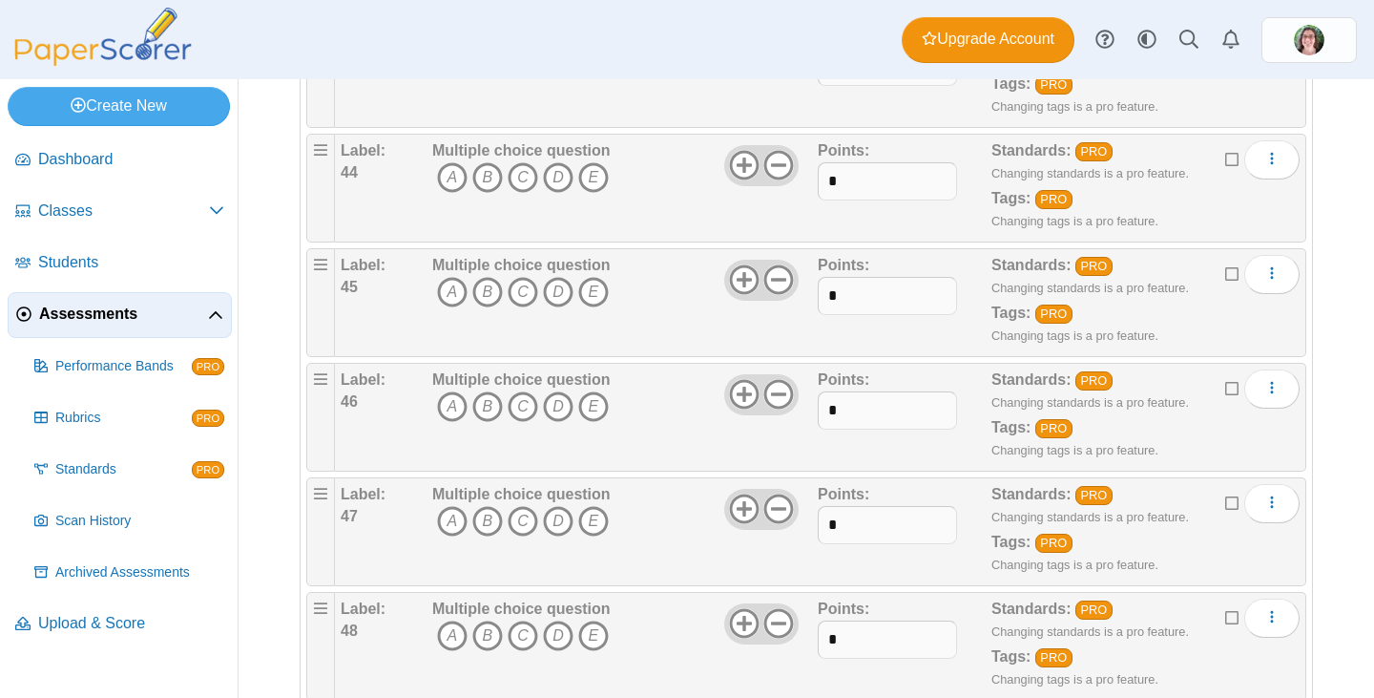
scroll to position [5154, 0]
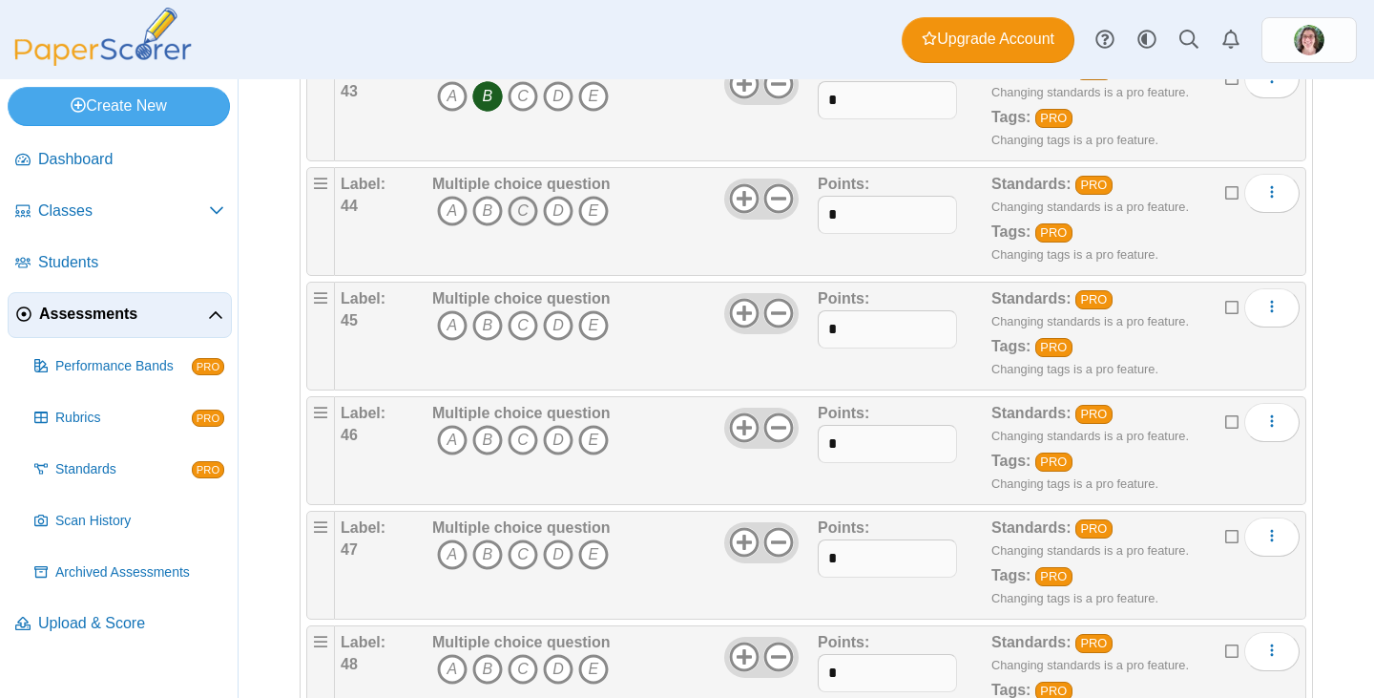
click at [515, 209] on icon "C" at bounding box center [523, 211] width 31 height 31
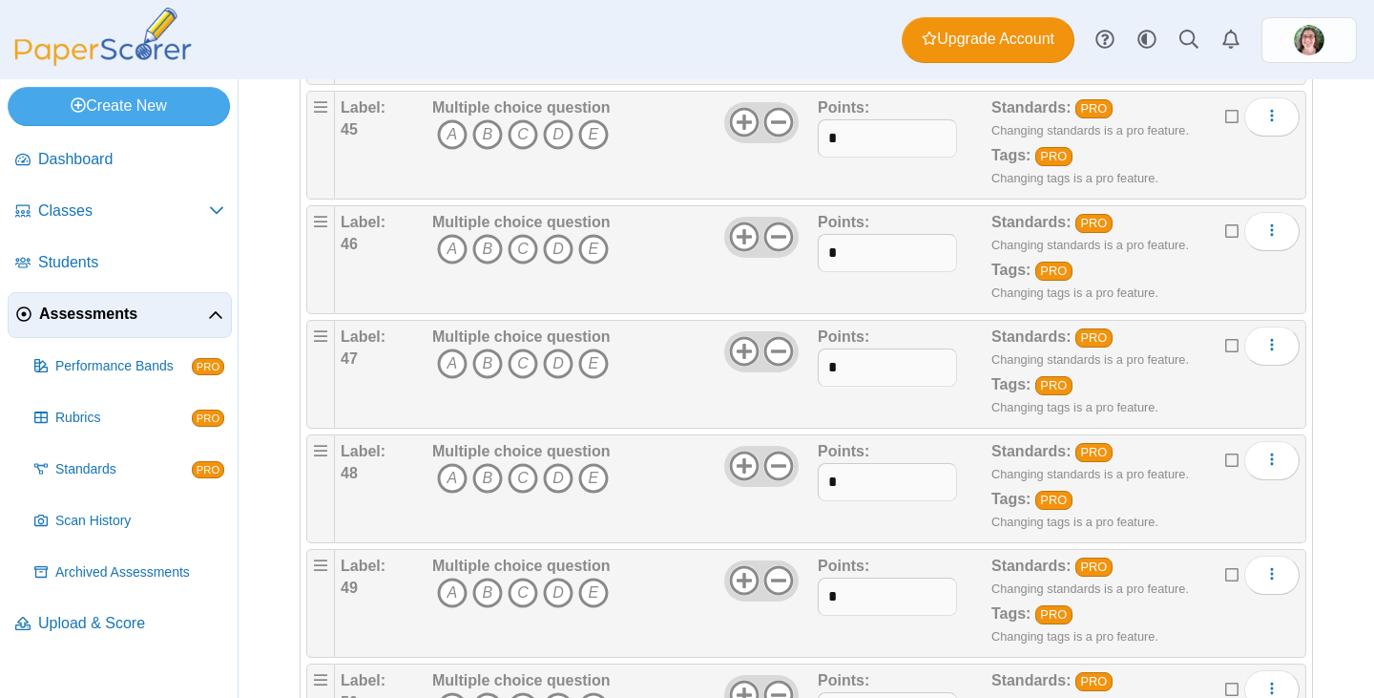
scroll to position [5250, 0]
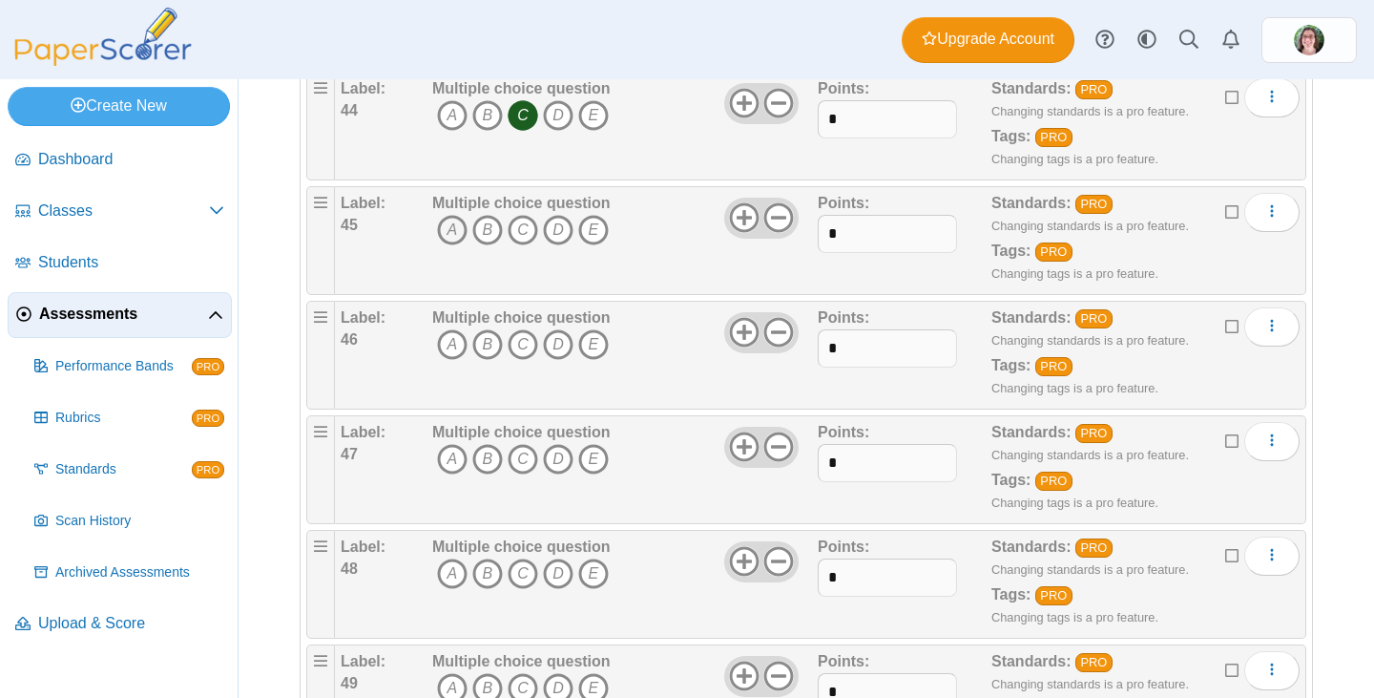
click at [453, 236] on icon "A" at bounding box center [452, 230] width 31 height 31
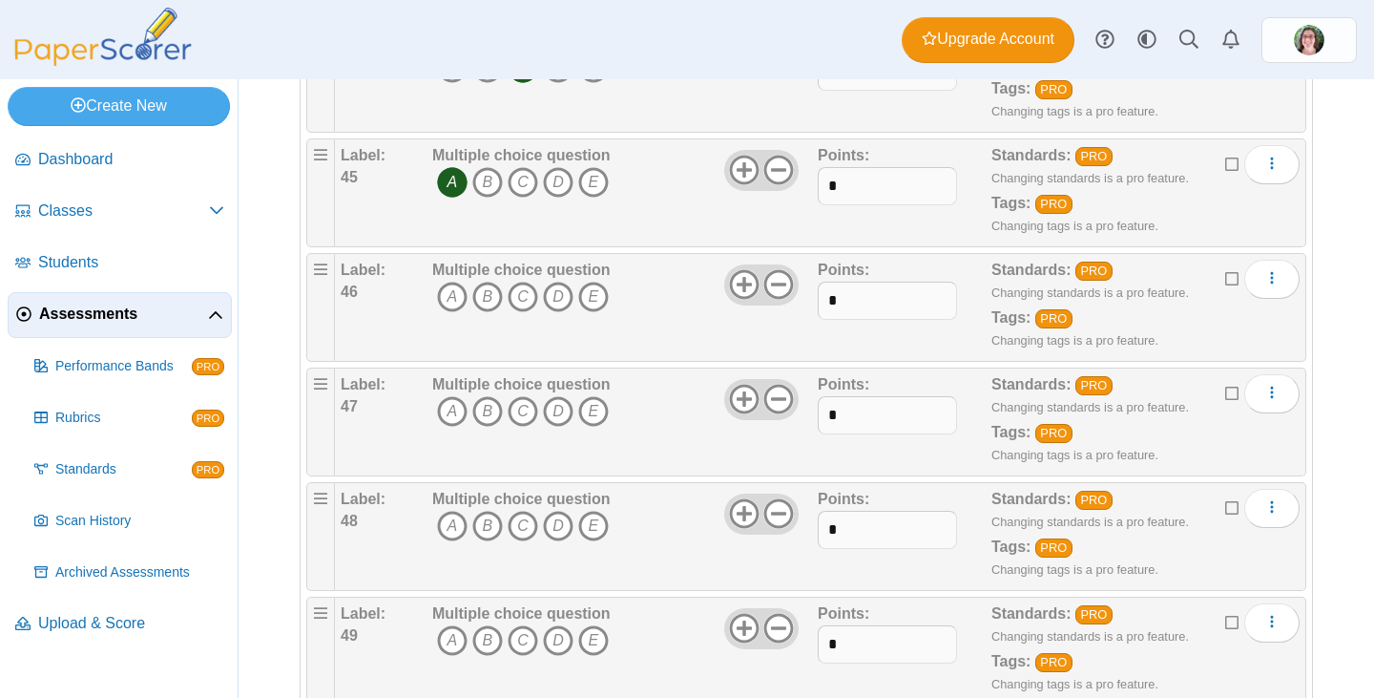
scroll to position [5345, 0]
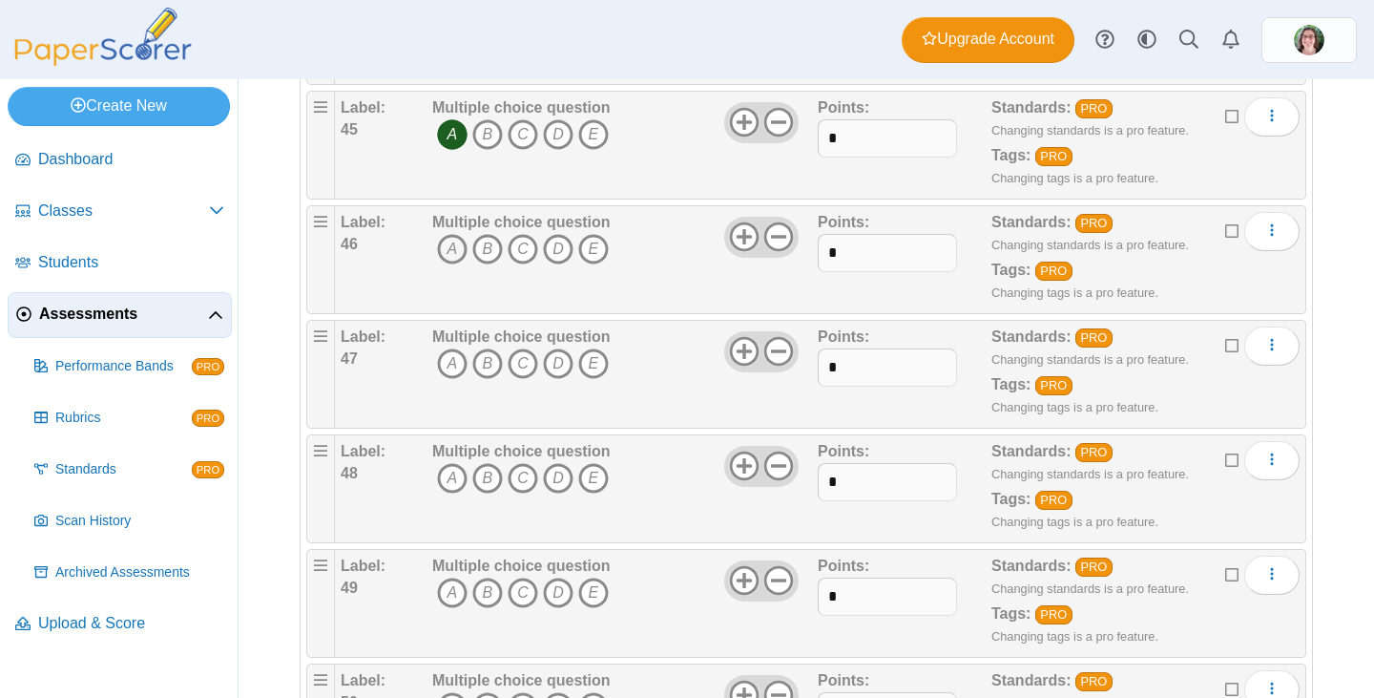
click at [444, 251] on icon "A" at bounding box center [452, 249] width 31 height 31
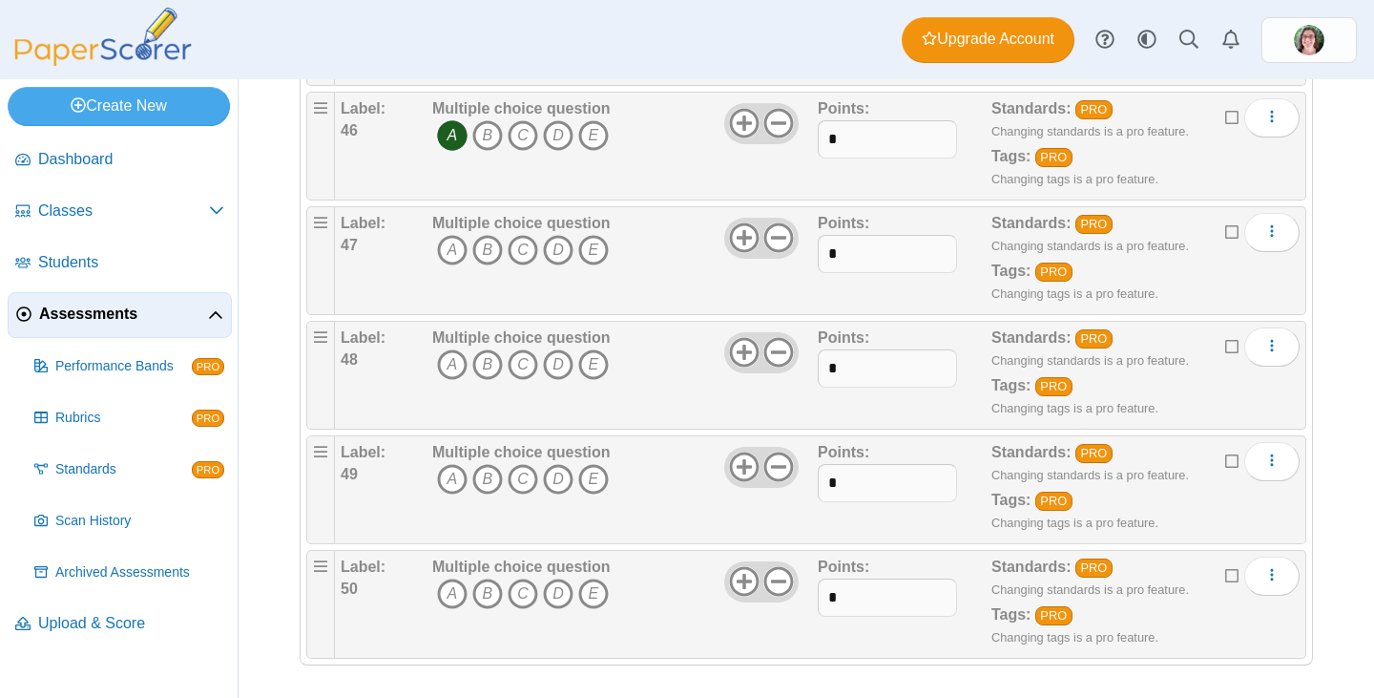
scroll to position [5464, 0]
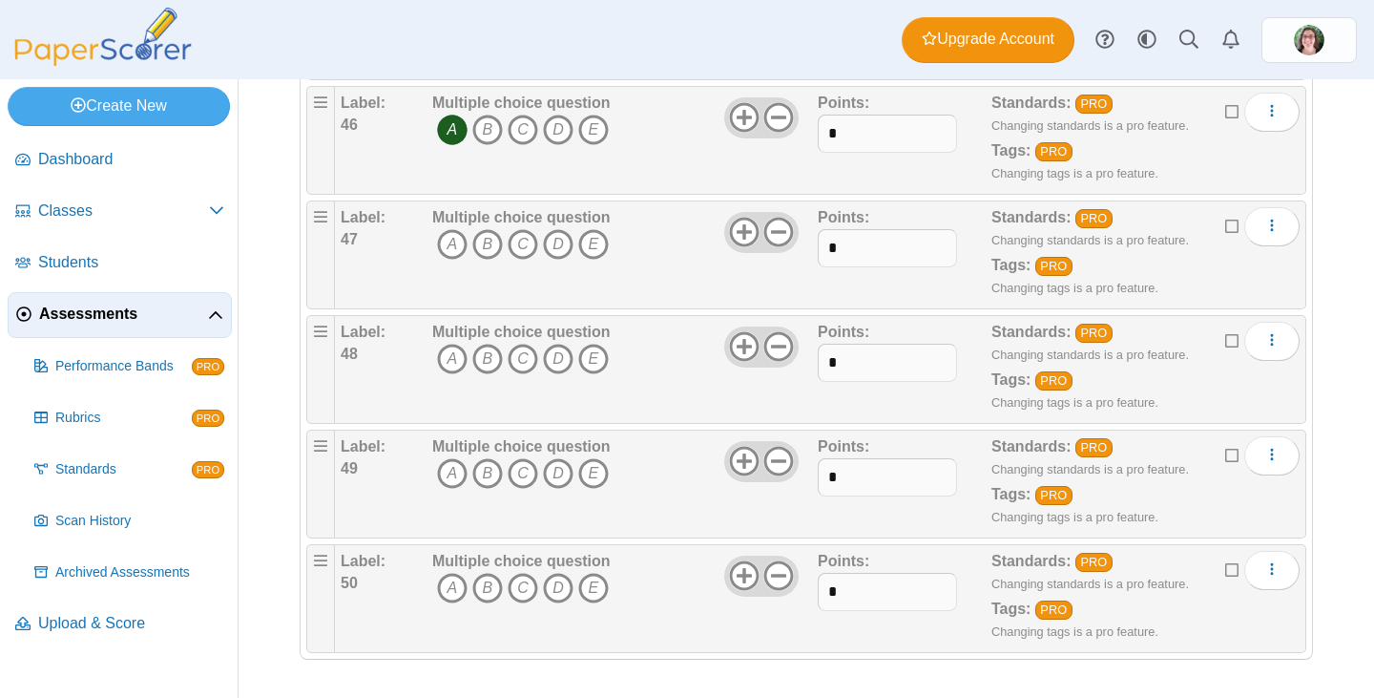
drag, startPoint x: 518, startPoint y: 243, endPoint x: 534, endPoint y: 260, distance: 22.9
click at [520, 249] on icon "C" at bounding box center [523, 244] width 31 height 31
click at [450, 355] on icon "A" at bounding box center [452, 359] width 31 height 31
click at [519, 476] on icon "C" at bounding box center [523, 473] width 31 height 31
click at [554, 596] on icon "D" at bounding box center [558, 588] width 31 height 31
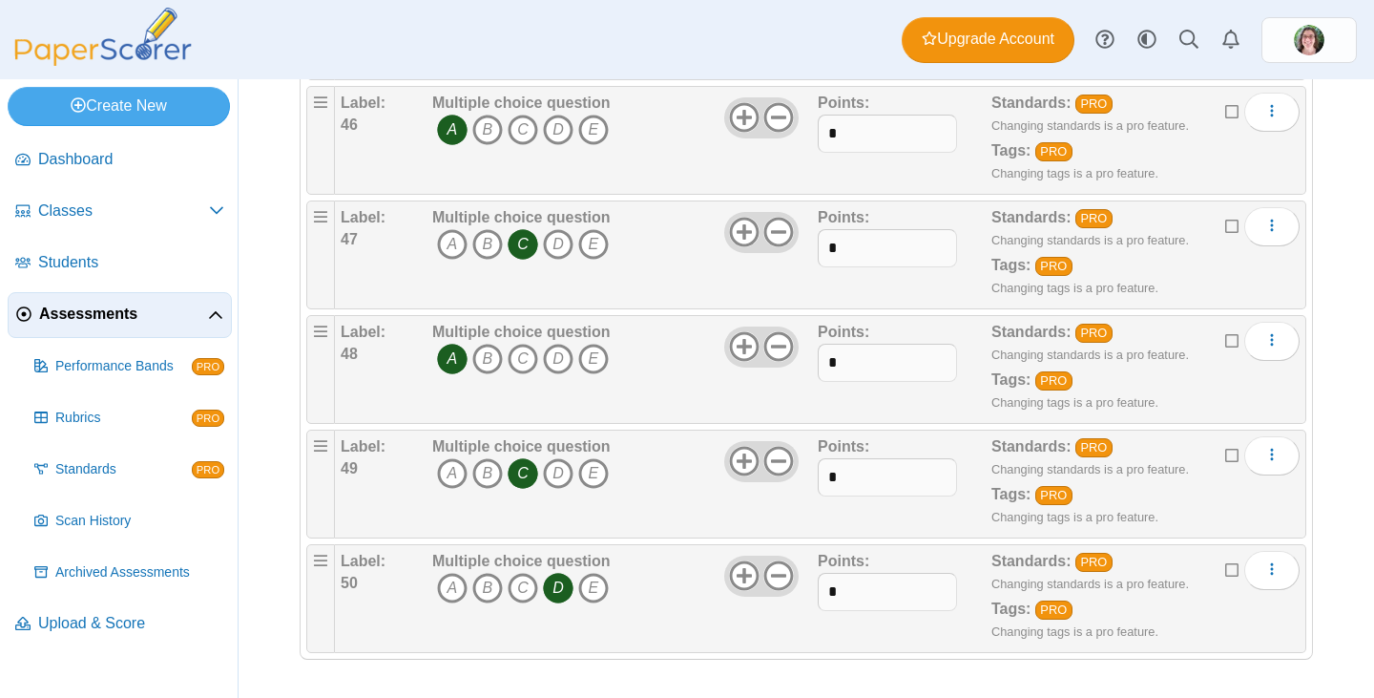
click at [402, 268] on div "Label: 47" at bounding box center [384, 254] width 87 height 95
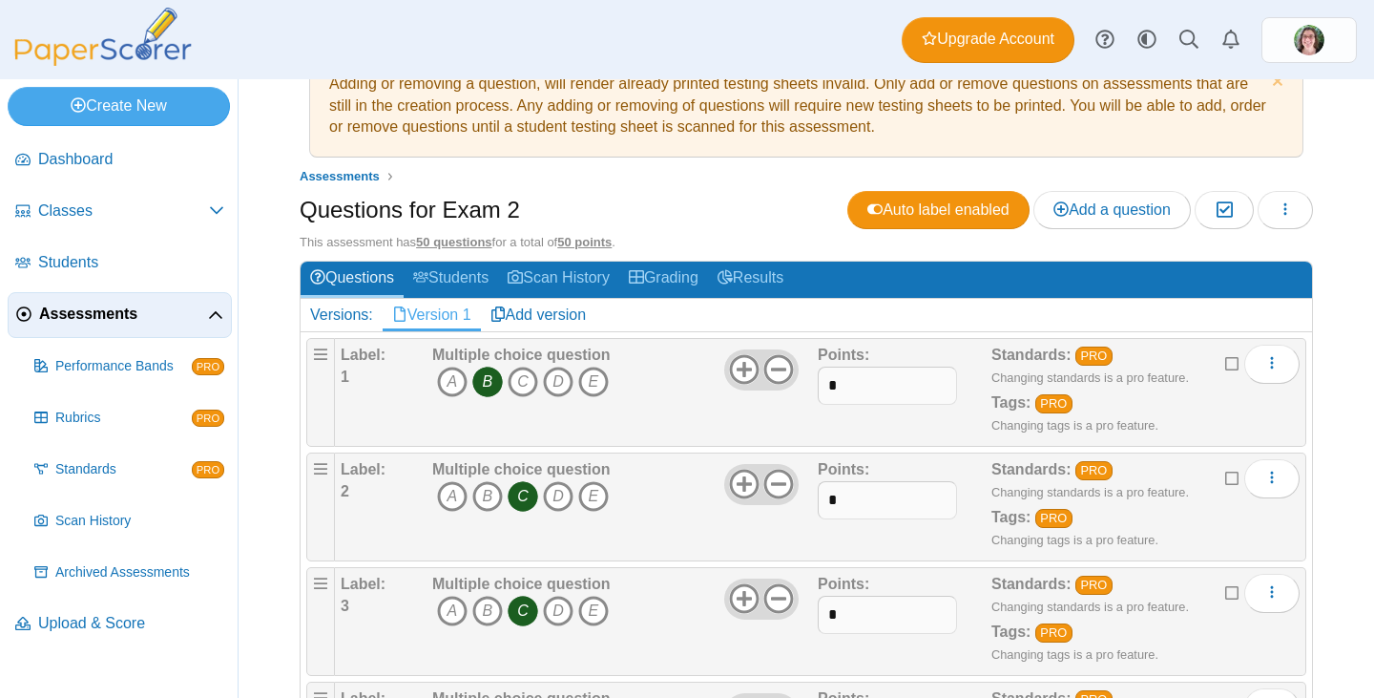
scroll to position [0, 0]
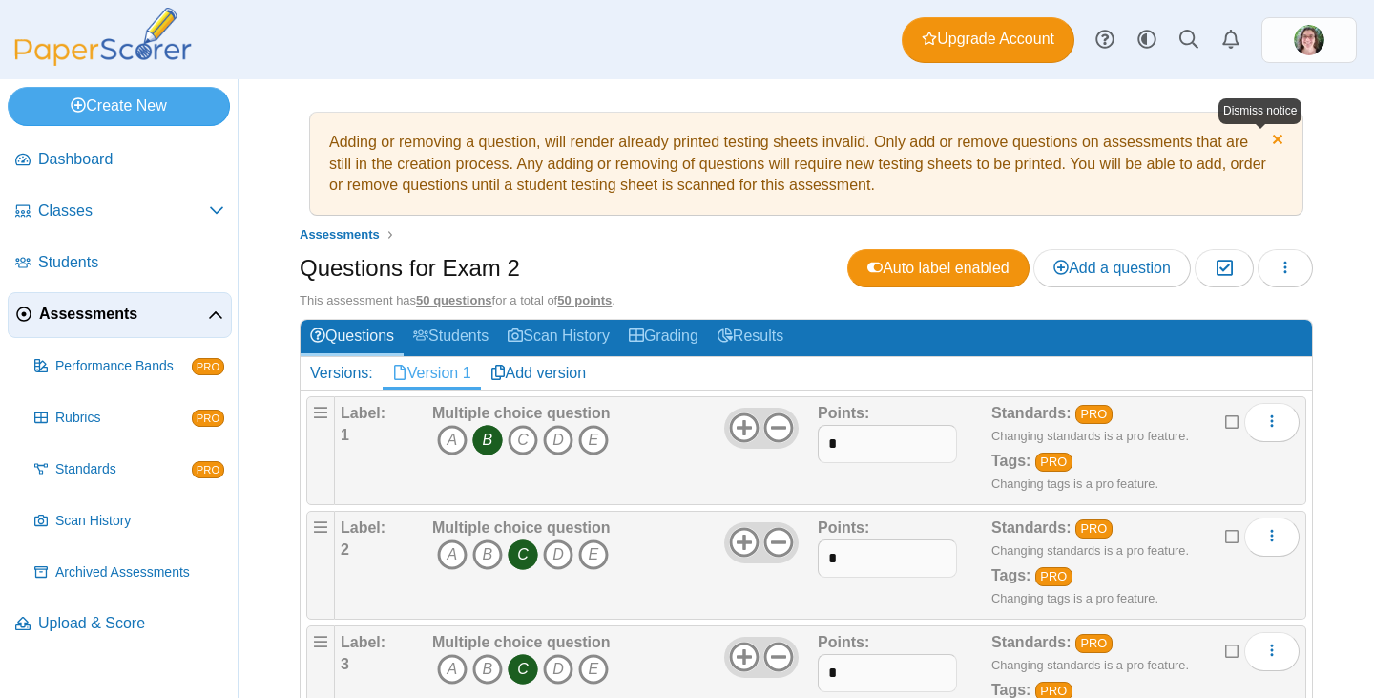
click at [1268, 138] on link "Dismiss notice" at bounding box center [1276, 142] width 16 height 20
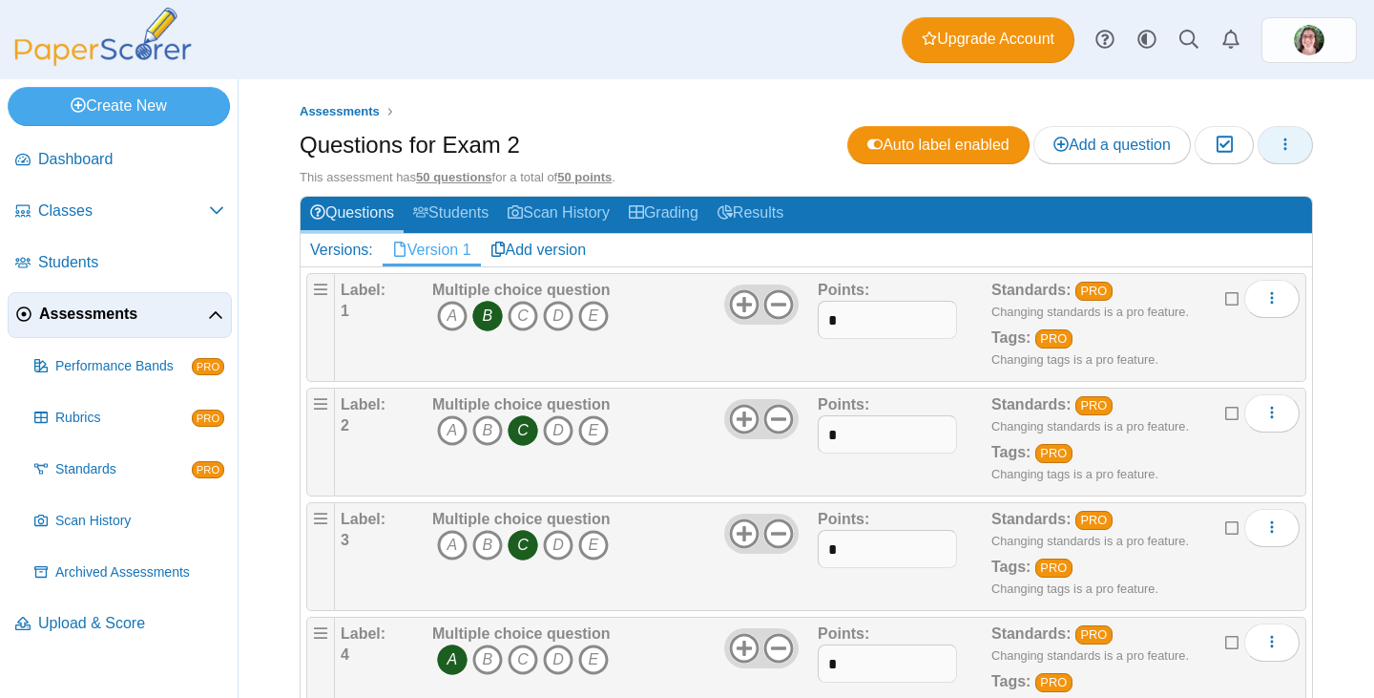
click at [1272, 155] on button "button" at bounding box center [1285, 145] width 55 height 38
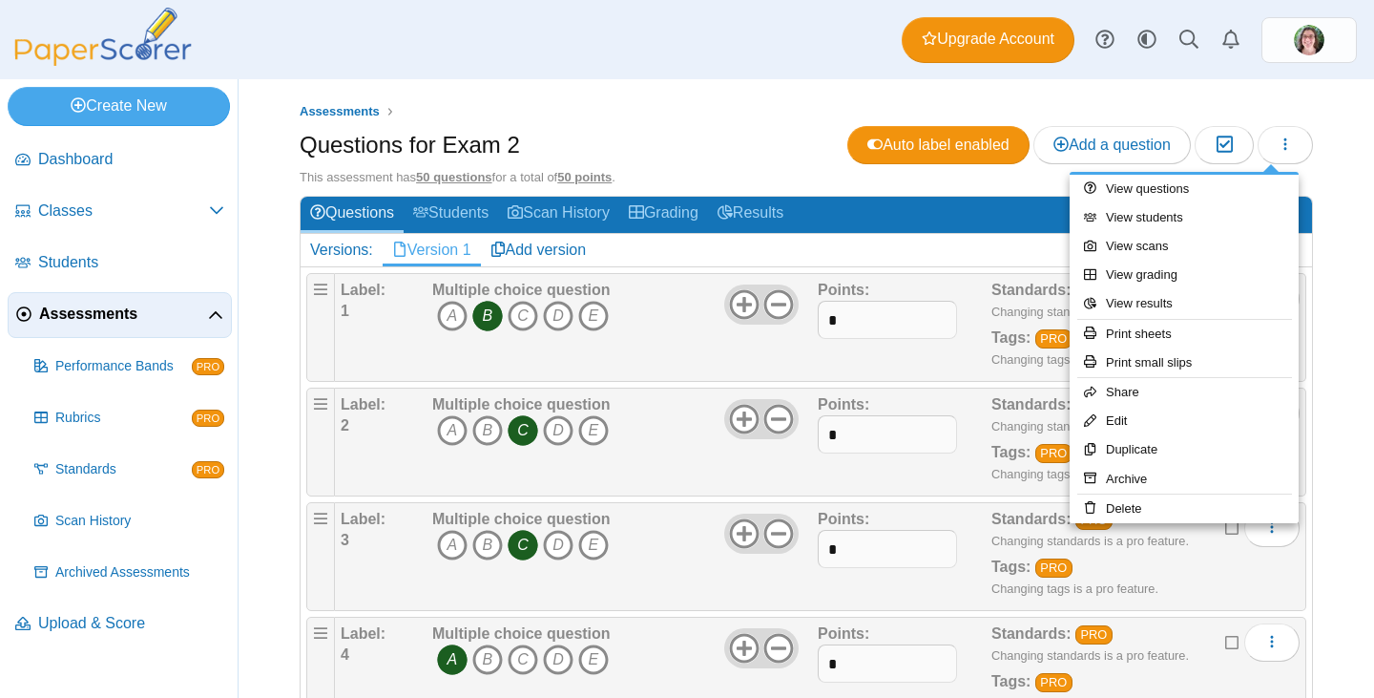
click at [1353, 317] on div "Assessments Questions for Exam 2 Auto label enabled Add a question Moderation 0" at bounding box center [807, 388] width 1136 height 618
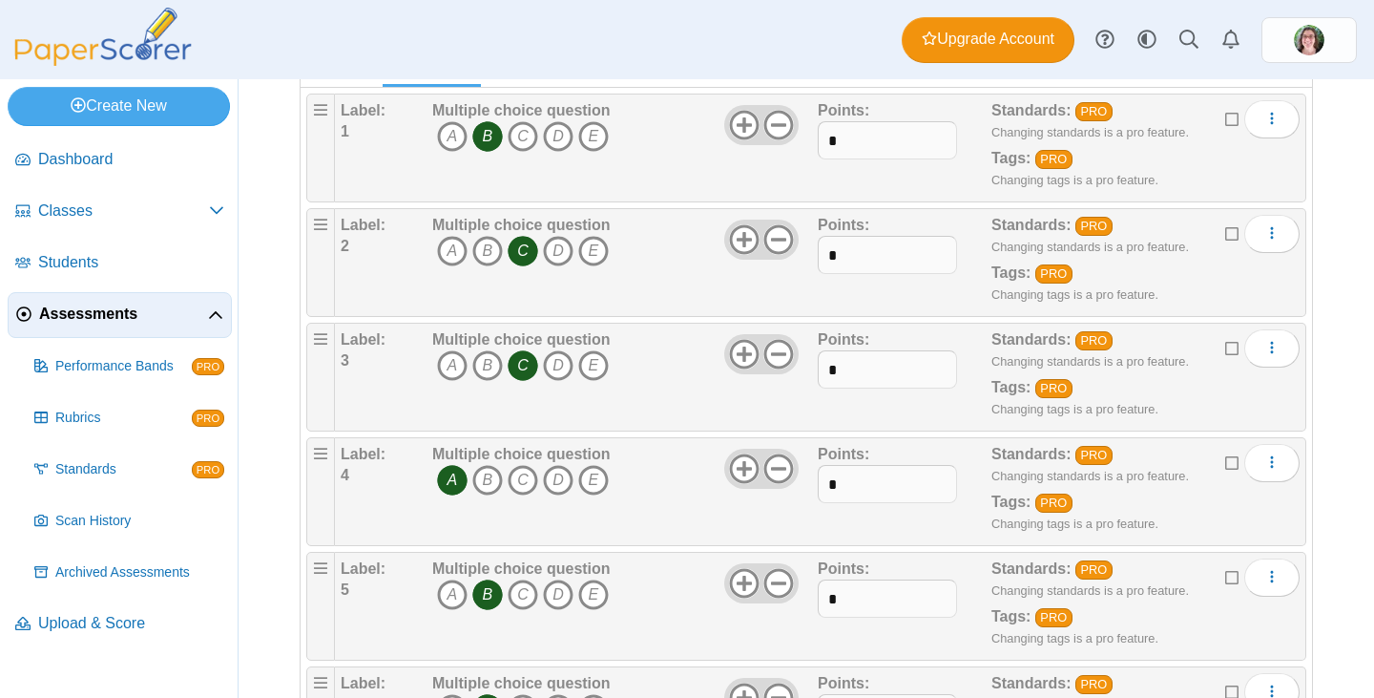
scroll to position [191, 0]
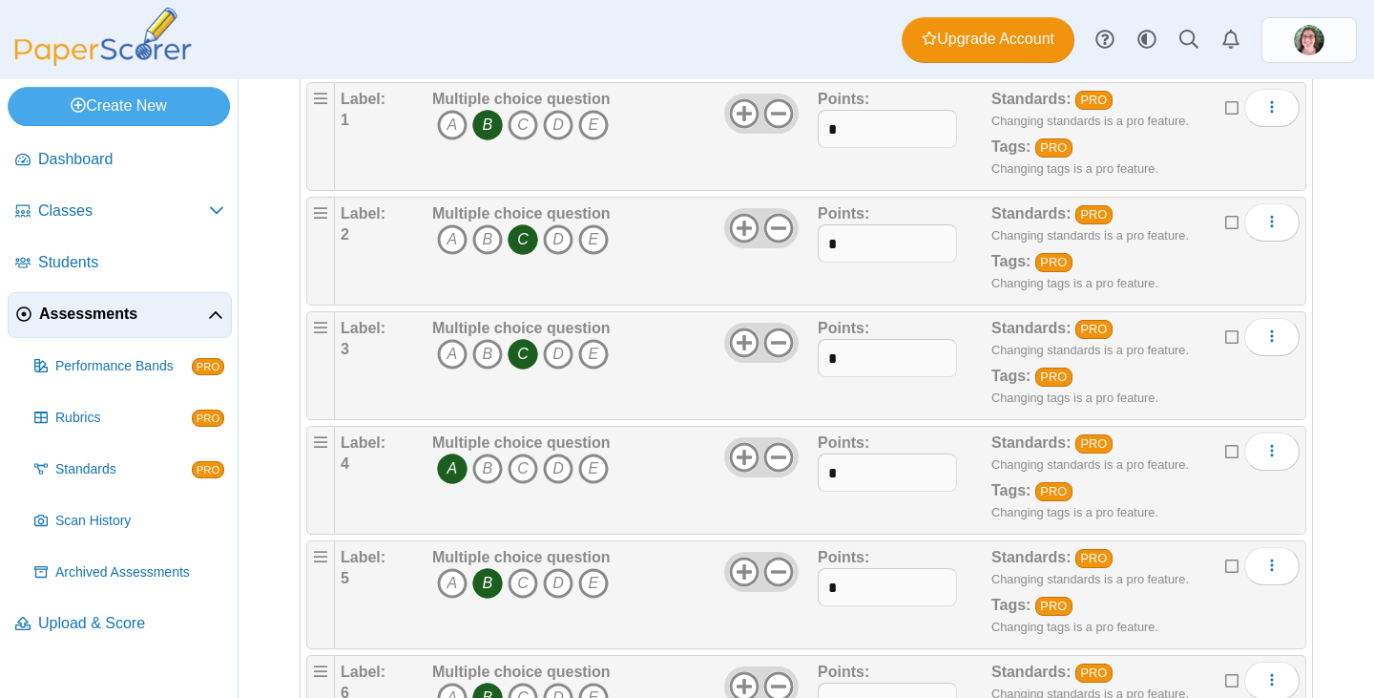
drag, startPoint x: 100, startPoint y: 619, endPoint x: 259, endPoint y: 641, distance: 160.0
click at [259, 641] on div "Assessments Questions for Exam 2 Auto label enabled Add a question Moderation 0" at bounding box center [807, 388] width 1136 height 618
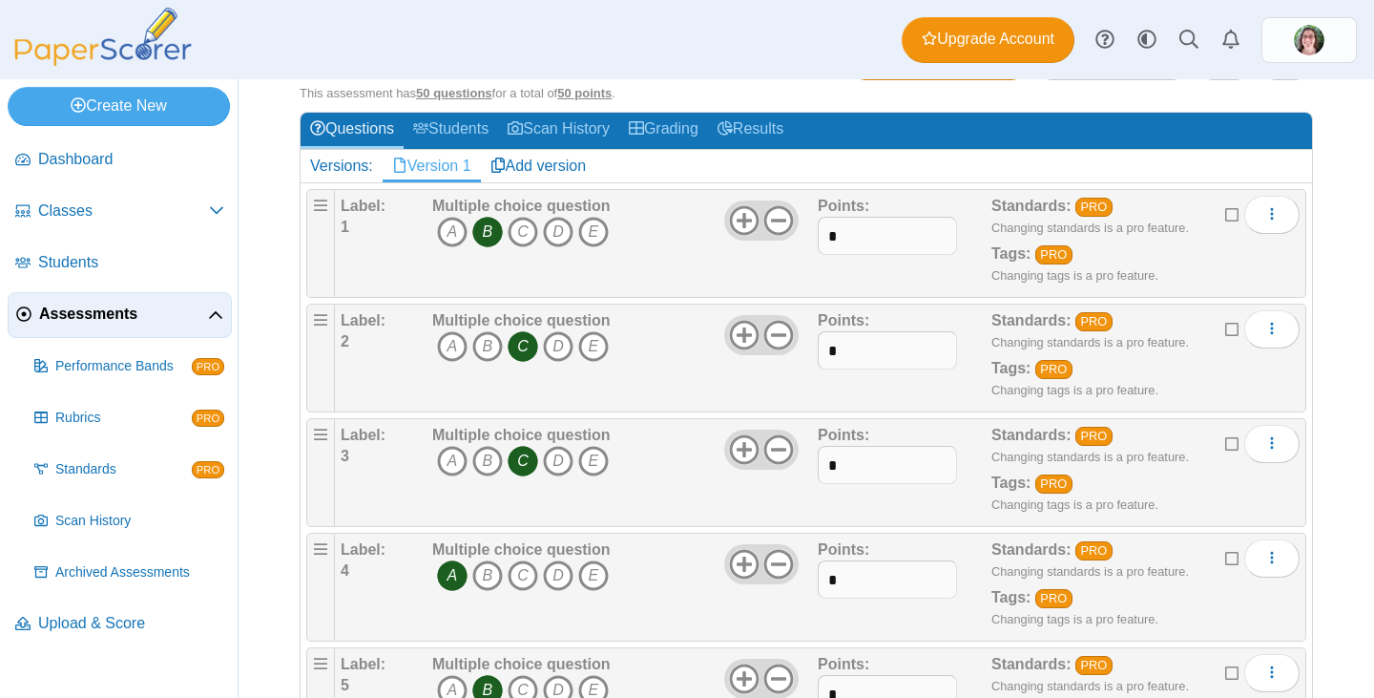
scroll to position [0, 0]
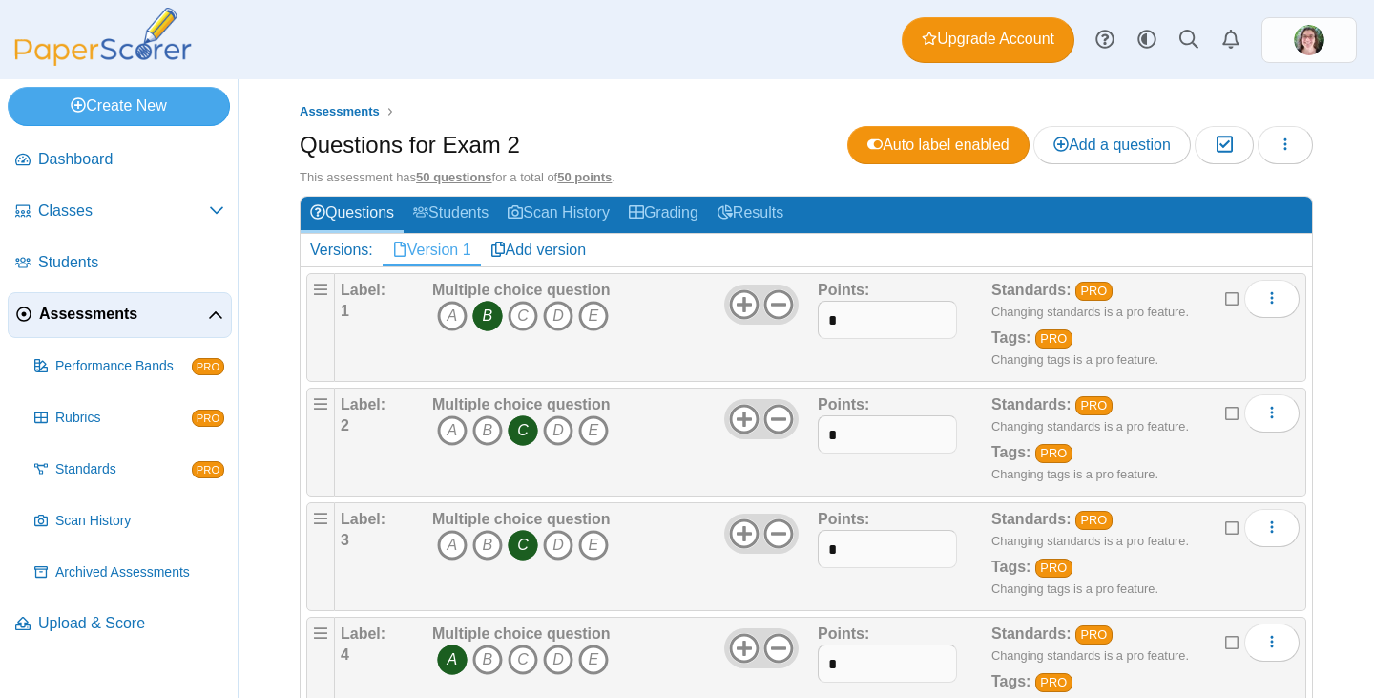
click at [1332, 170] on div "Assessments Questions for Exam 2 Auto label enabled Add a question Moderation 0" at bounding box center [807, 388] width 1136 height 618
click at [1226, 298] on icon at bounding box center [1233, 296] width 15 height 13
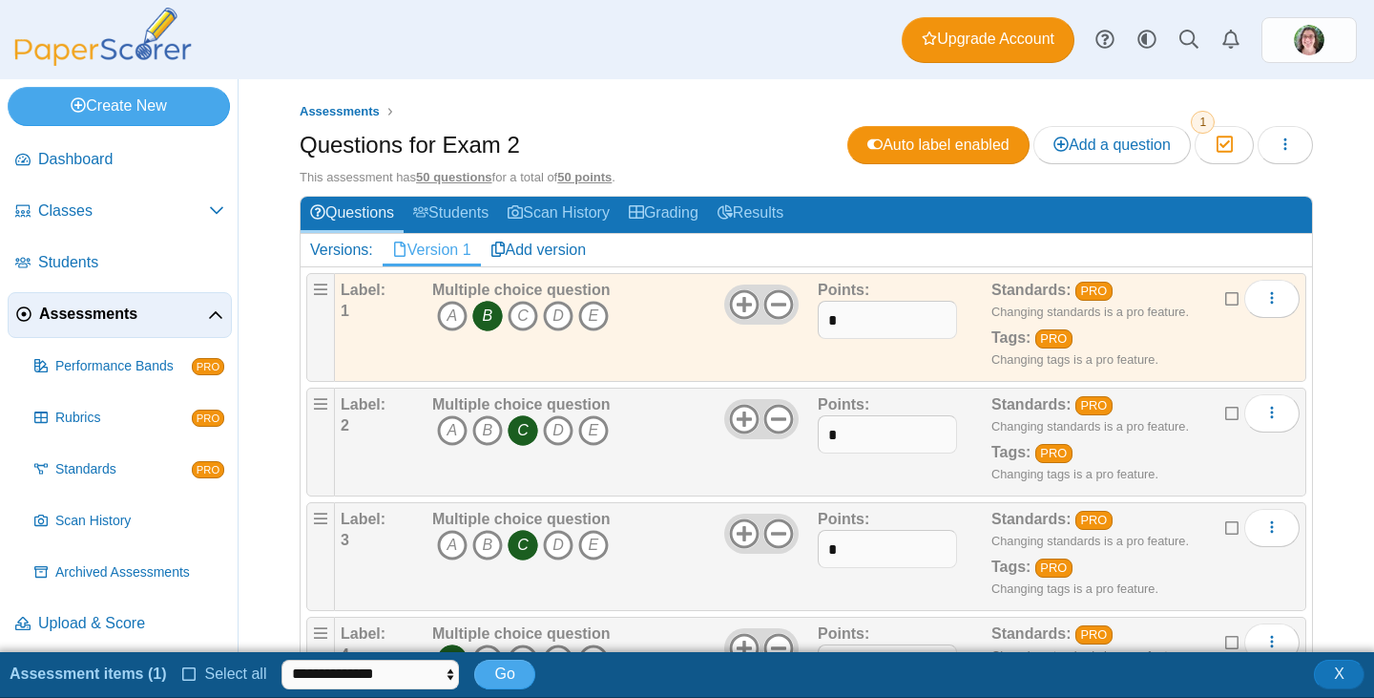
click at [1226, 298] on icon at bounding box center [1233, 296] width 15 height 13
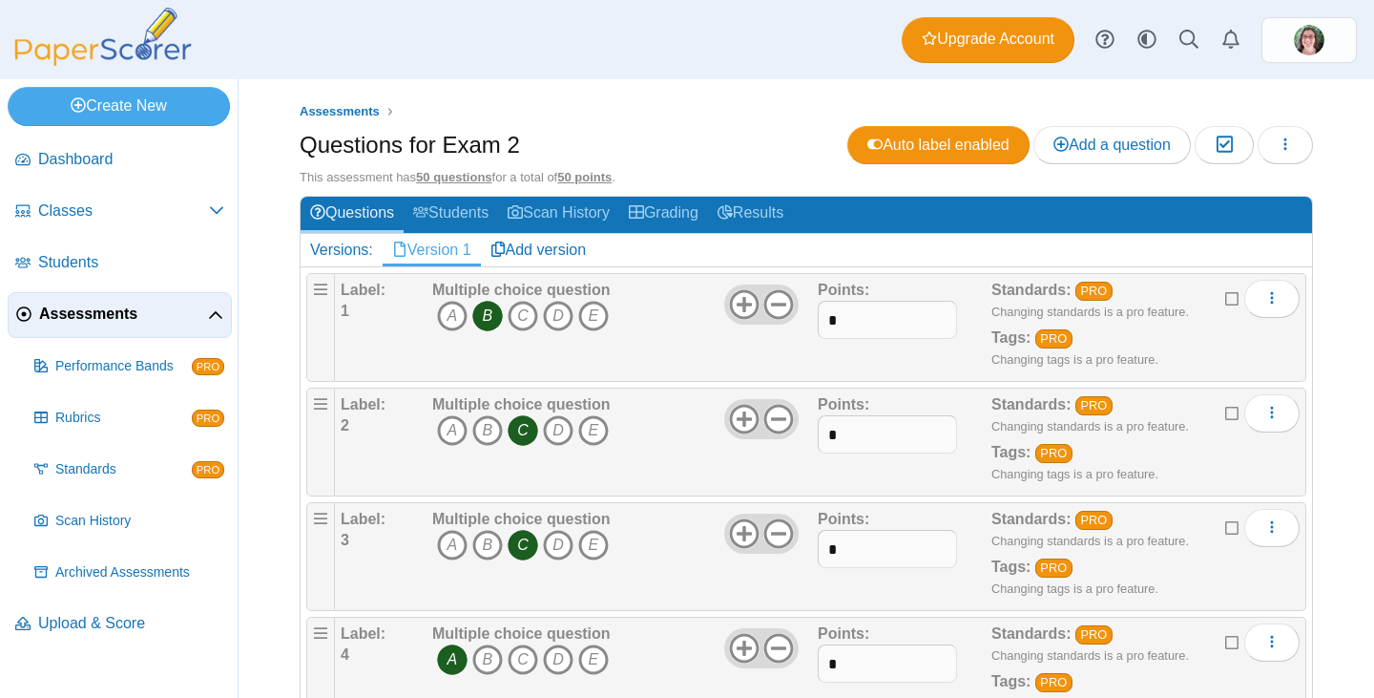
click at [1226, 300] on icon at bounding box center [1233, 296] width 15 height 13
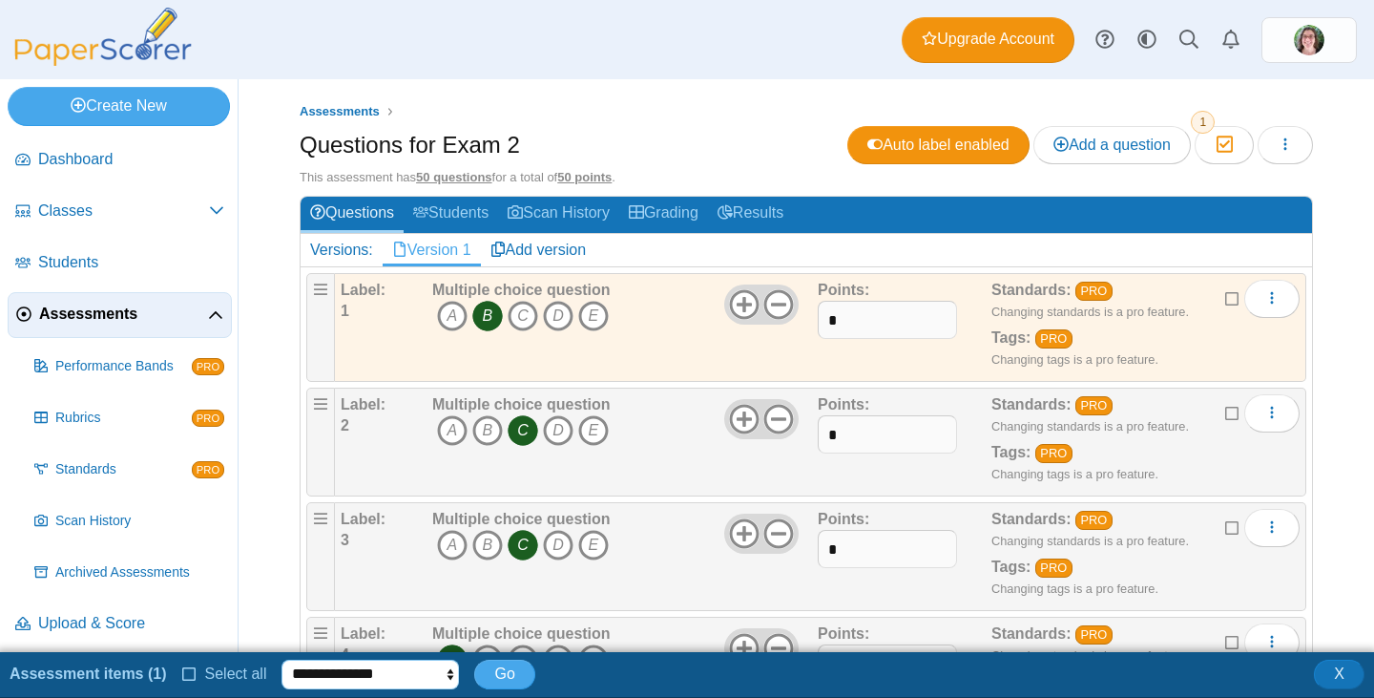
click at [441, 672] on select "**********" at bounding box center [371, 674] width 178 height 29
click at [182, 675] on icon at bounding box center [189, 671] width 15 height 13
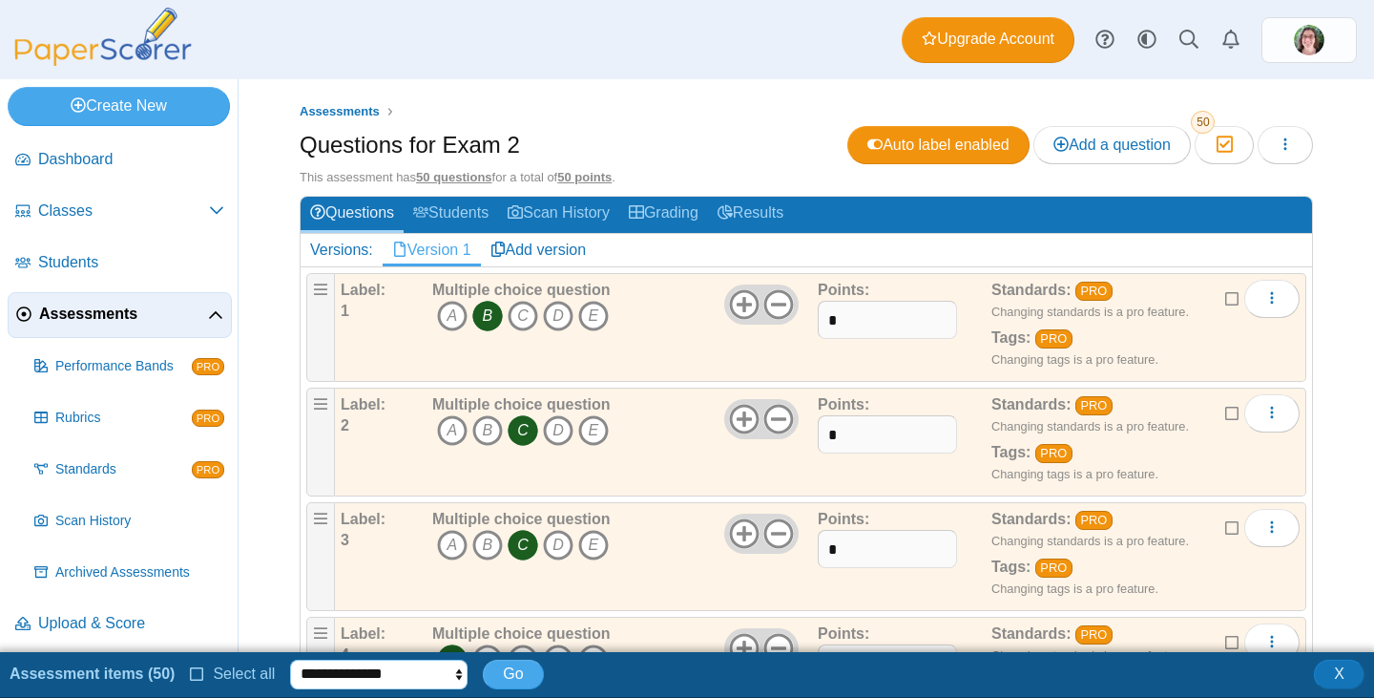
click at [453, 676] on select "**********" at bounding box center [379, 674] width 178 height 29
select select "********"
click at [290, 660] on select "**********" at bounding box center [379, 674] width 178 height 29
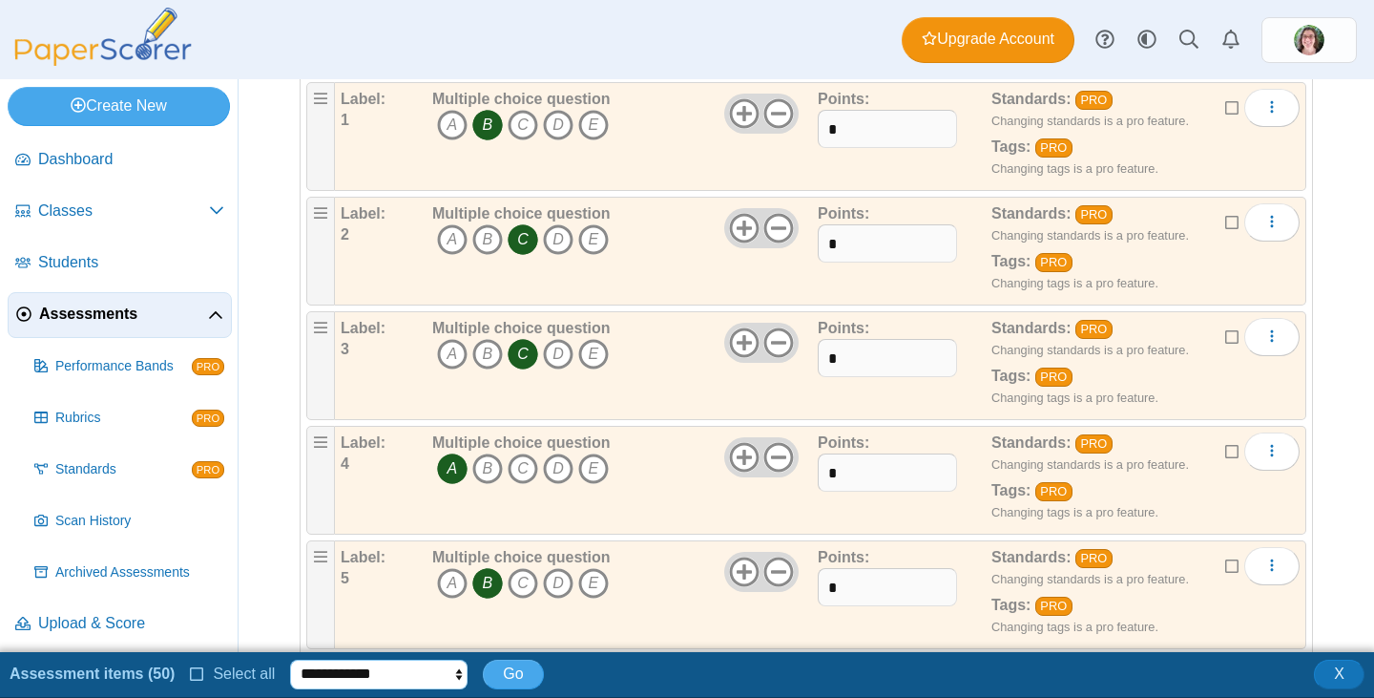
scroll to position [95, 0]
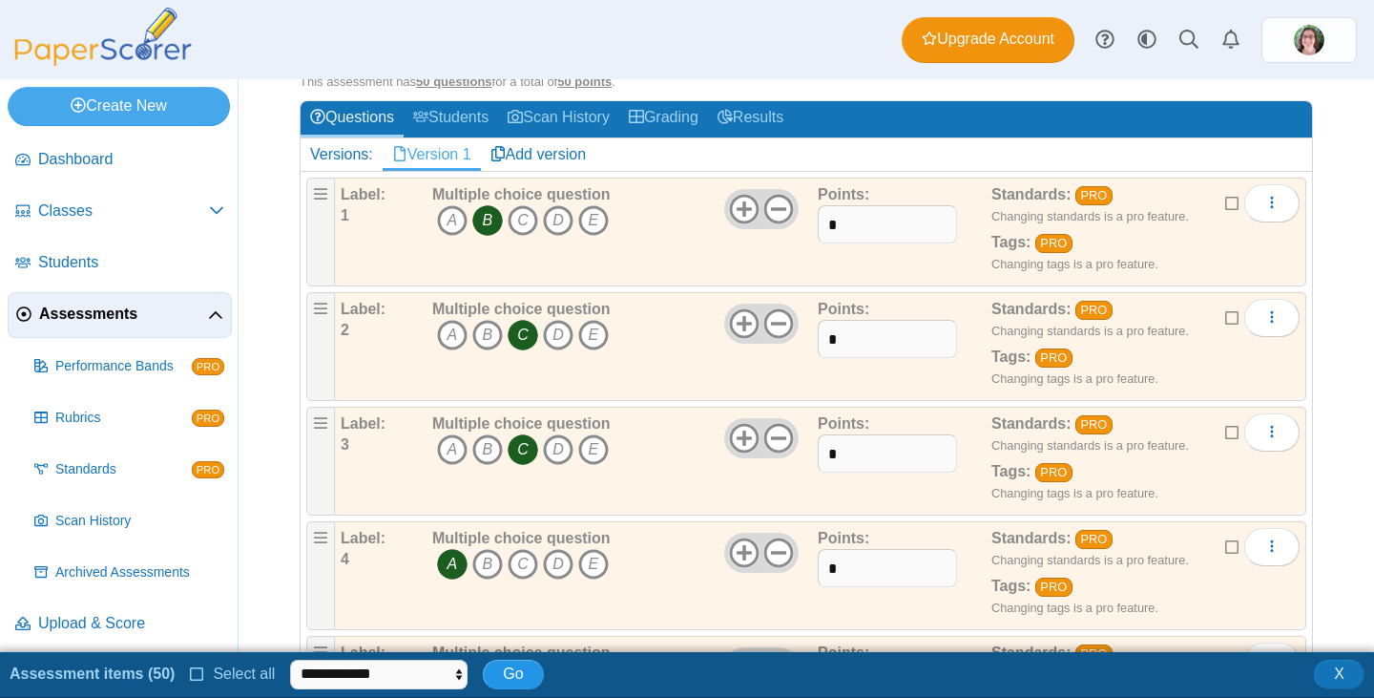
click at [504, 673] on span "Go" at bounding box center [513, 673] width 20 height 16
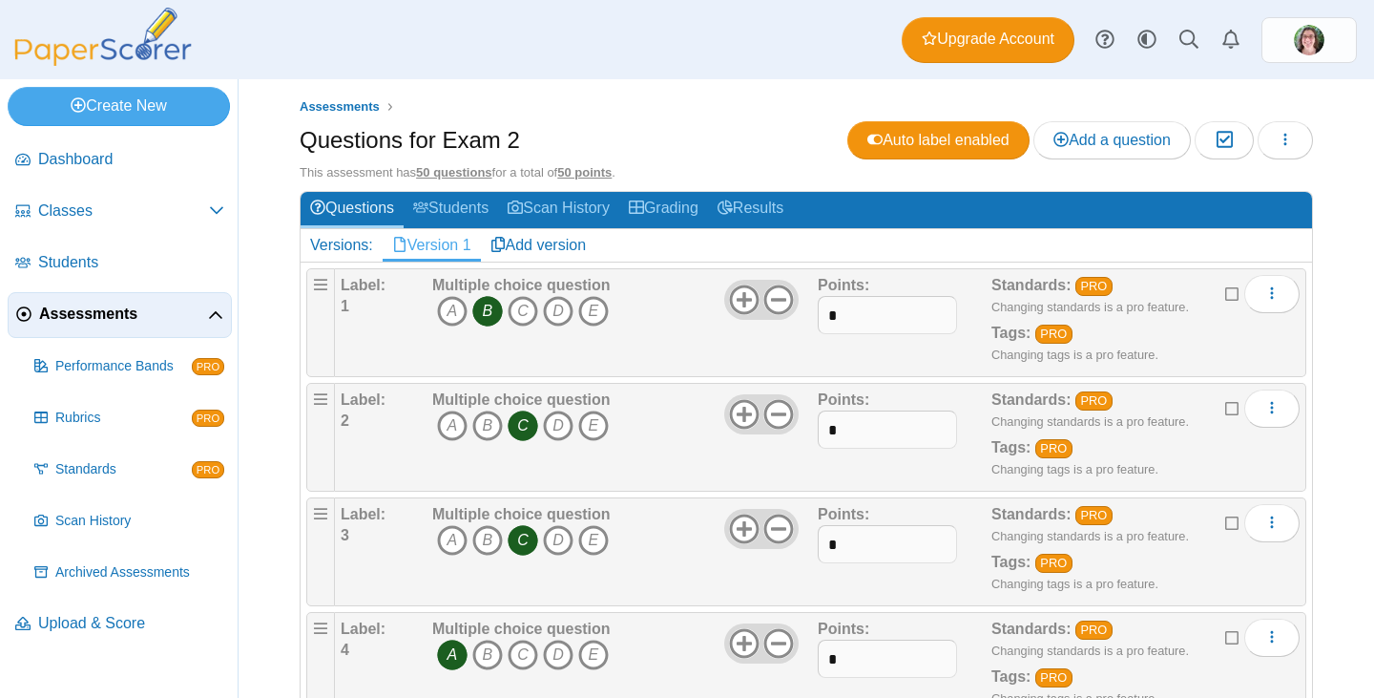
scroll to position [0, 0]
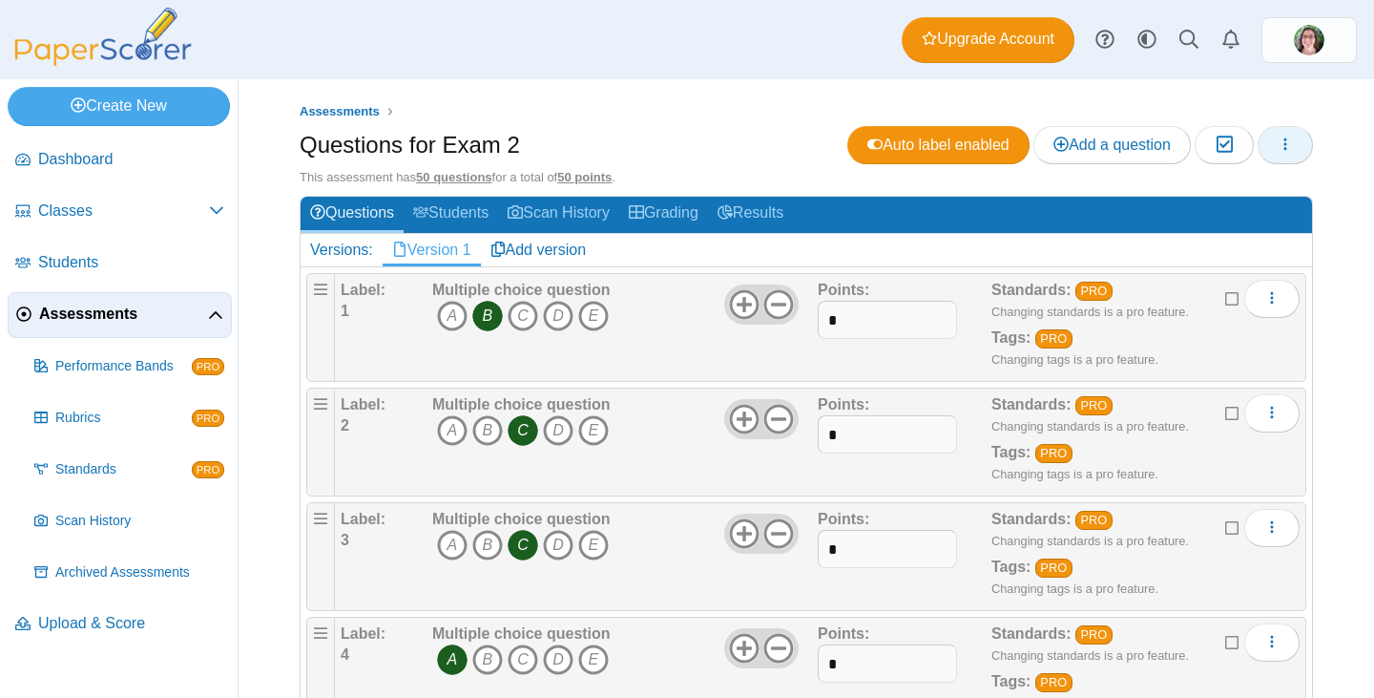
click at [1280, 147] on button "button" at bounding box center [1285, 145] width 55 height 38
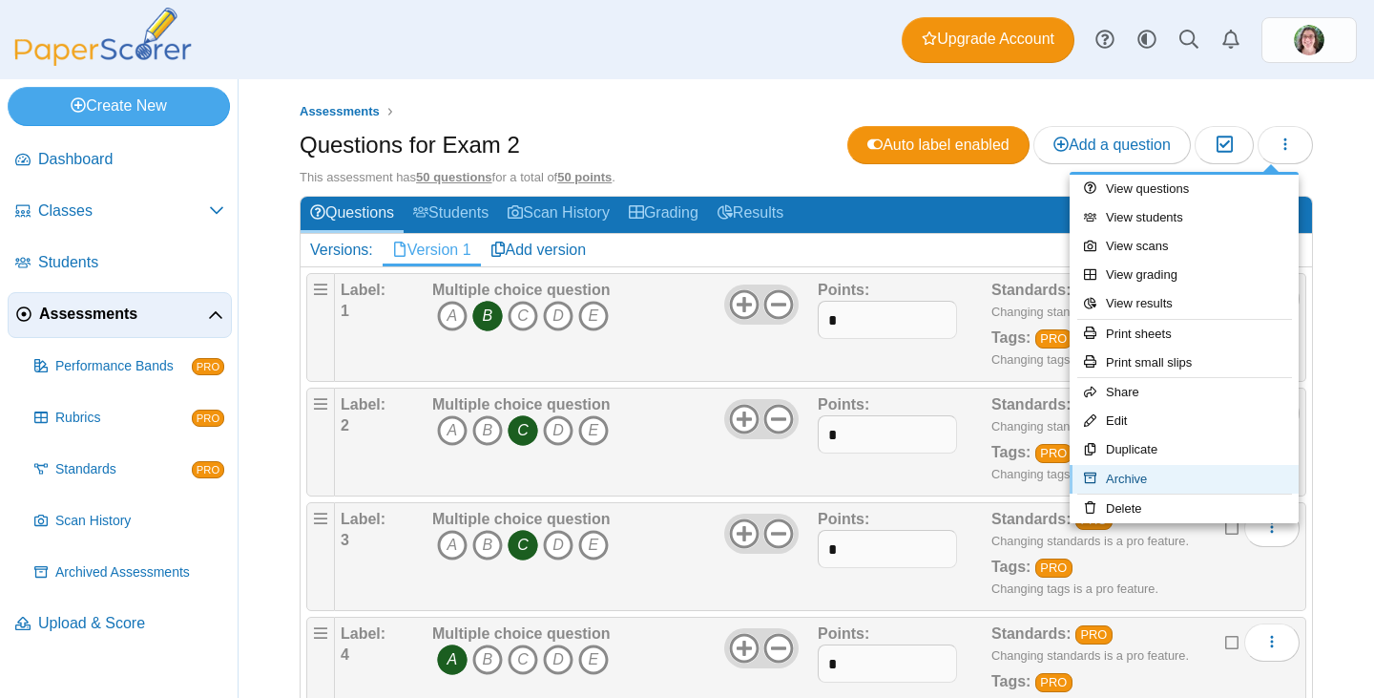
click at [1143, 477] on link "Archive" at bounding box center [1184, 479] width 229 height 29
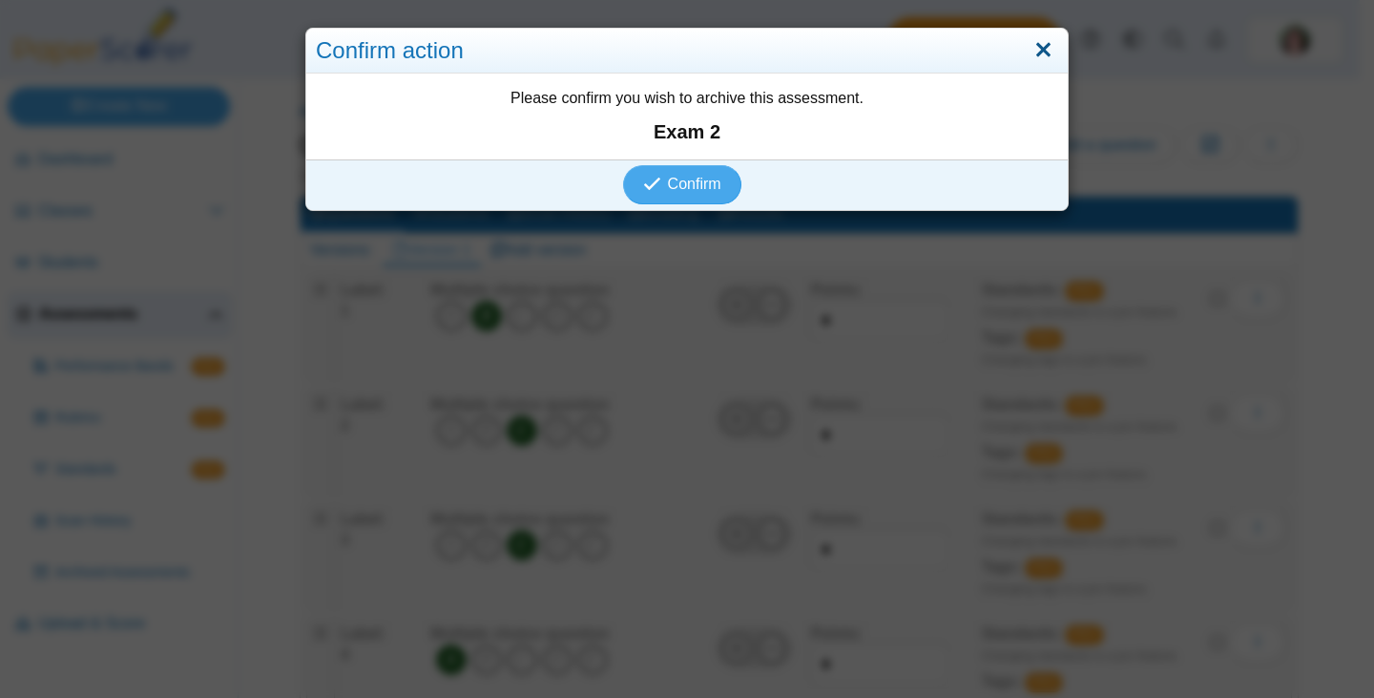
click at [1038, 46] on link "Close" at bounding box center [1044, 50] width 30 height 32
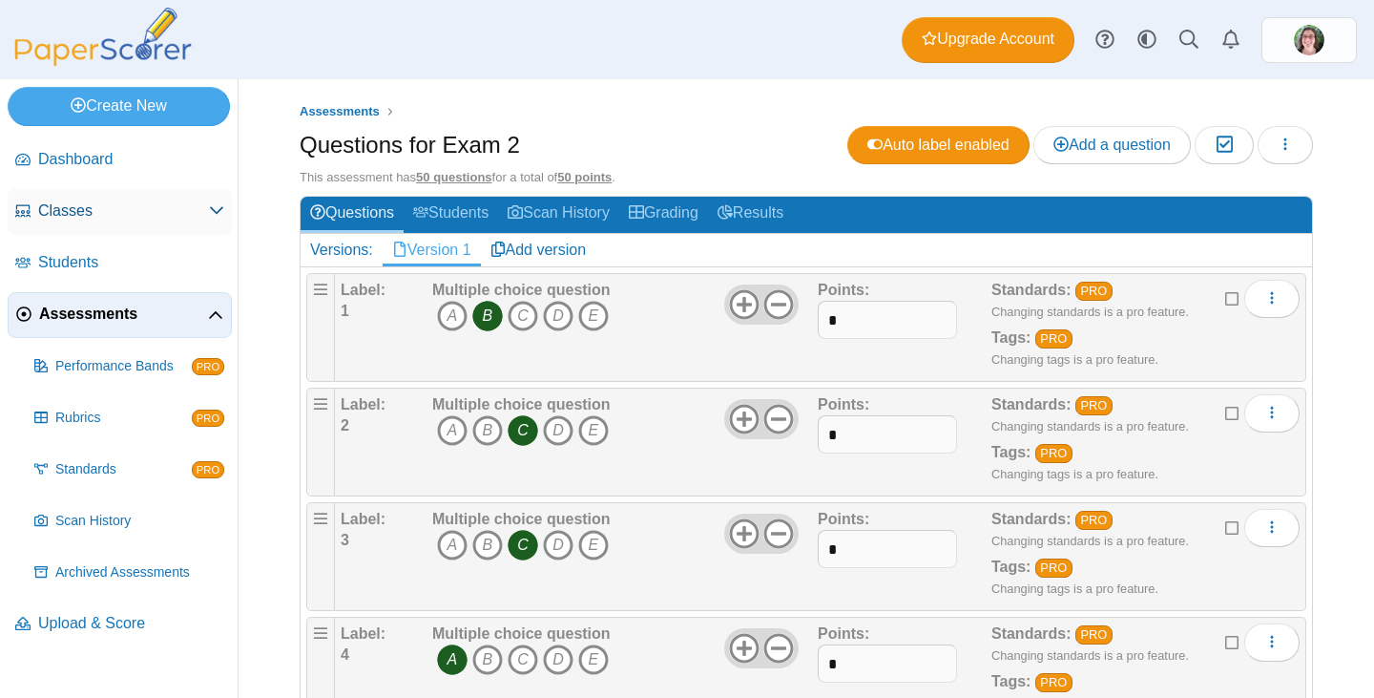
click at [153, 214] on span "Classes" at bounding box center [123, 210] width 171 height 21
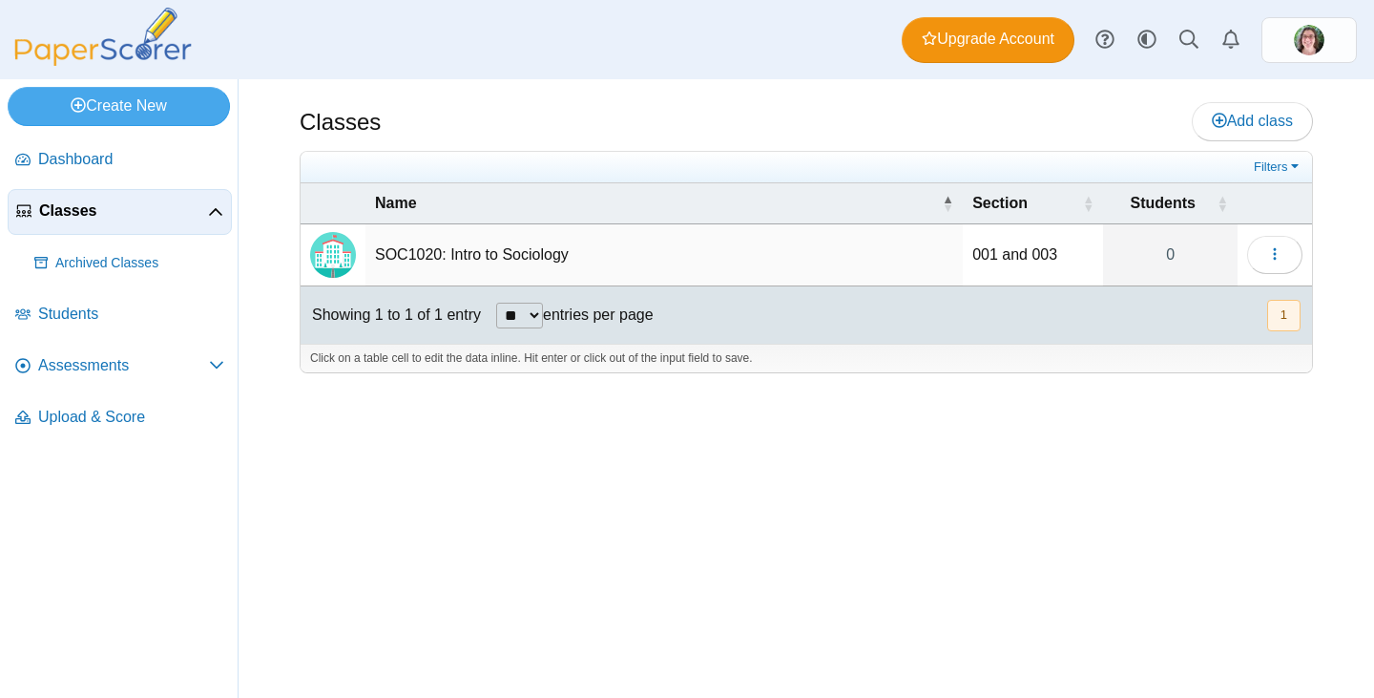
click at [507, 250] on td "SOC1020: Intro to Sociology" at bounding box center [664, 255] width 597 height 62
click at [651, 259] on input "**********" at bounding box center [664, 255] width 578 height 38
click at [891, 473] on div "Classes Add class Filters 0" at bounding box center [807, 388] width 1136 height 618
click at [1264, 255] on button "button" at bounding box center [1274, 255] width 55 height 38
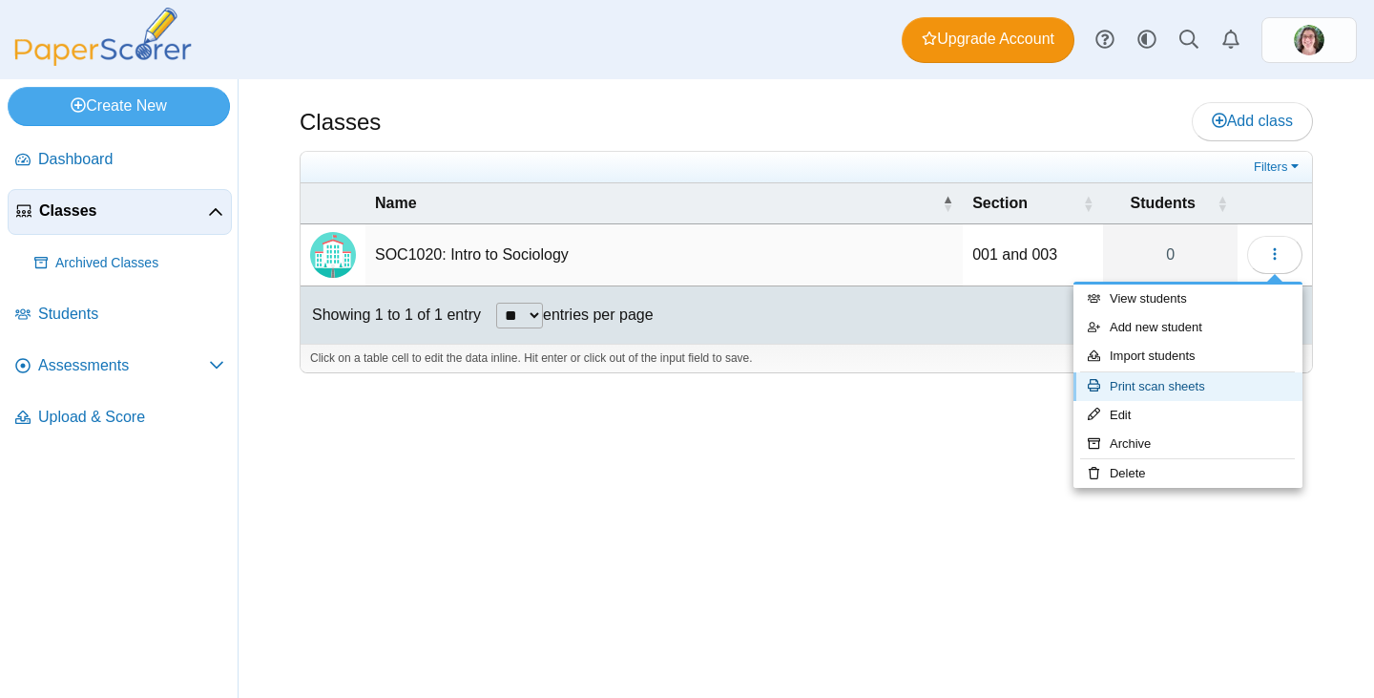
click at [1172, 390] on link "Print scan sheets" at bounding box center [1188, 386] width 229 height 29
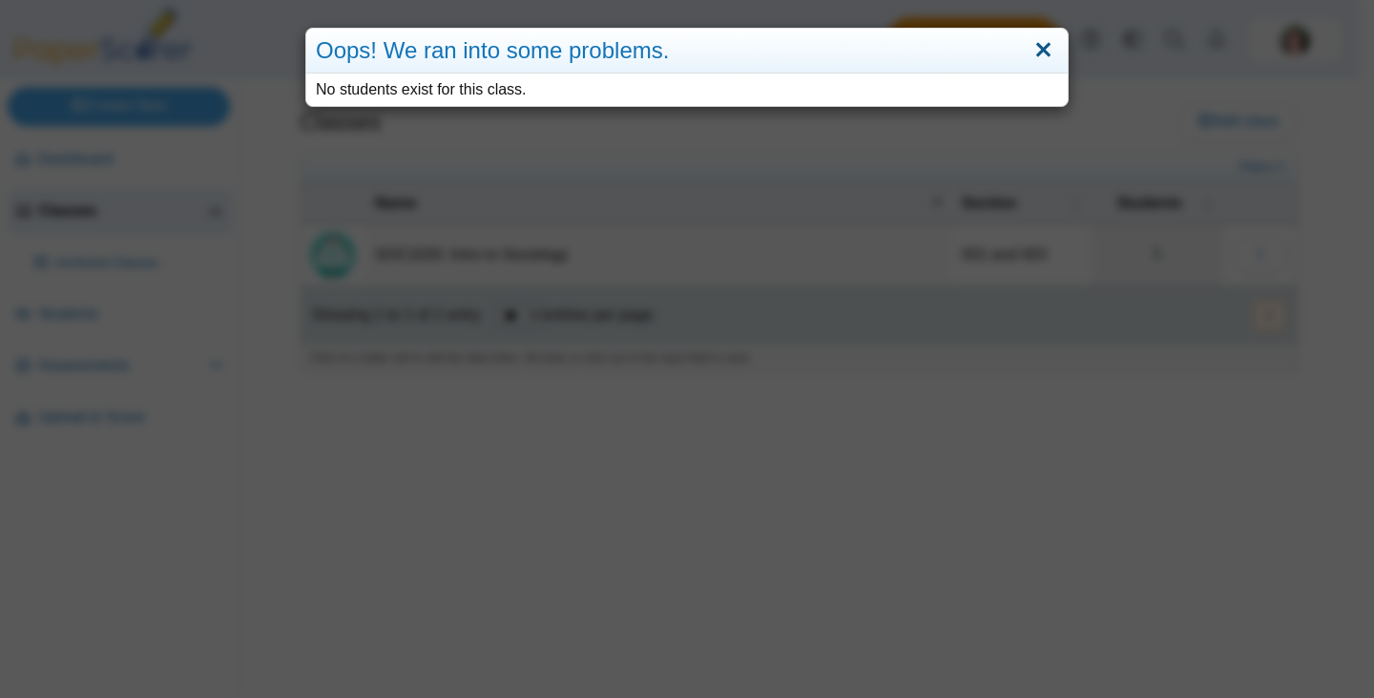
click at [1034, 43] on link "Close" at bounding box center [1044, 50] width 30 height 32
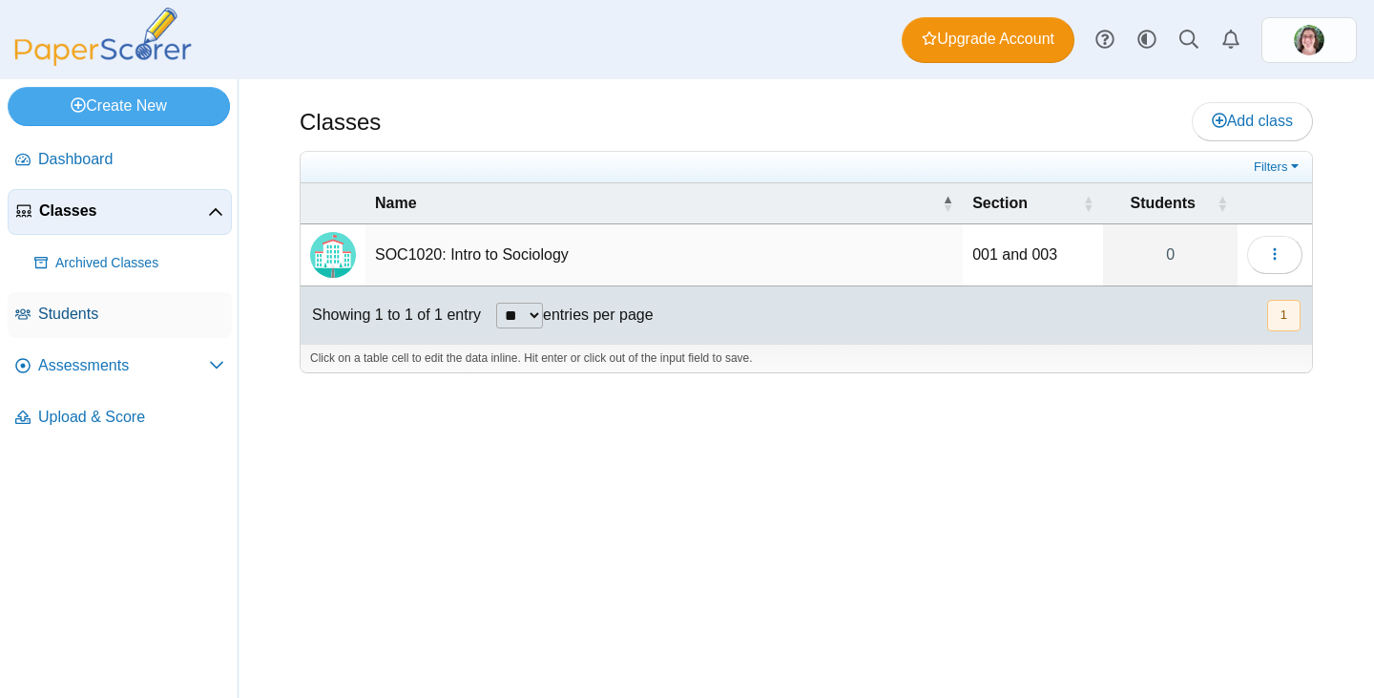
click at [89, 311] on span "Students" at bounding box center [131, 314] width 186 height 21
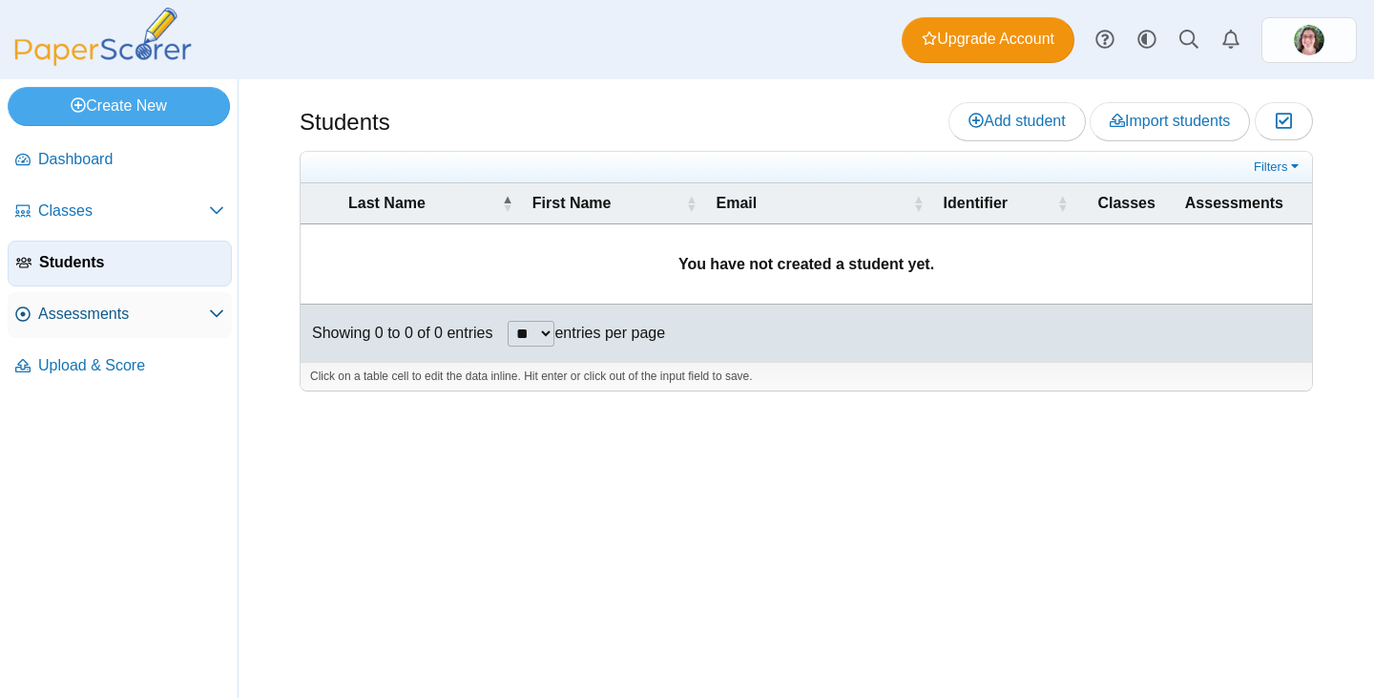
click at [114, 314] on span "Assessments" at bounding box center [123, 314] width 171 height 21
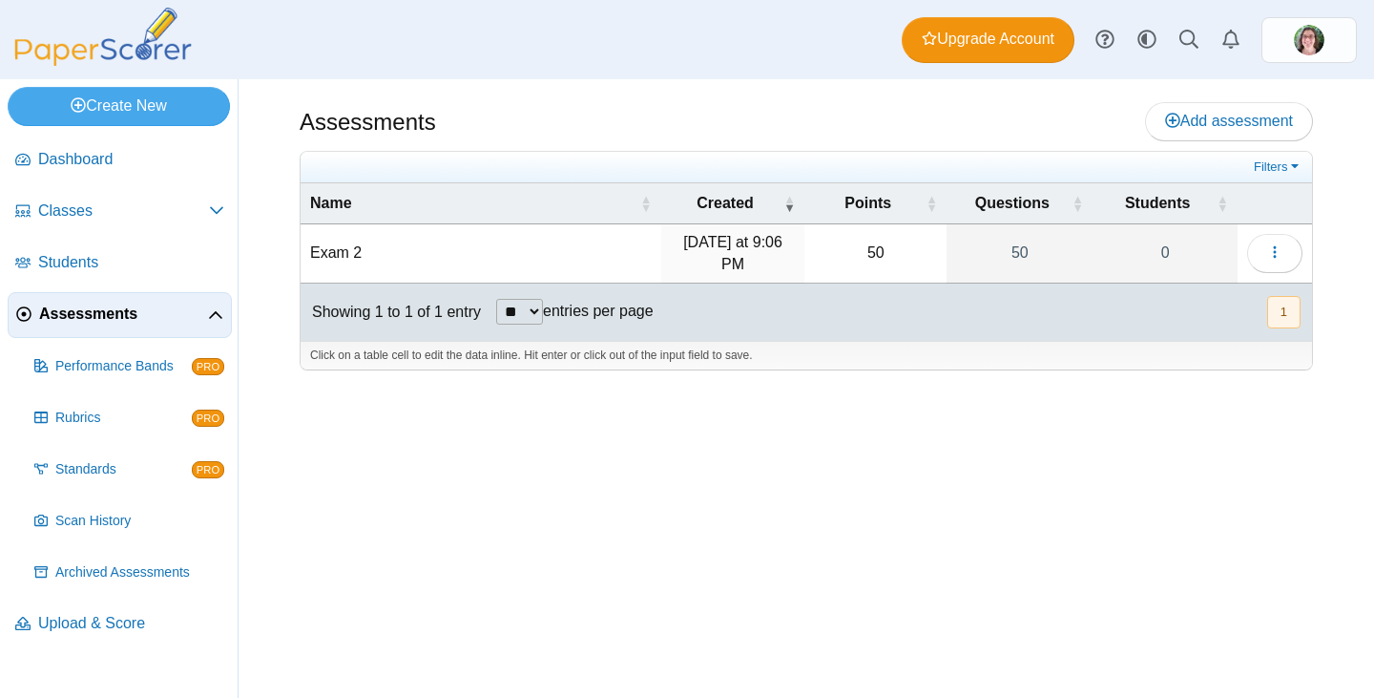
click at [342, 250] on td "Exam 2" at bounding box center [481, 253] width 361 height 59
click at [426, 256] on input "******" at bounding box center [481, 254] width 342 height 38
click at [1269, 252] on icon "button" at bounding box center [1275, 251] width 15 height 15
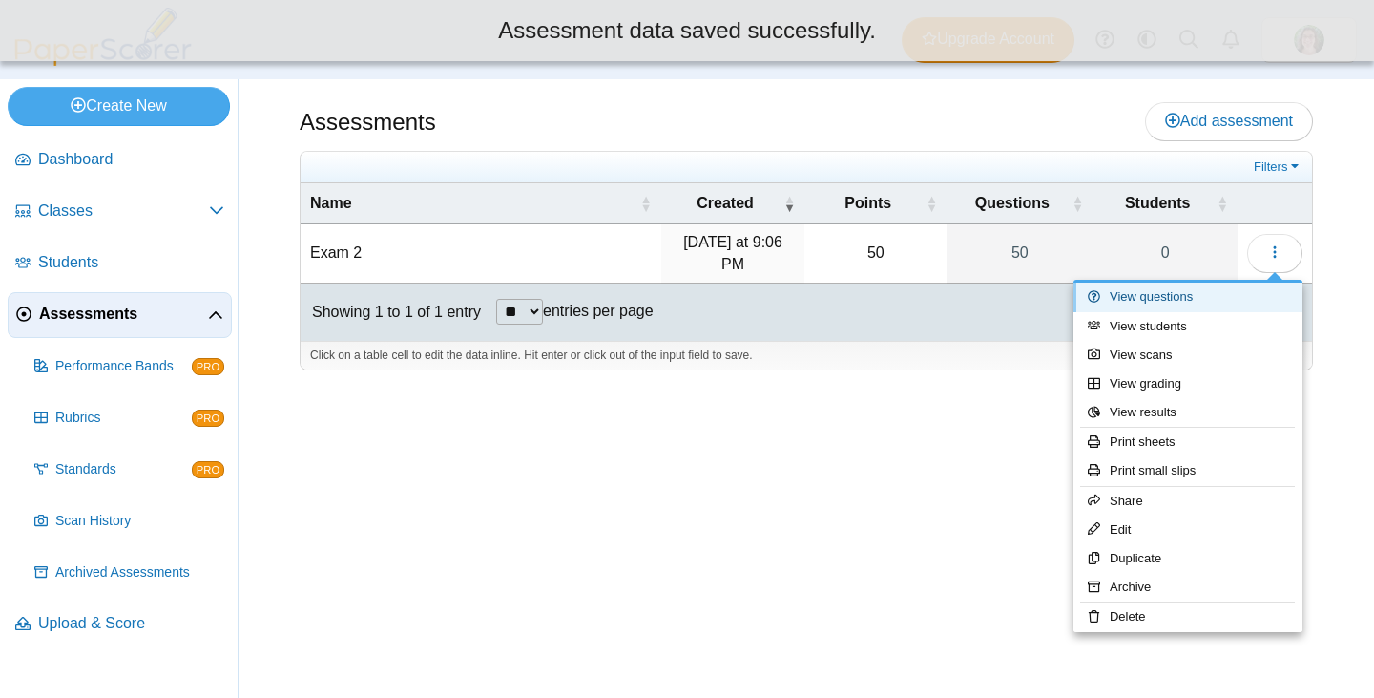
click at [1174, 301] on link "View questions" at bounding box center [1188, 297] width 229 height 29
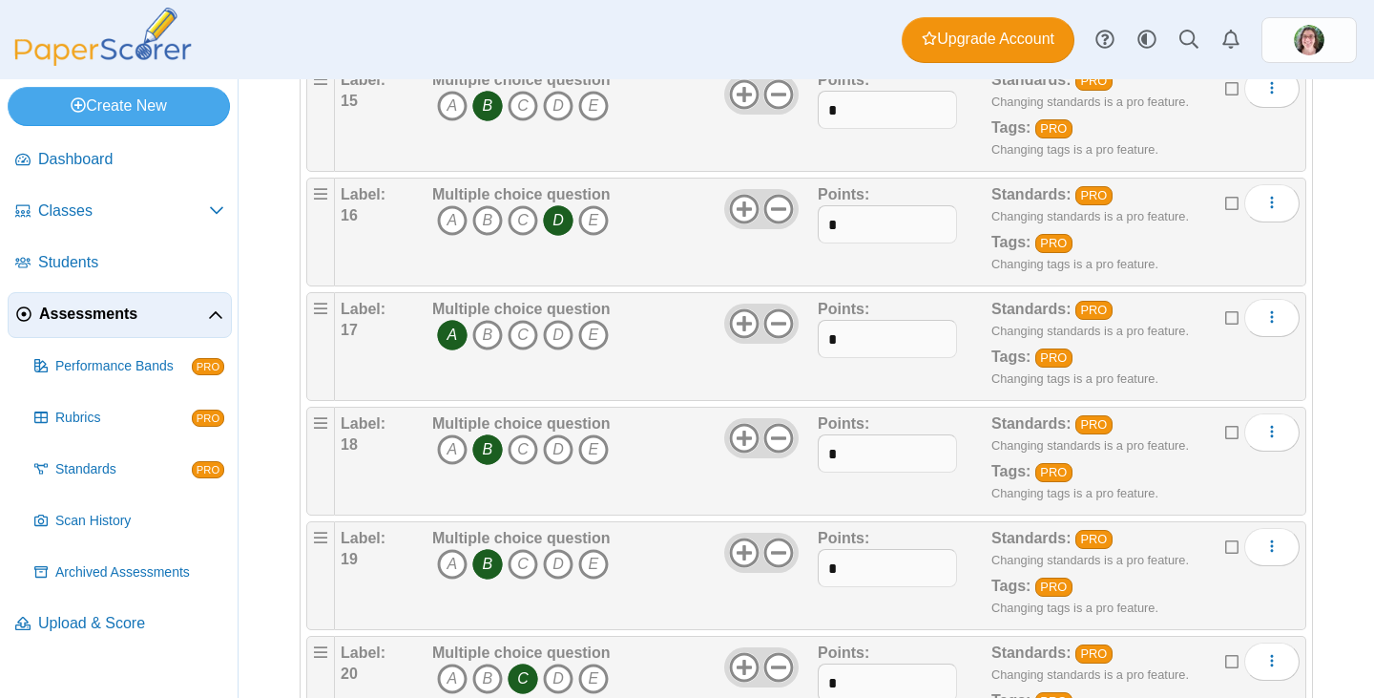
scroll to position [1432, 0]
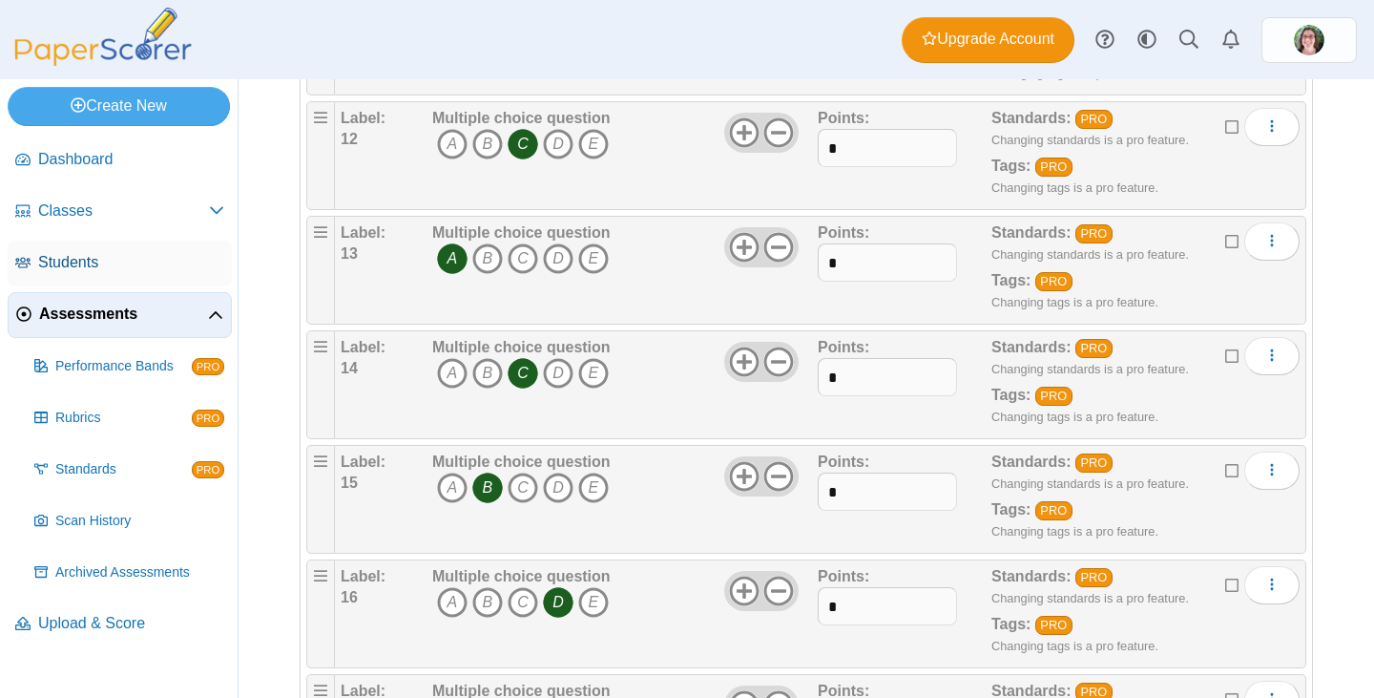
click at [76, 253] on span "Students" at bounding box center [131, 262] width 186 height 21
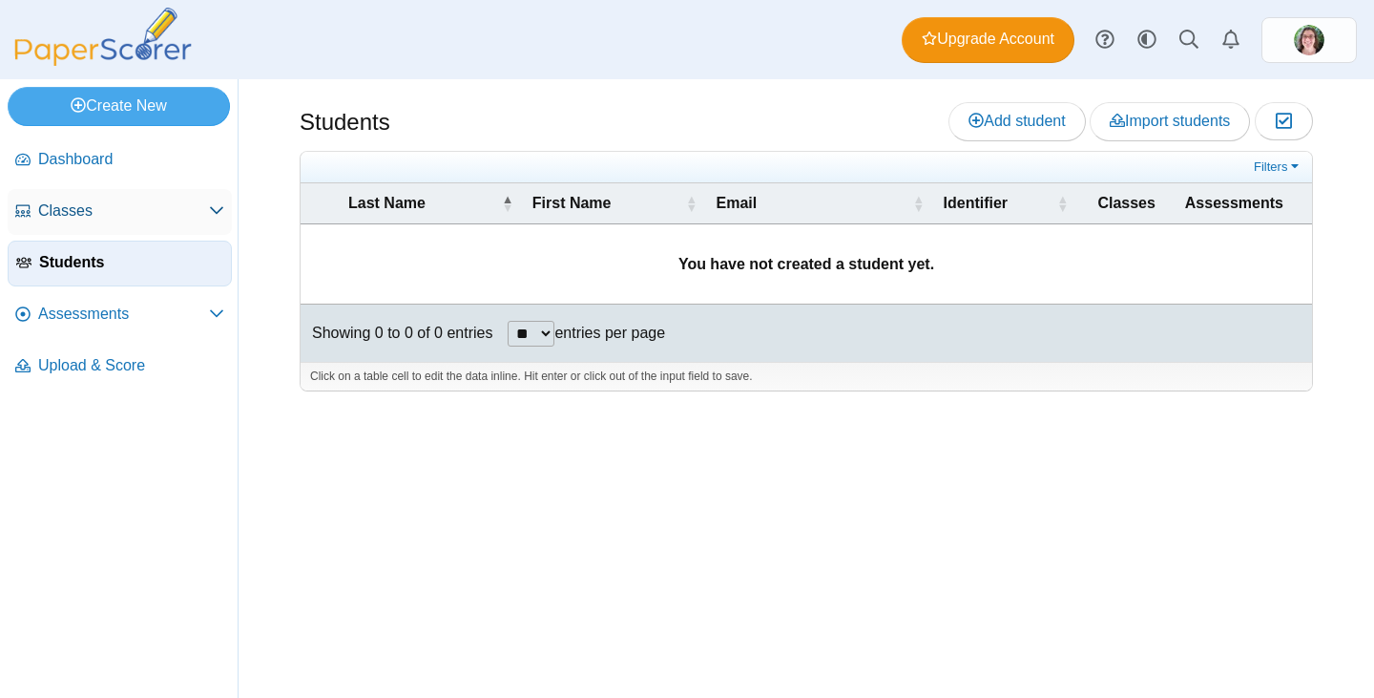
click at [117, 201] on span "Classes" at bounding box center [123, 210] width 171 height 21
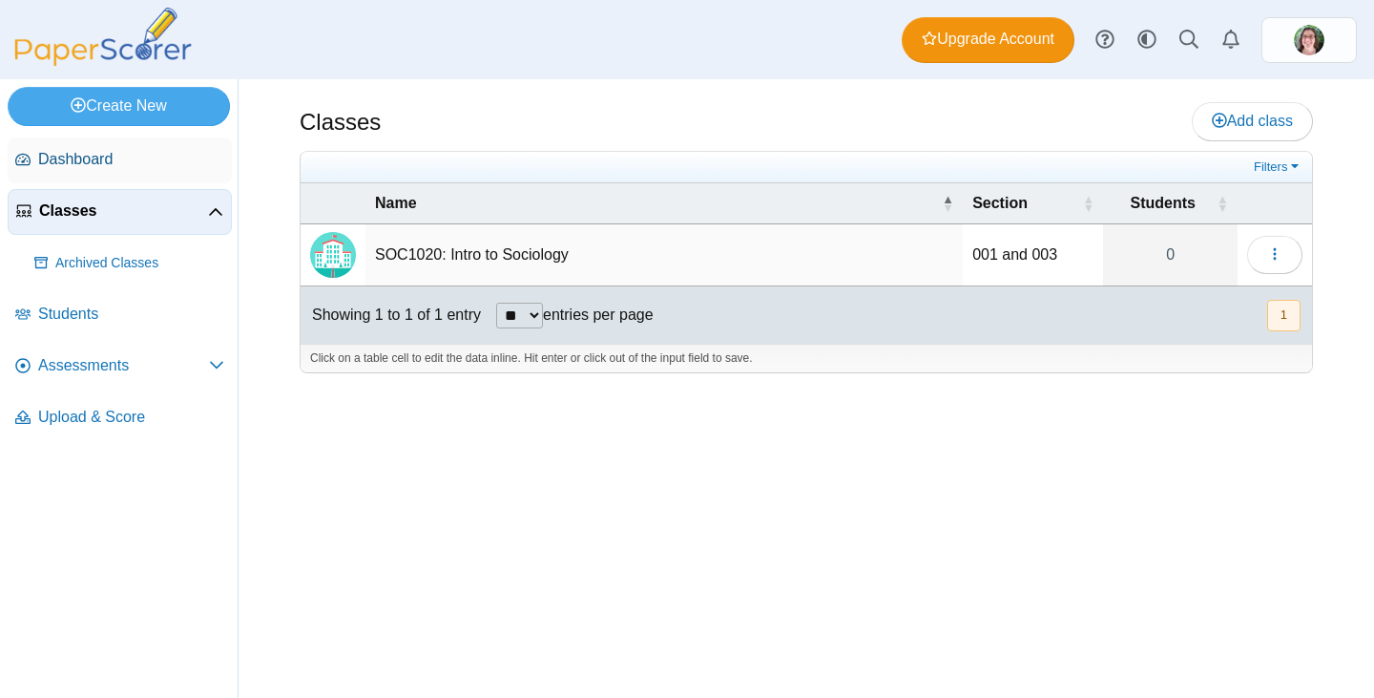
drag, startPoint x: 76, startPoint y: 159, endPoint x: 80, endPoint y: 179, distance: 20.4
click at [76, 160] on span "Dashboard" at bounding box center [131, 159] width 186 height 21
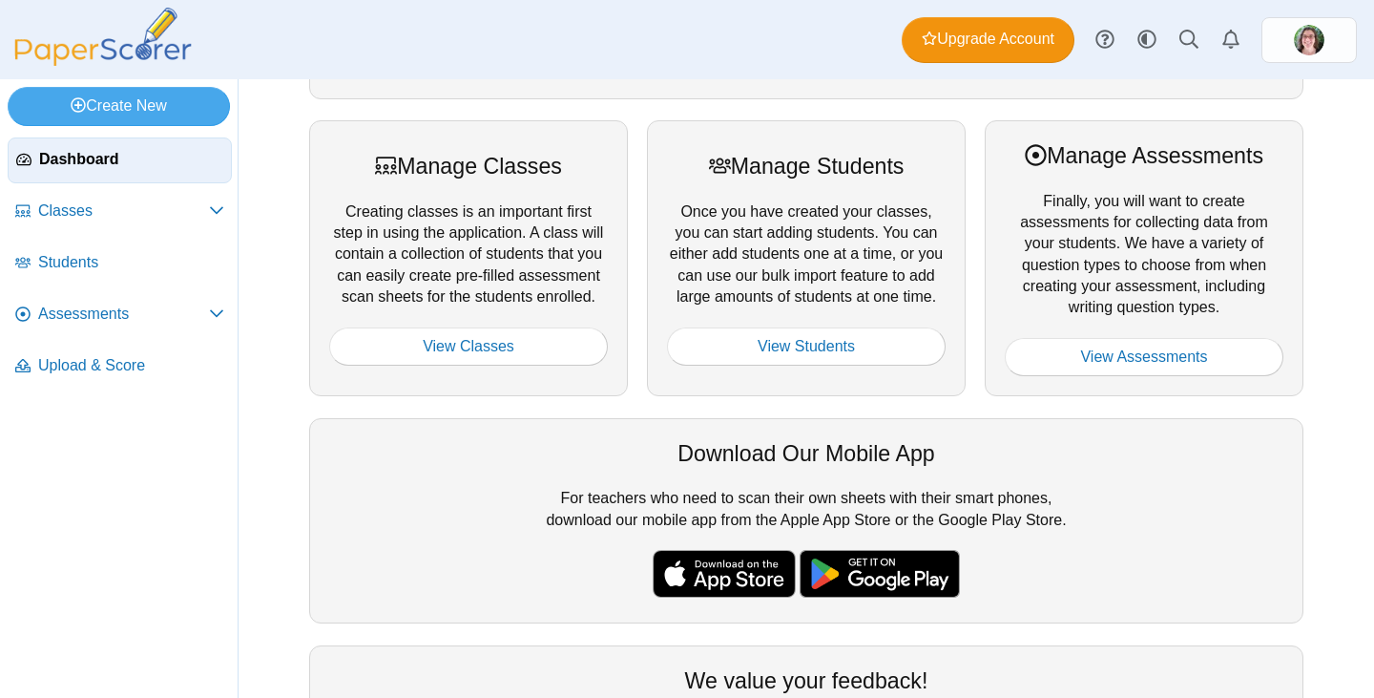
scroll to position [191, 0]
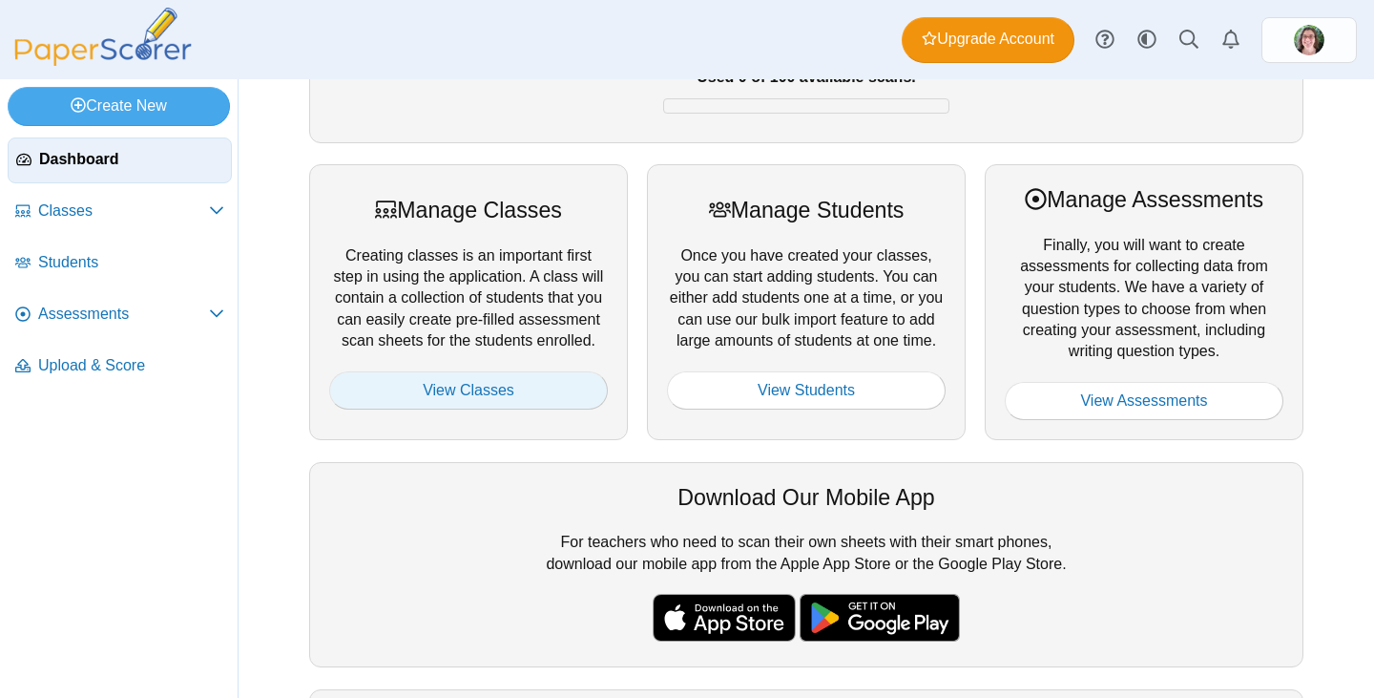
click at [489, 394] on link "View Classes" at bounding box center [468, 390] width 279 height 38
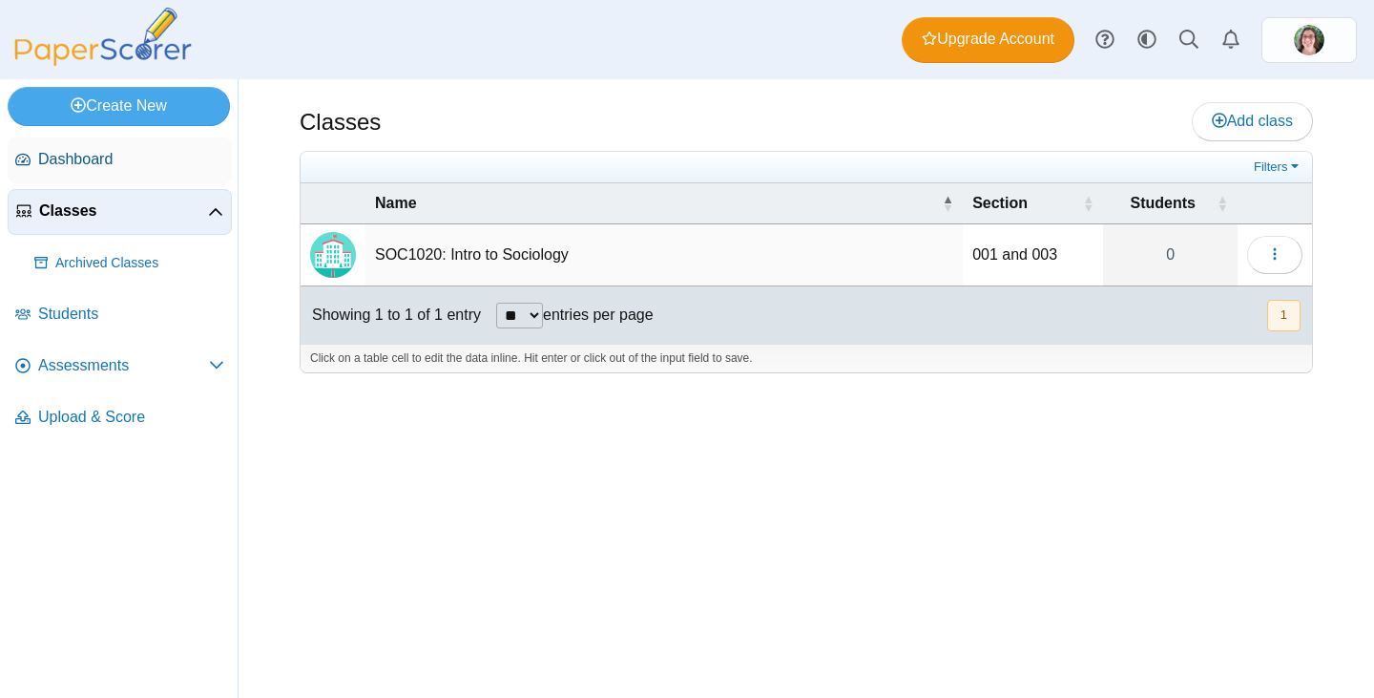
click at [59, 153] on span "Dashboard" at bounding box center [131, 159] width 186 height 21
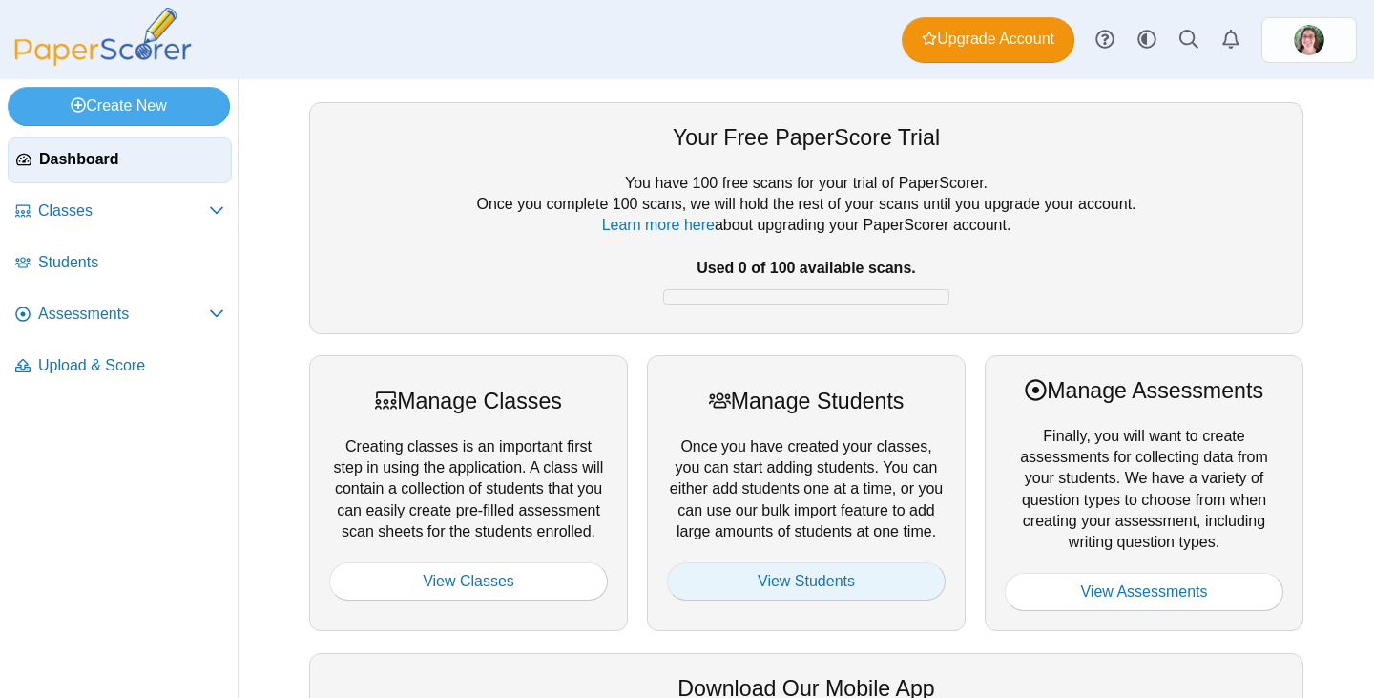
click at [791, 579] on link "View Students" at bounding box center [806, 581] width 279 height 38
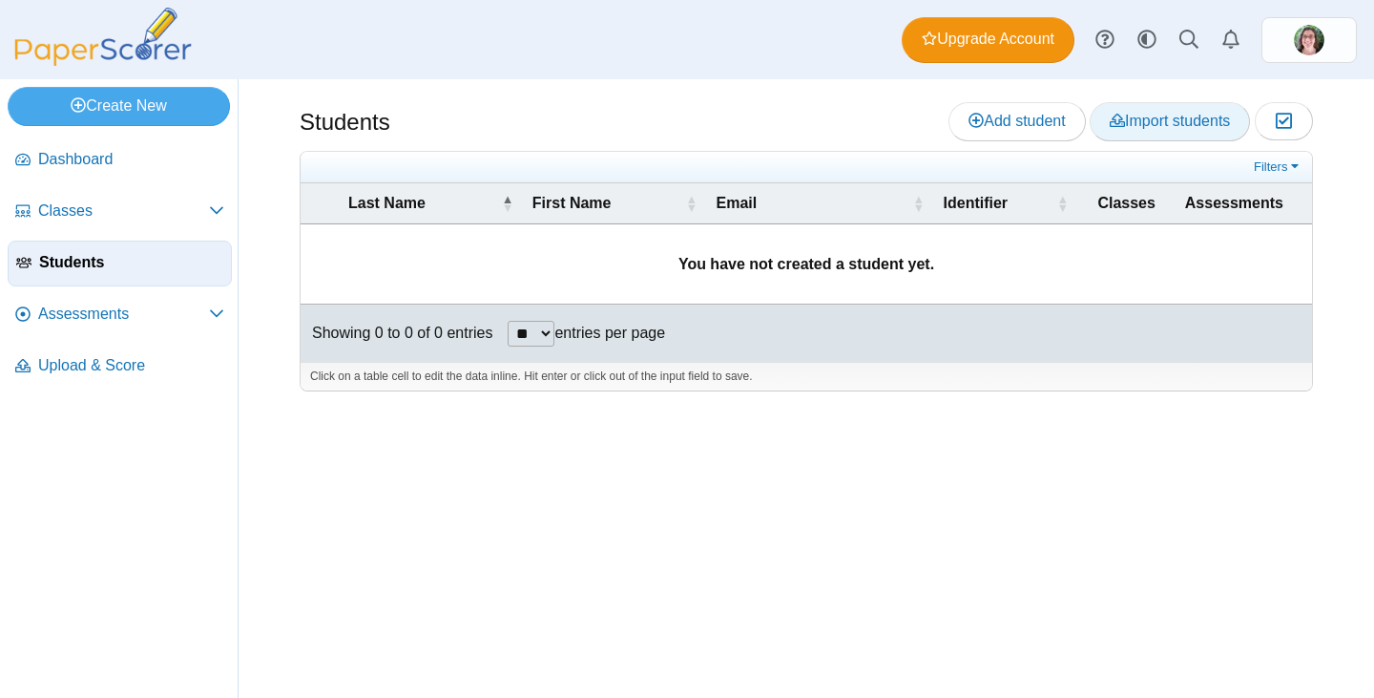
click at [1136, 124] on span "Import students" at bounding box center [1170, 121] width 120 height 16
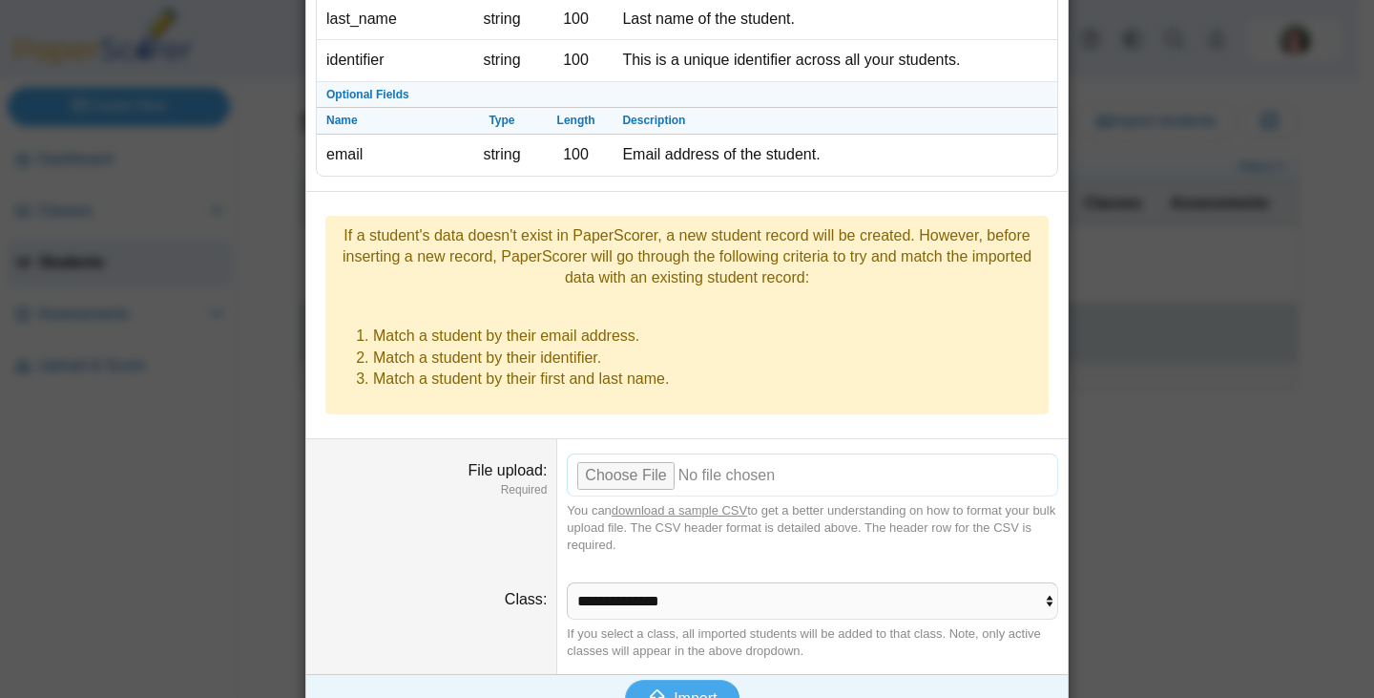
scroll to position [190, 0]
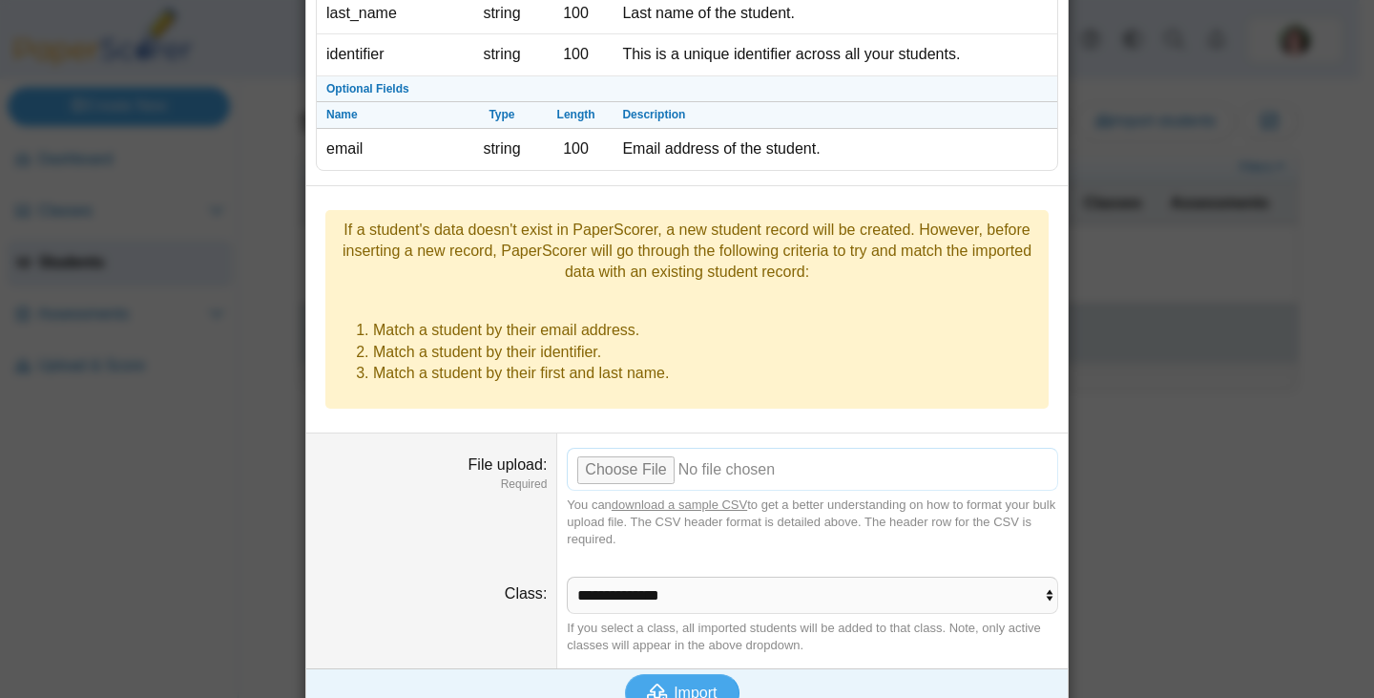
click at [615, 448] on input "File upload" at bounding box center [813, 469] width 492 height 42
type input "**********"
click at [903, 576] on select "**********" at bounding box center [813, 594] width 492 height 36
select select "**********"
click at [567, 576] on select "**********" at bounding box center [813, 594] width 492 height 36
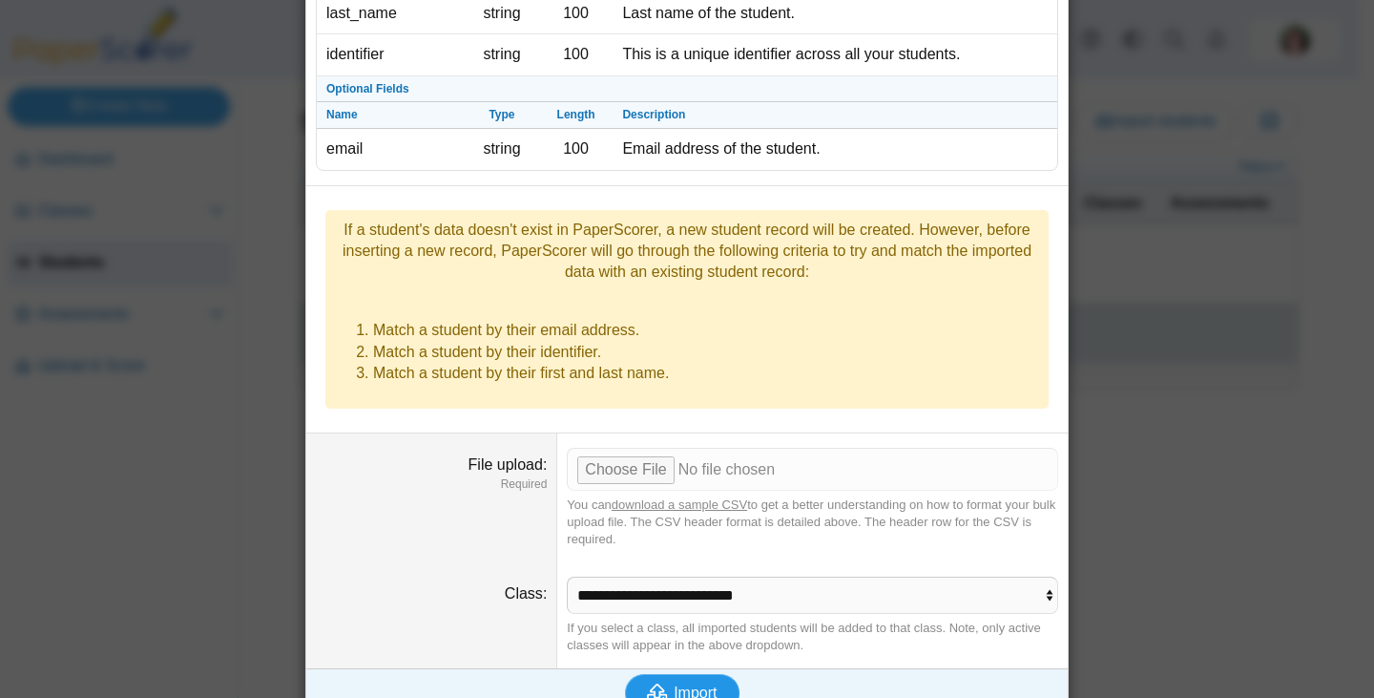
click at [659, 683] on icon "submit" at bounding box center [657, 692] width 21 height 18
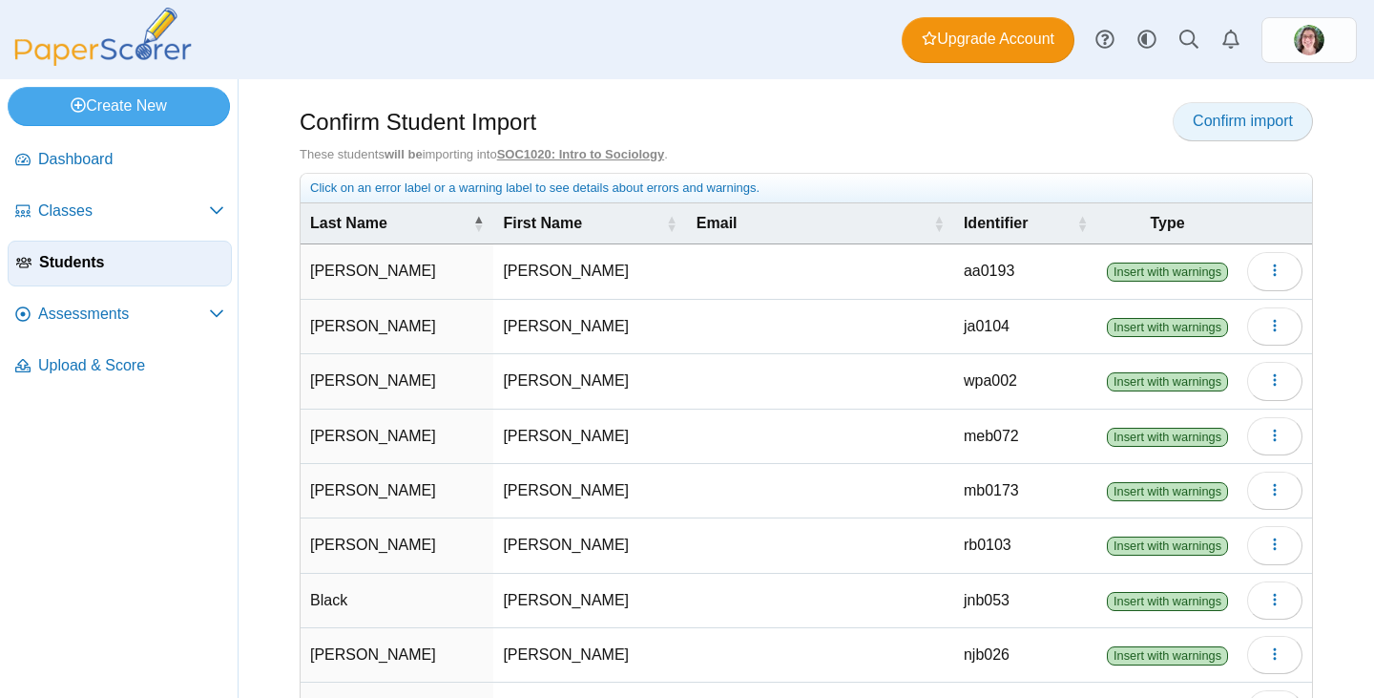
click at [1233, 128] on span "Confirm import" at bounding box center [1243, 121] width 100 height 16
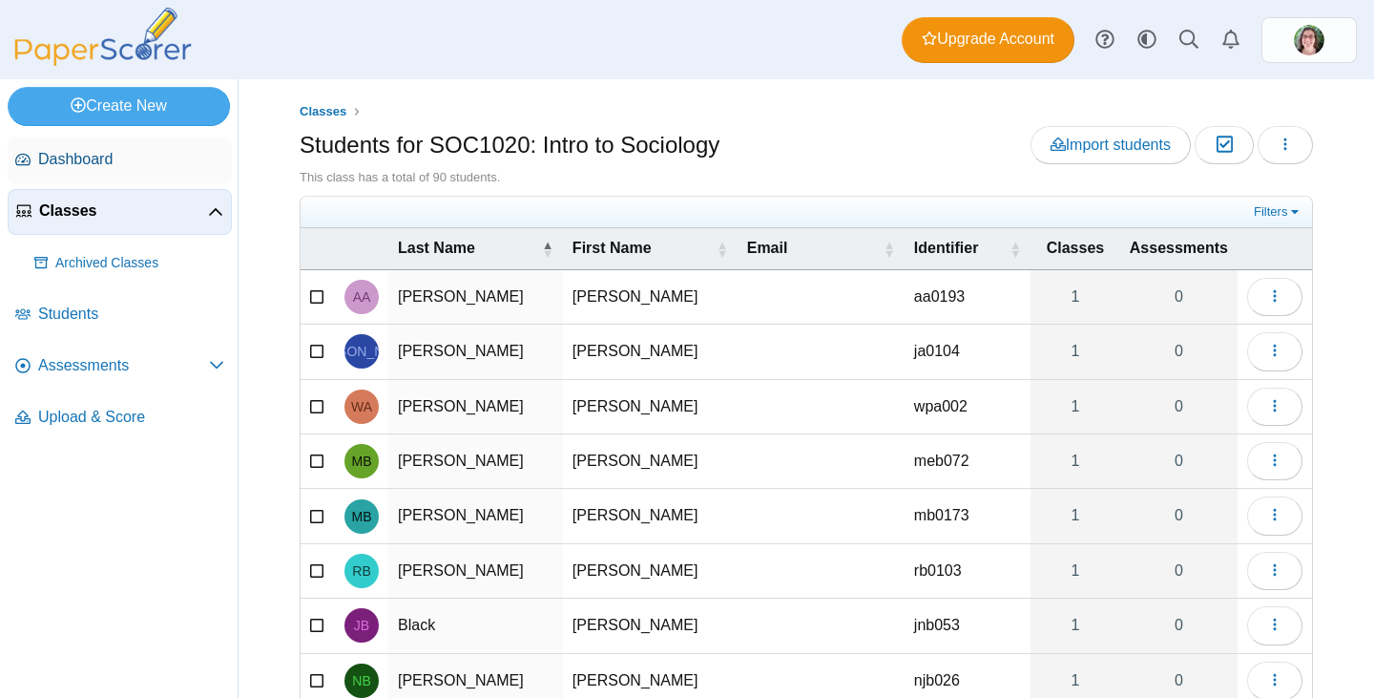
click at [45, 158] on span "Dashboard" at bounding box center [131, 159] width 186 height 21
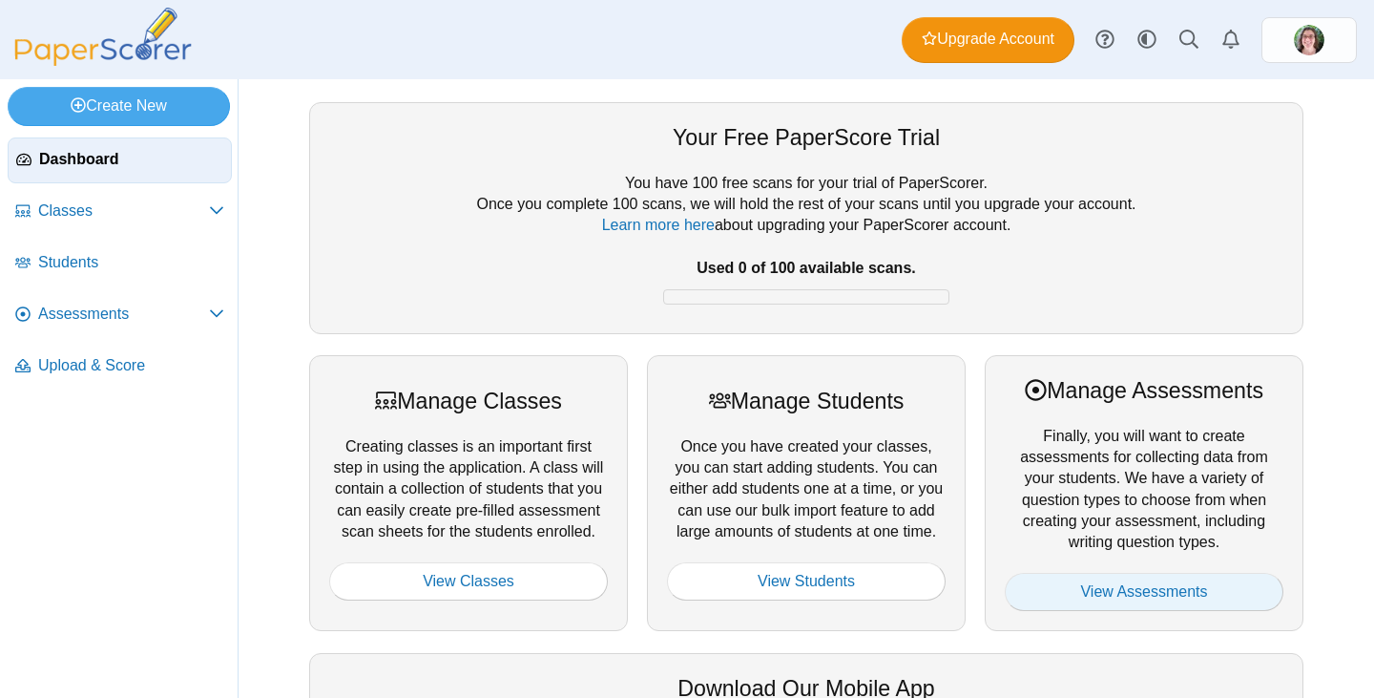
click at [1141, 588] on link "View Assessments" at bounding box center [1144, 592] width 279 height 38
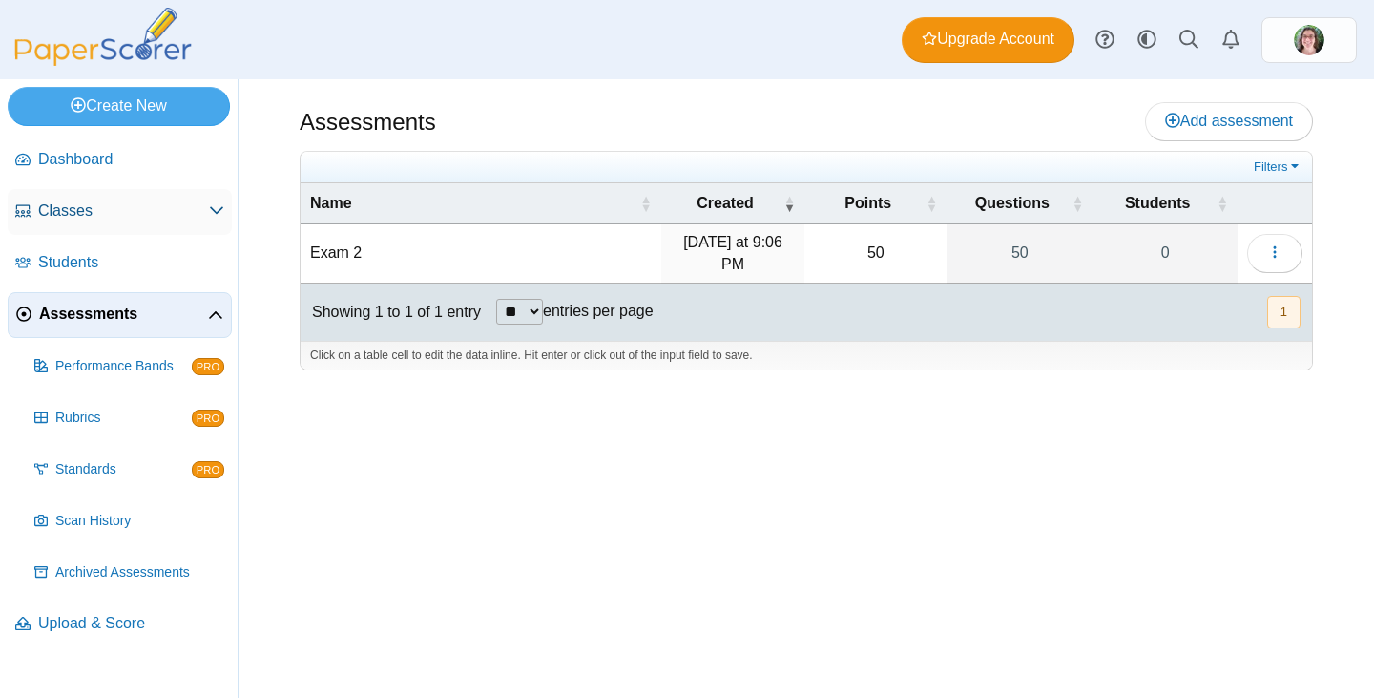
click at [128, 219] on span "Classes" at bounding box center [123, 210] width 171 height 21
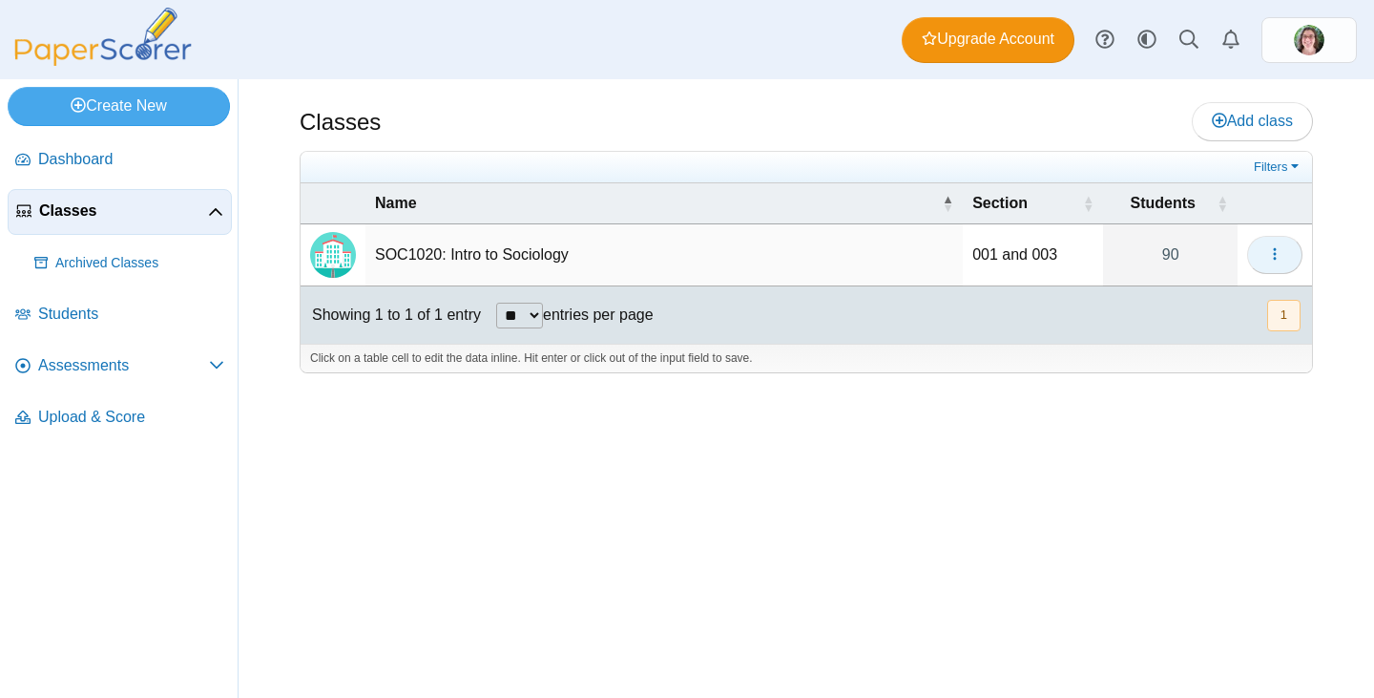
click at [1282, 256] on icon "button" at bounding box center [1275, 253] width 15 height 15
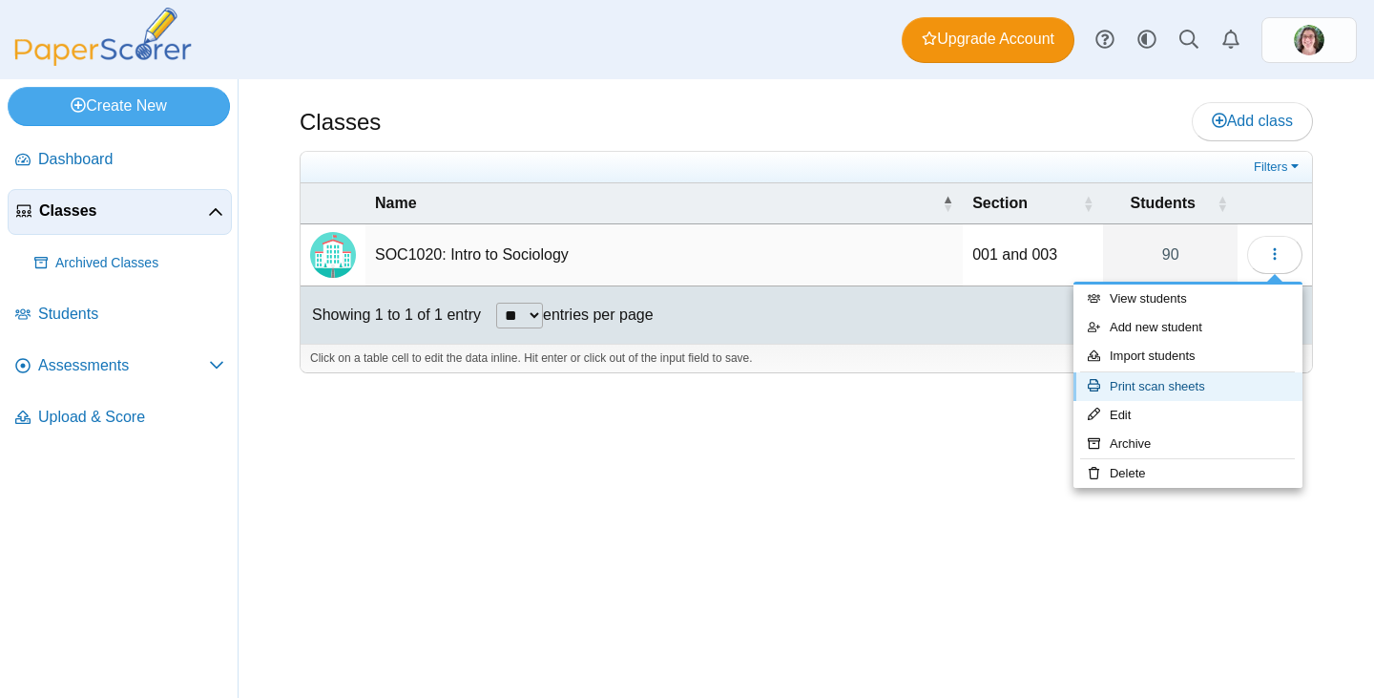
click at [1180, 389] on link "Print scan sheets" at bounding box center [1188, 386] width 229 height 29
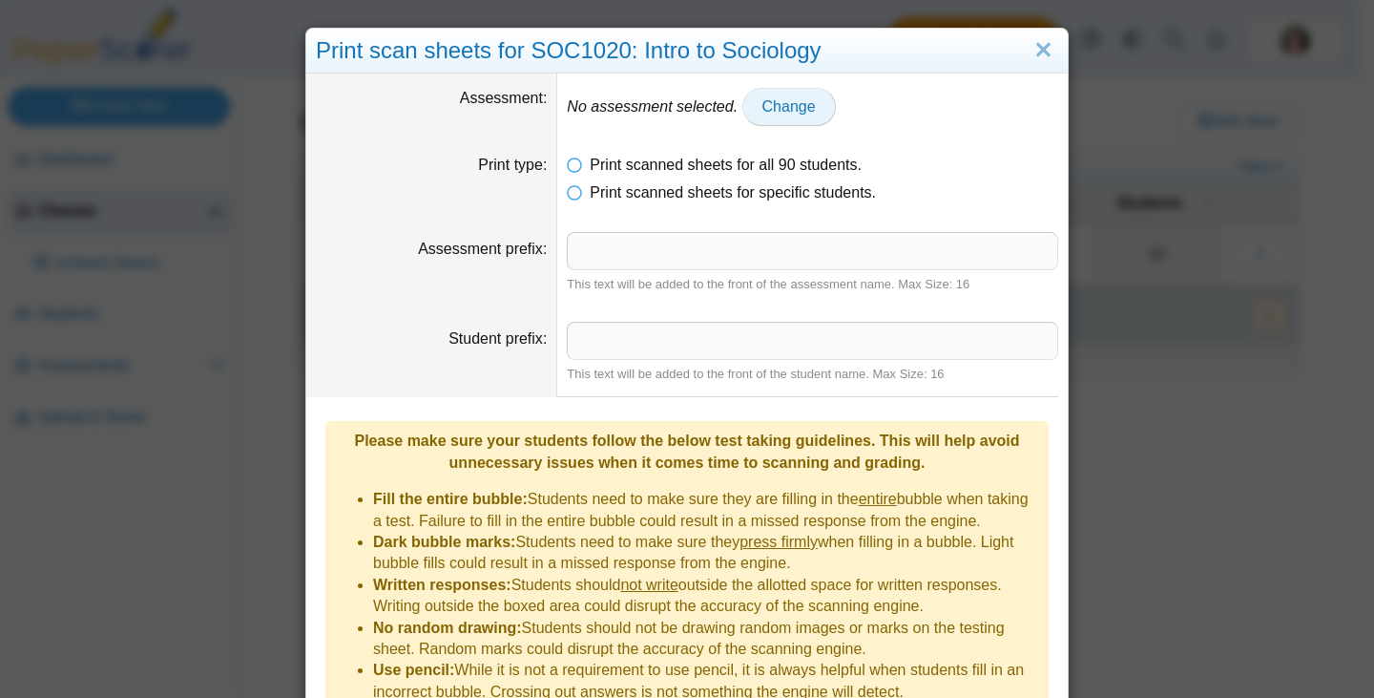
click at [773, 100] on span "Change" at bounding box center [789, 106] width 53 height 16
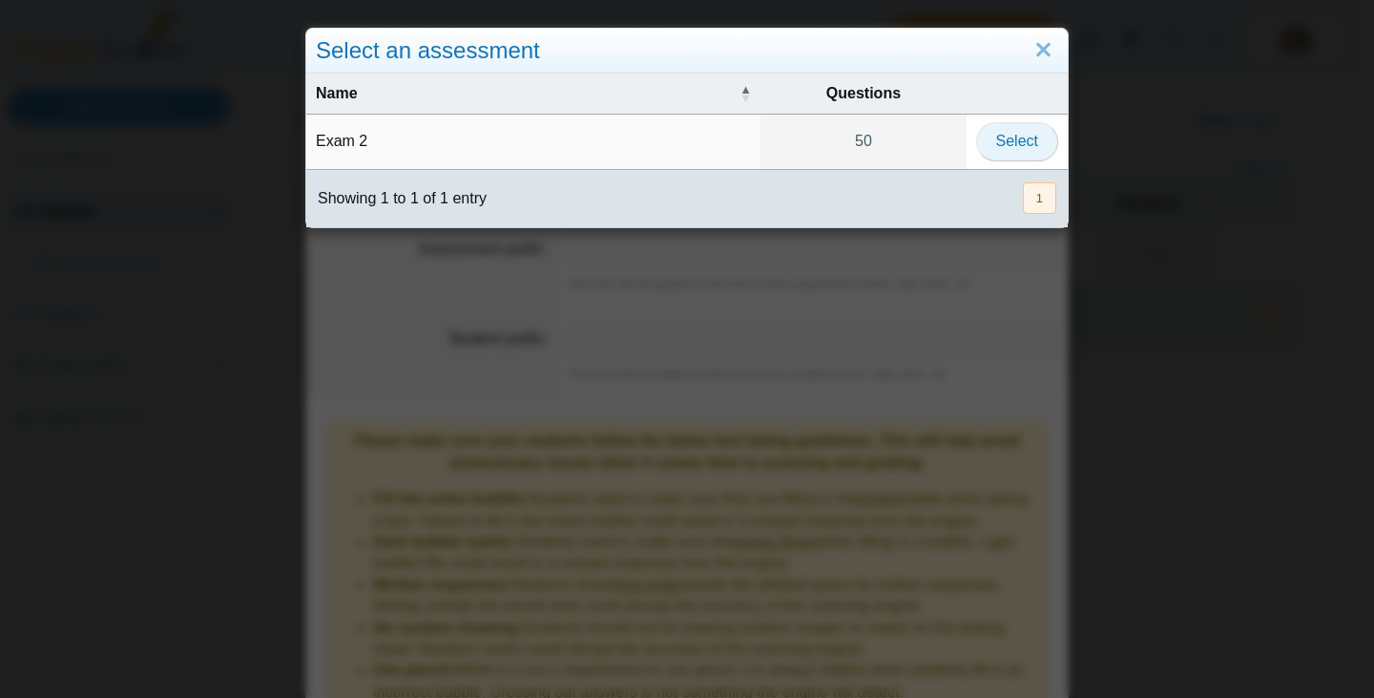
drag, startPoint x: 1010, startPoint y: 136, endPoint x: 964, endPoint y: 151, distance: 48.3
click at [1008, 136] on span "Select" at bounding box center [1017, 141] width 42 height 16
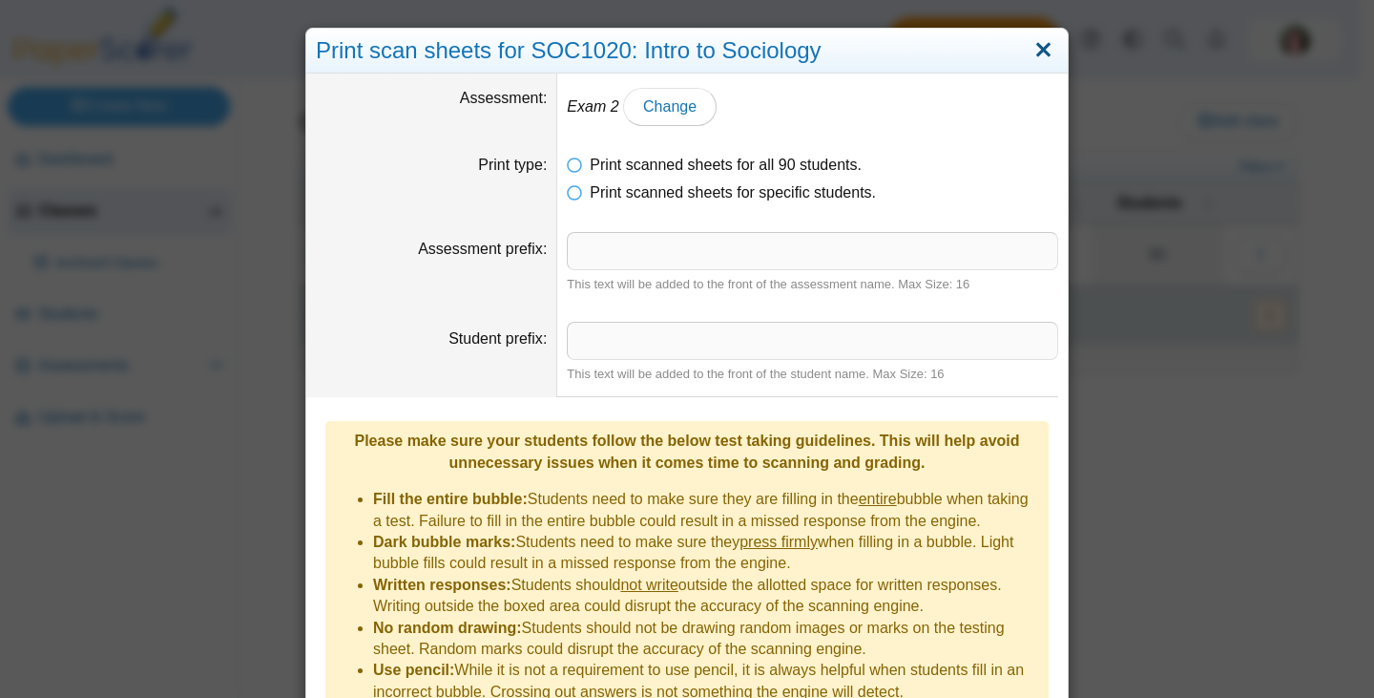
click at [1031, 50] on link "Close" at bounding box center [1044, 50] width 30 height 32
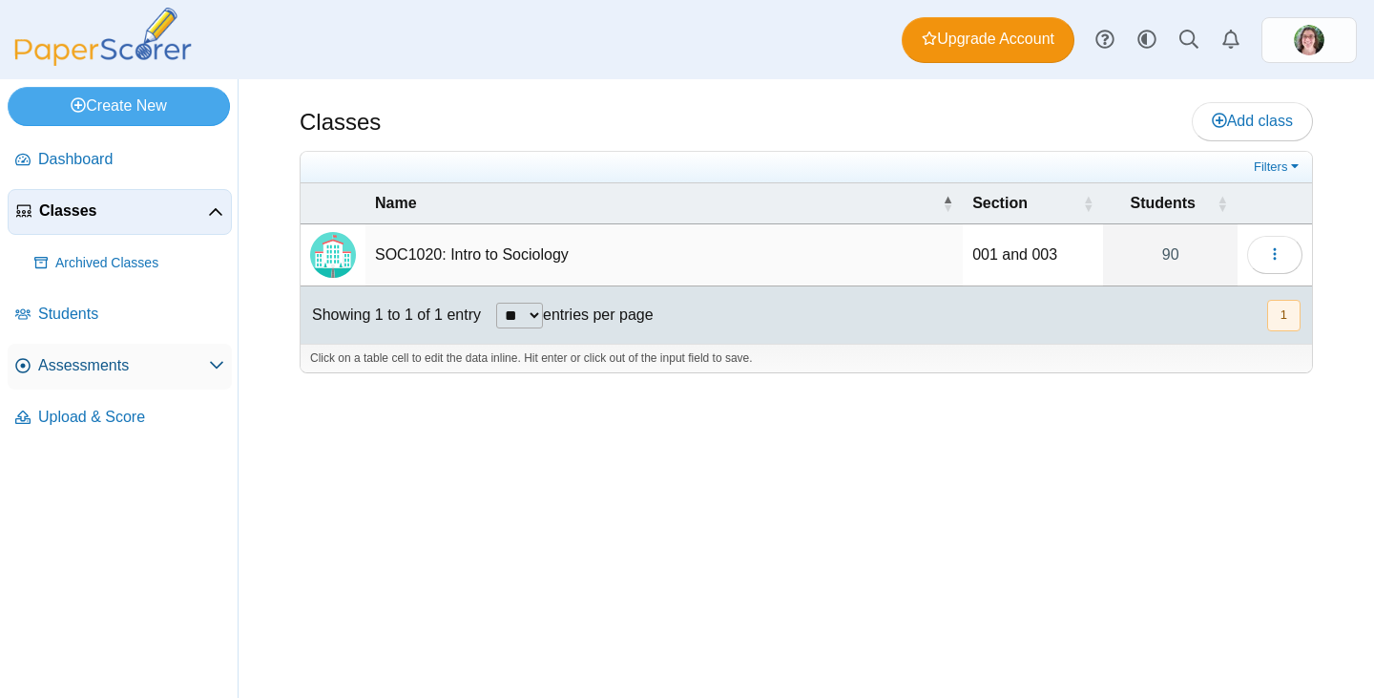
click at [132, 356] on span "Assessments" at bounding box center [123, 365] width 171 height 21
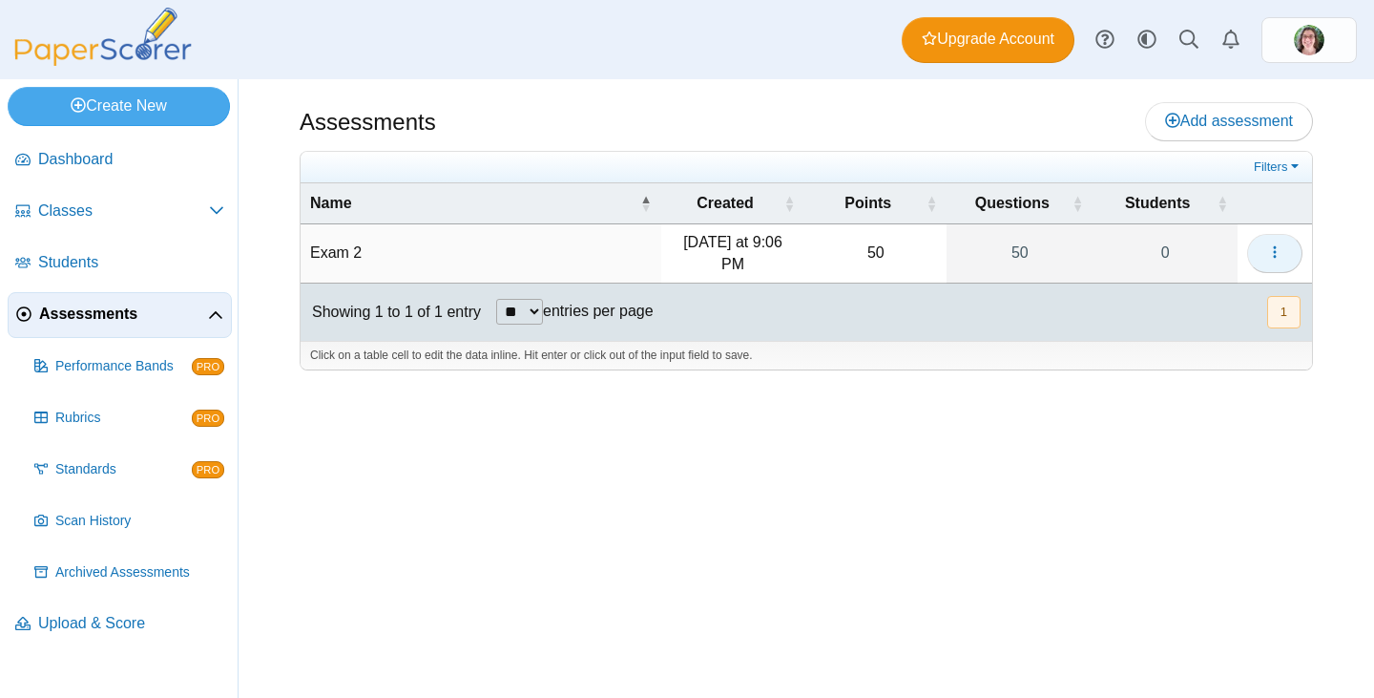
click at [1277, 250] on icon "button" at bounding box center [1275, 251] width 15 height 15
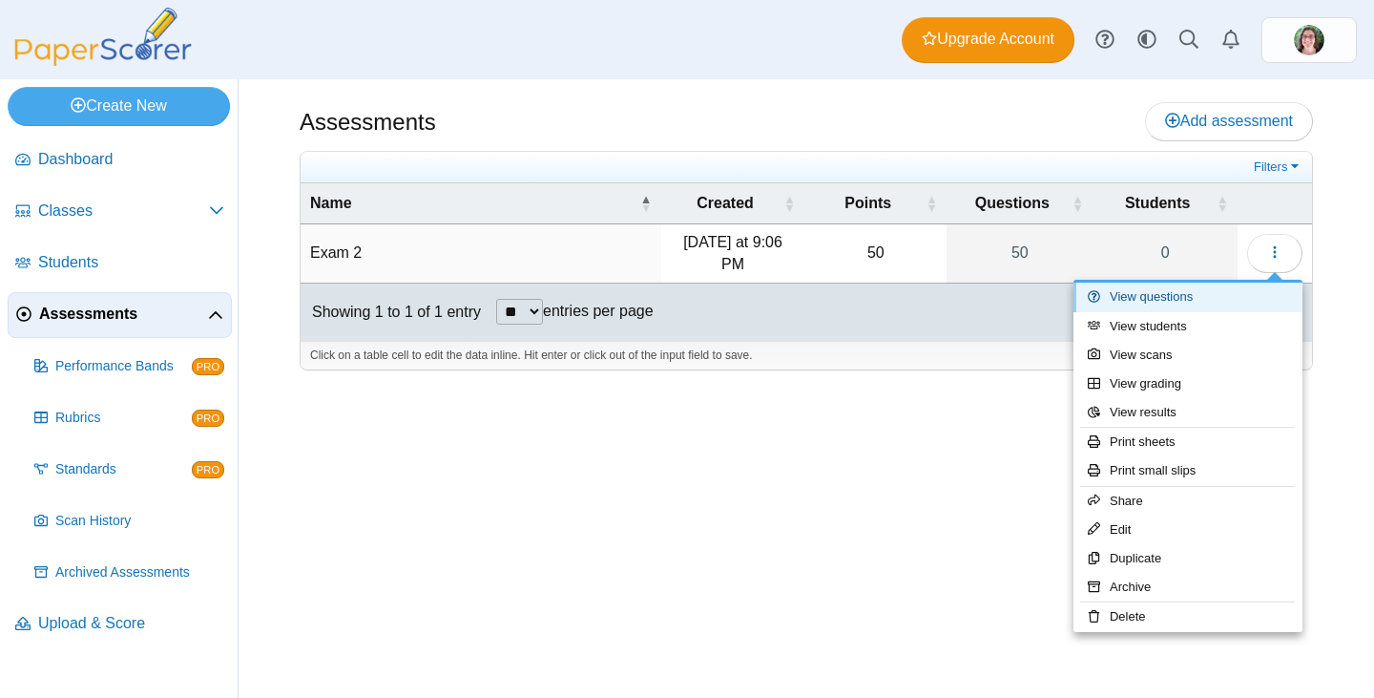
click at [1156, 301] on link "View questions" at bounding box center [1188, 297] width 229 height 29
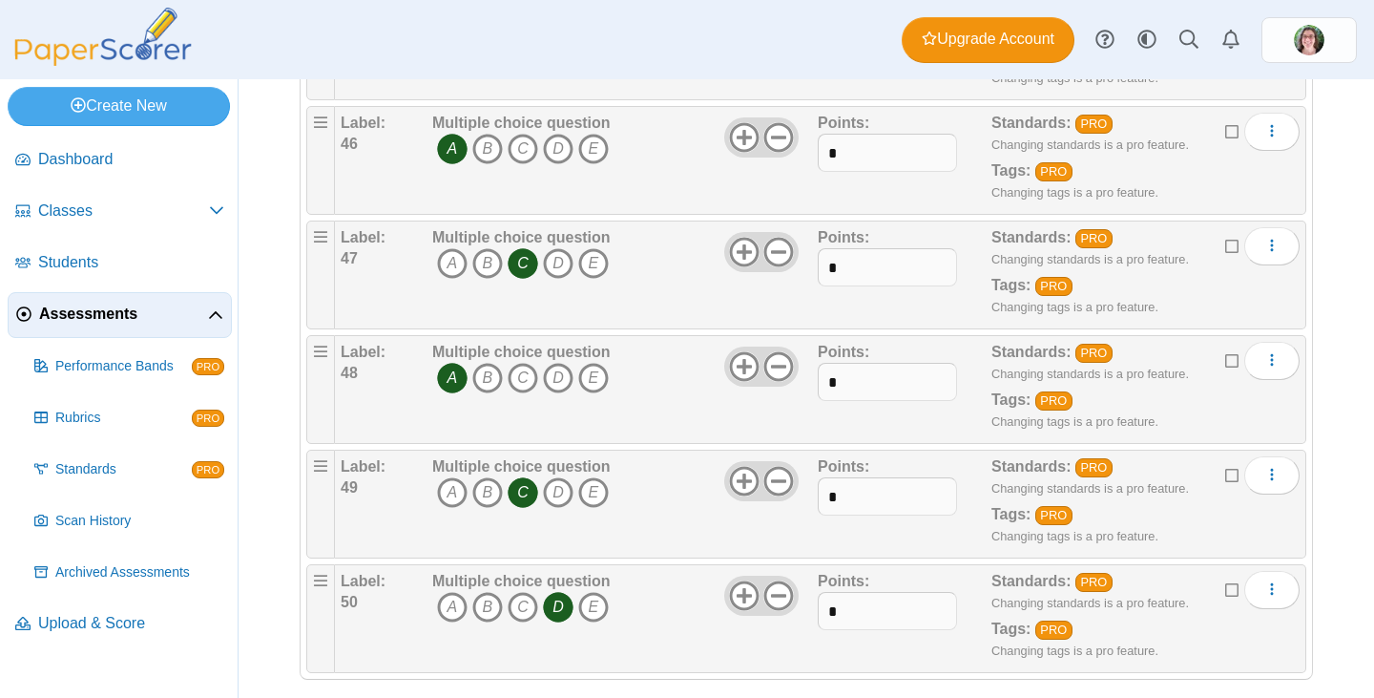
scroll to position [5341, 0]
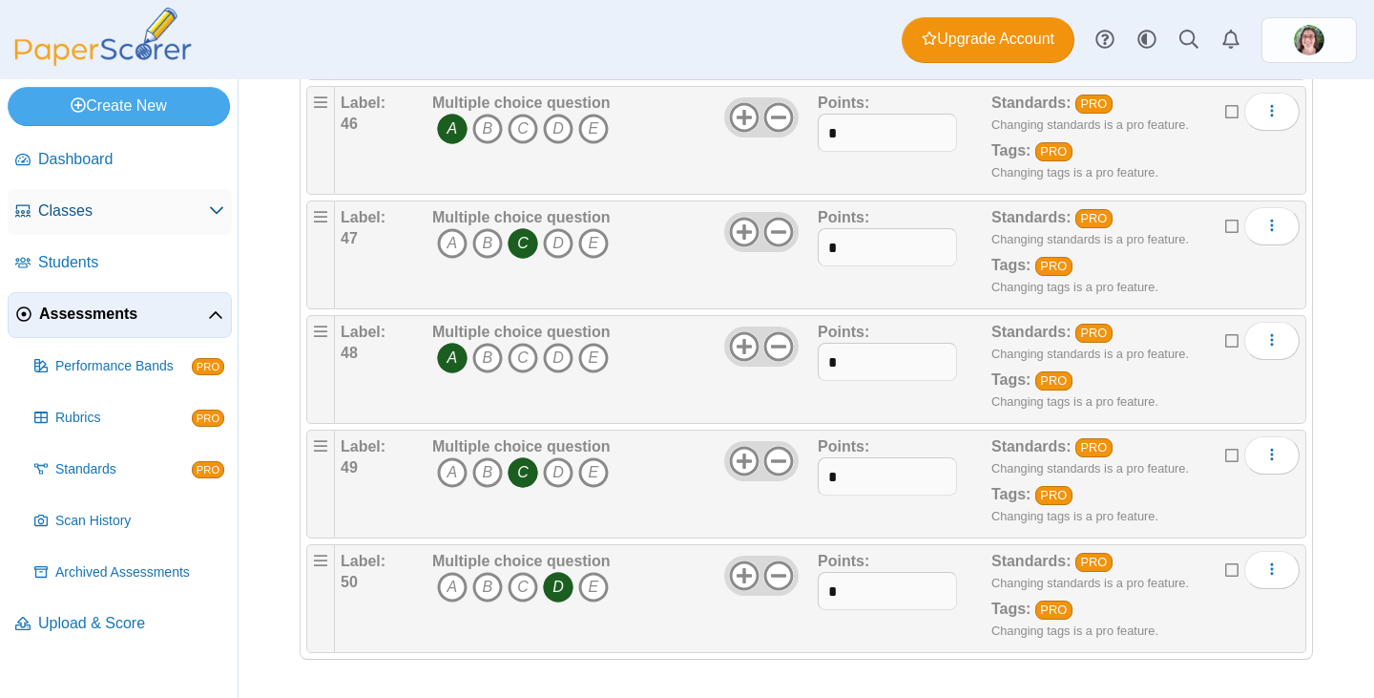
click at [56, 199] on link "Classes" at bounding box center [120, 212] width 224 height 46
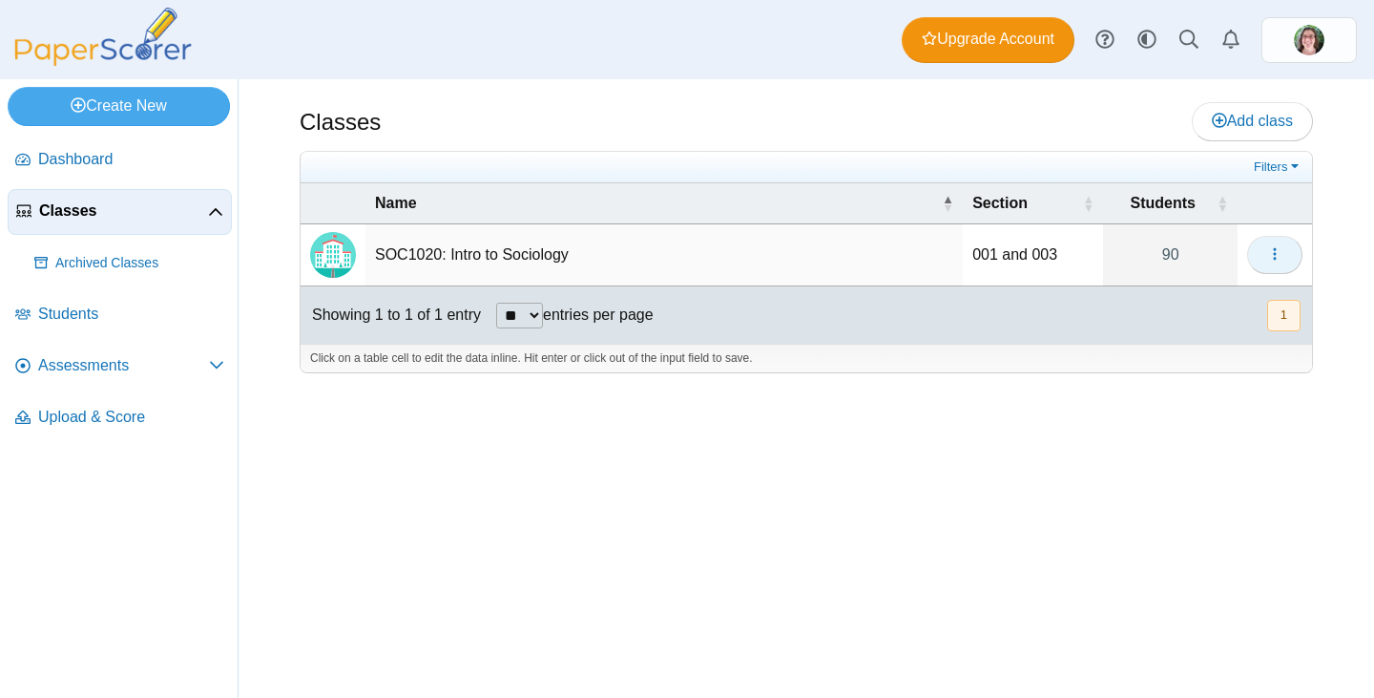
click at [1271, 241] on button "button" at bounding box center [1274, 255] width 55 height 38
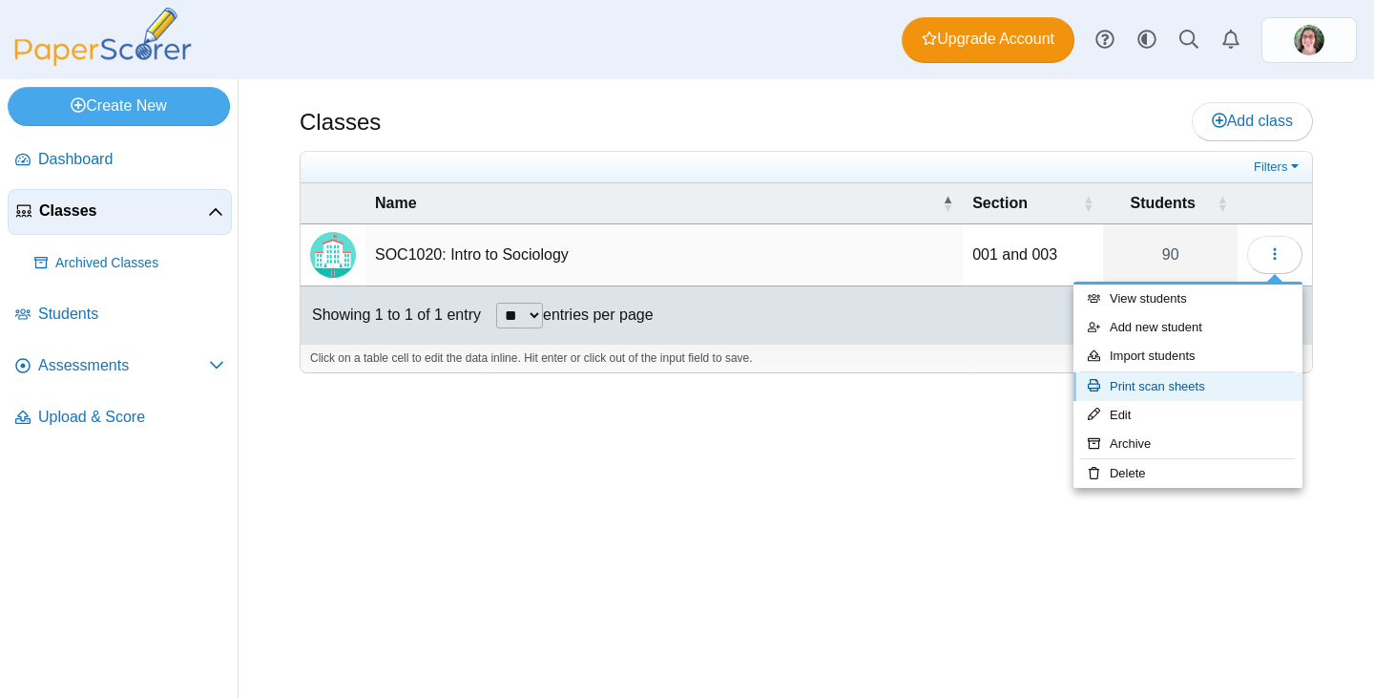
click at [1204, 390] on link "Print scan sheets" at bounding box center [1188, 386] width 229 height 29
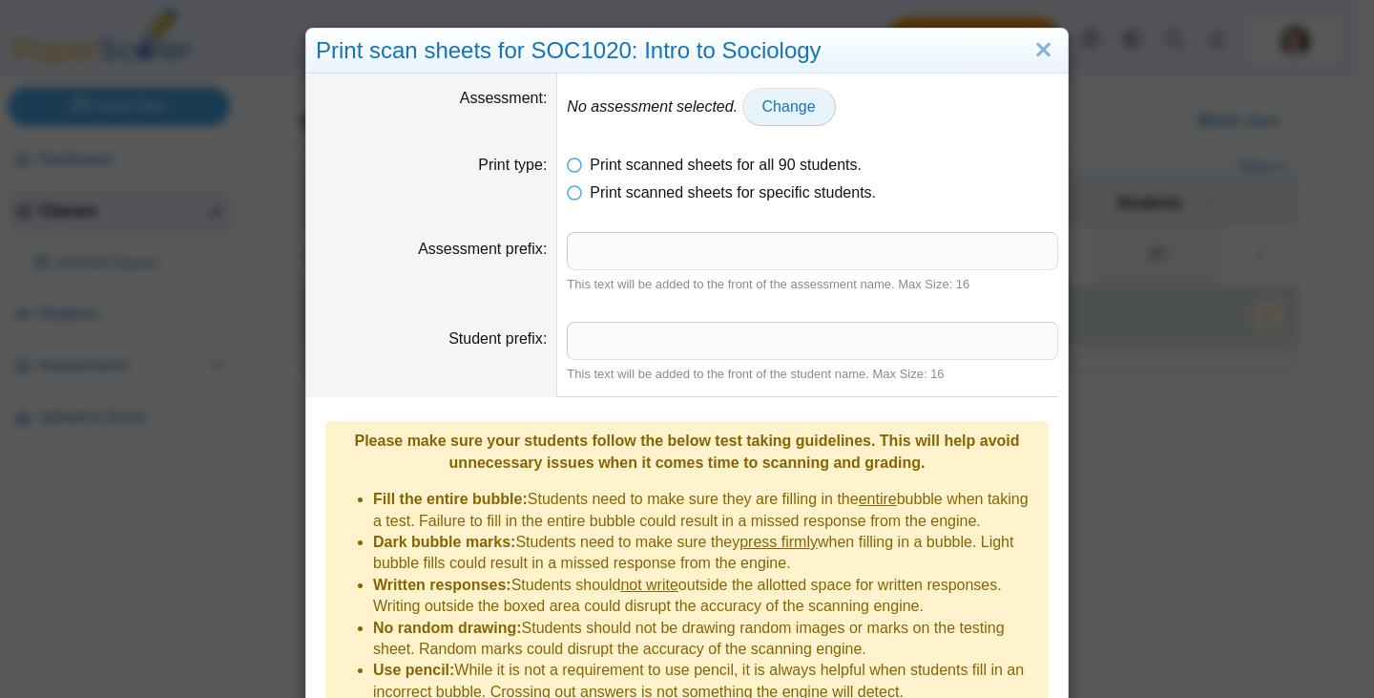
click at [778, 110] on span "Change" at bounding box center [789, 106] width 53 height 16
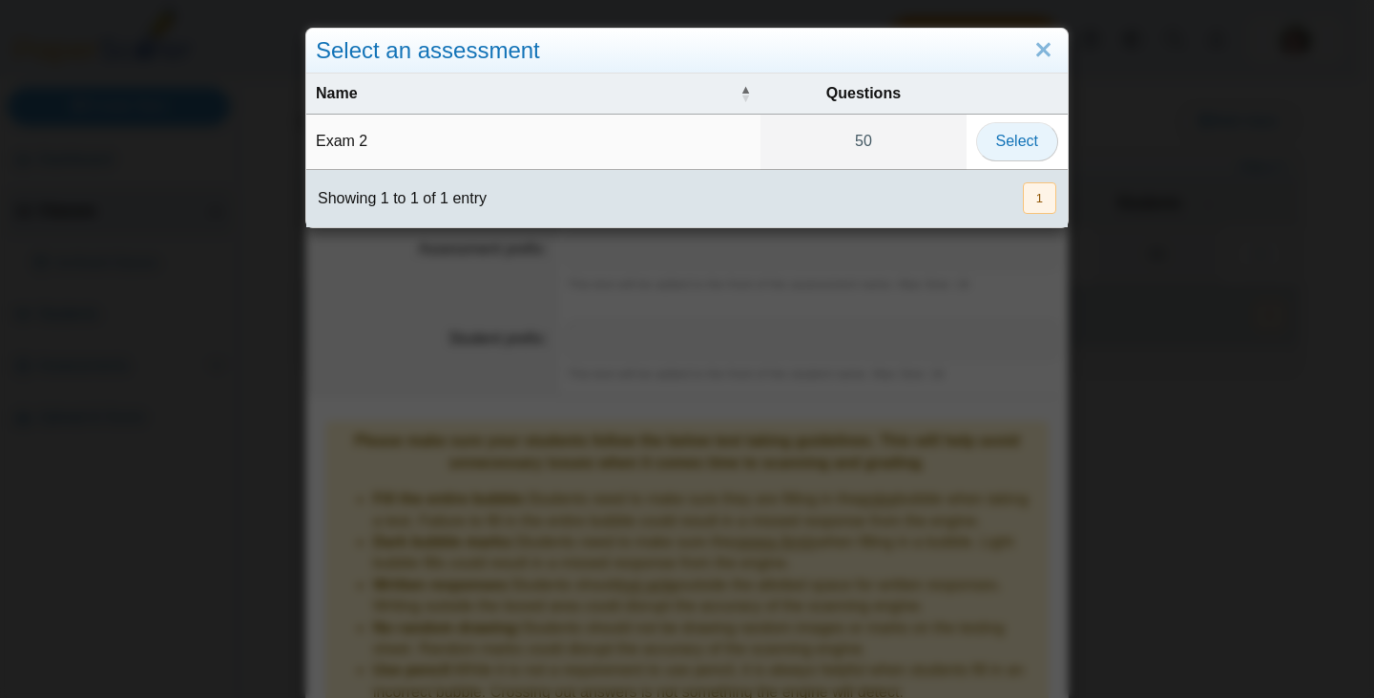
click at [1003, 135] on span "Select" at bounding box center [1017, 141] width 42 height 16
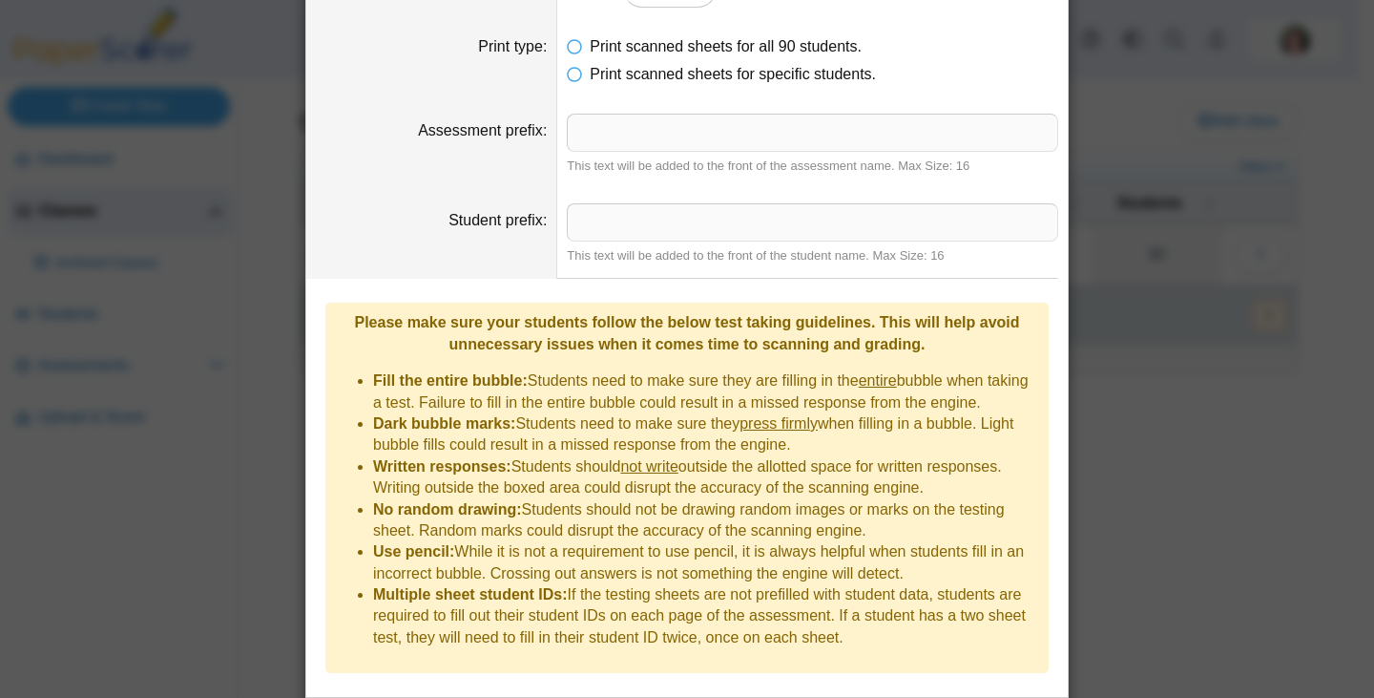
scroll to position [148, 0]
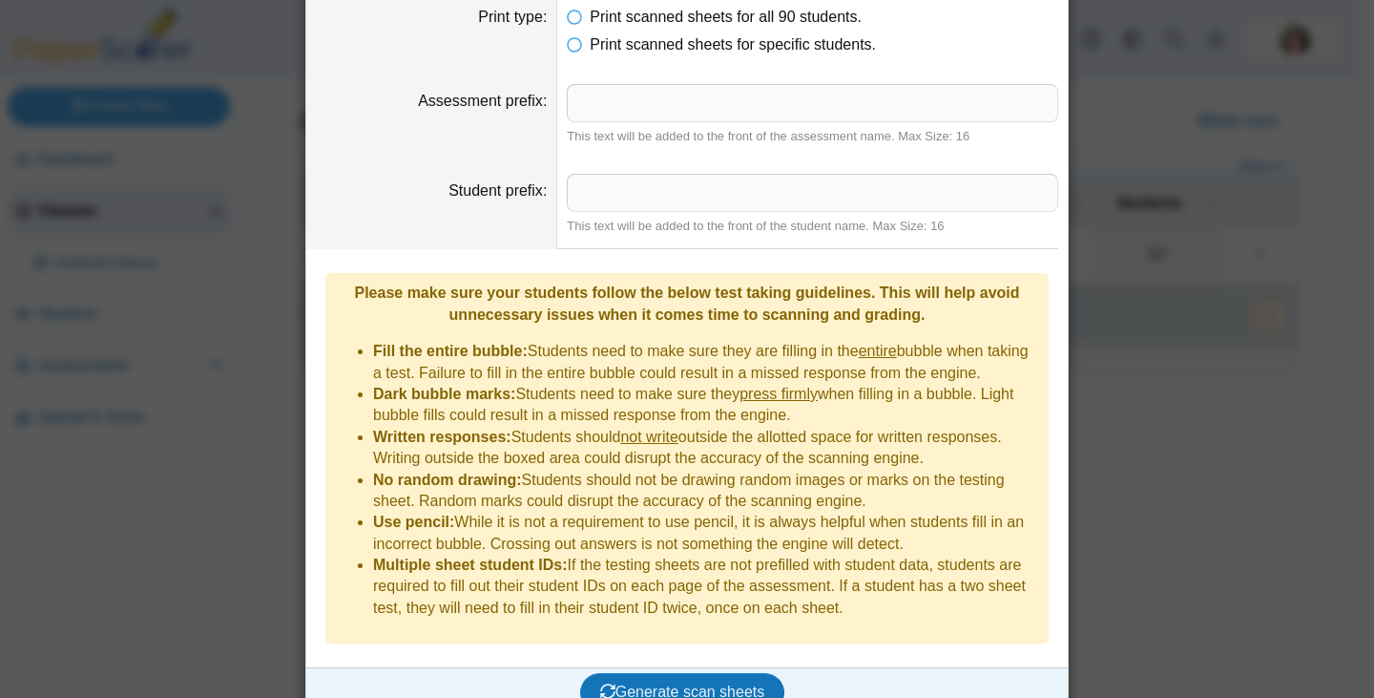
drag, startPoint x: 357, startPoint y: 289, endPoint x: 985, endPoint y: 593, distance: 697.5
click at [983, 599] on div "Please make sure your students follow the below test taking guidelines. This wi…" at bounding box center [686, 458] width 723 height 370
copy div "Please make sure your students follow the below test taking guidelines. This wi…"
drag, startPoint x: 560, startPoint y: 301, endPoint x: 565, endPoint y: 313, distance: 13.3
click at [561, 301] on b "Please make sure your students follow the below test taking guidelines. This wi…" at bounding box center [686, 302] width 665 height 37
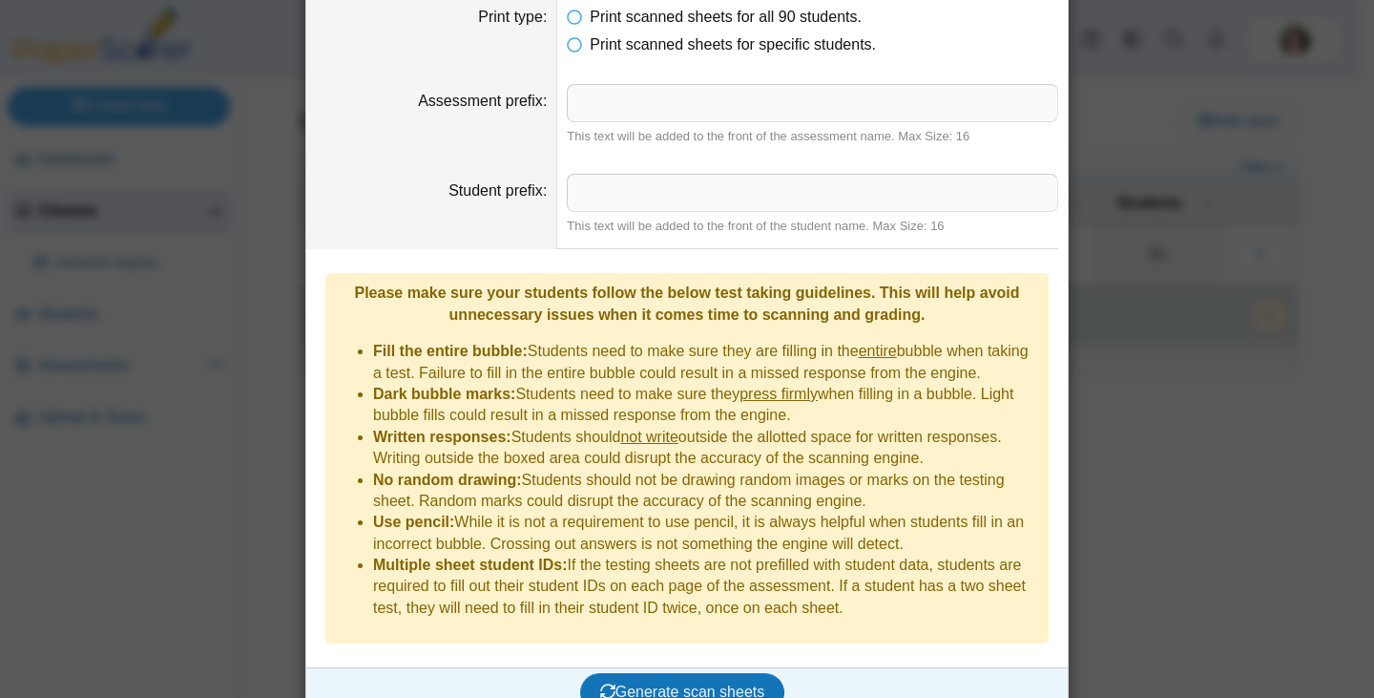
click at [976, 255] on dd "Please make sure your students follow the below test taking guidelines. This wi…" at bounding box center [687, 458] width 762 height 418
drag, startPoint x: 725, startPoint y: 653, endPoint x: 736, endPoint y: 646, distance: 12.4
click at [725, 683] on span "Generate scan sheets" at bounding box center [682, 691] width 165 height 16
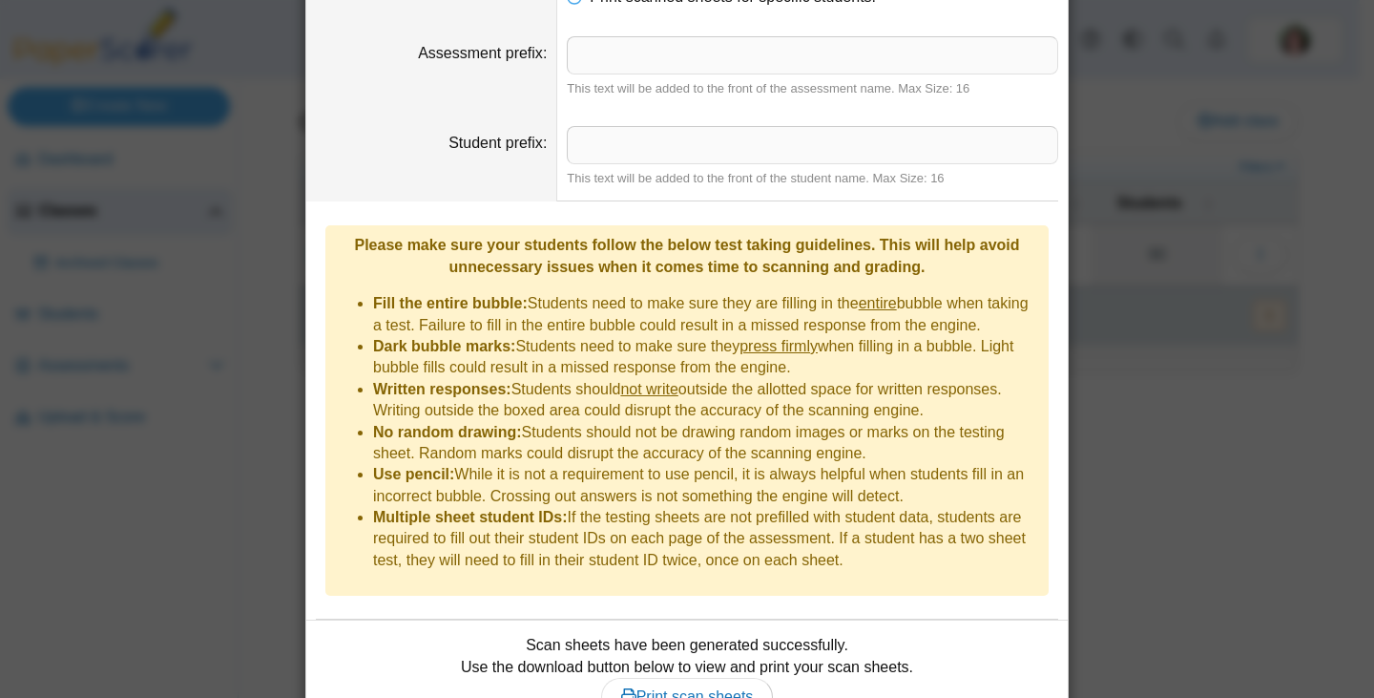
scroll to position [259, 0]
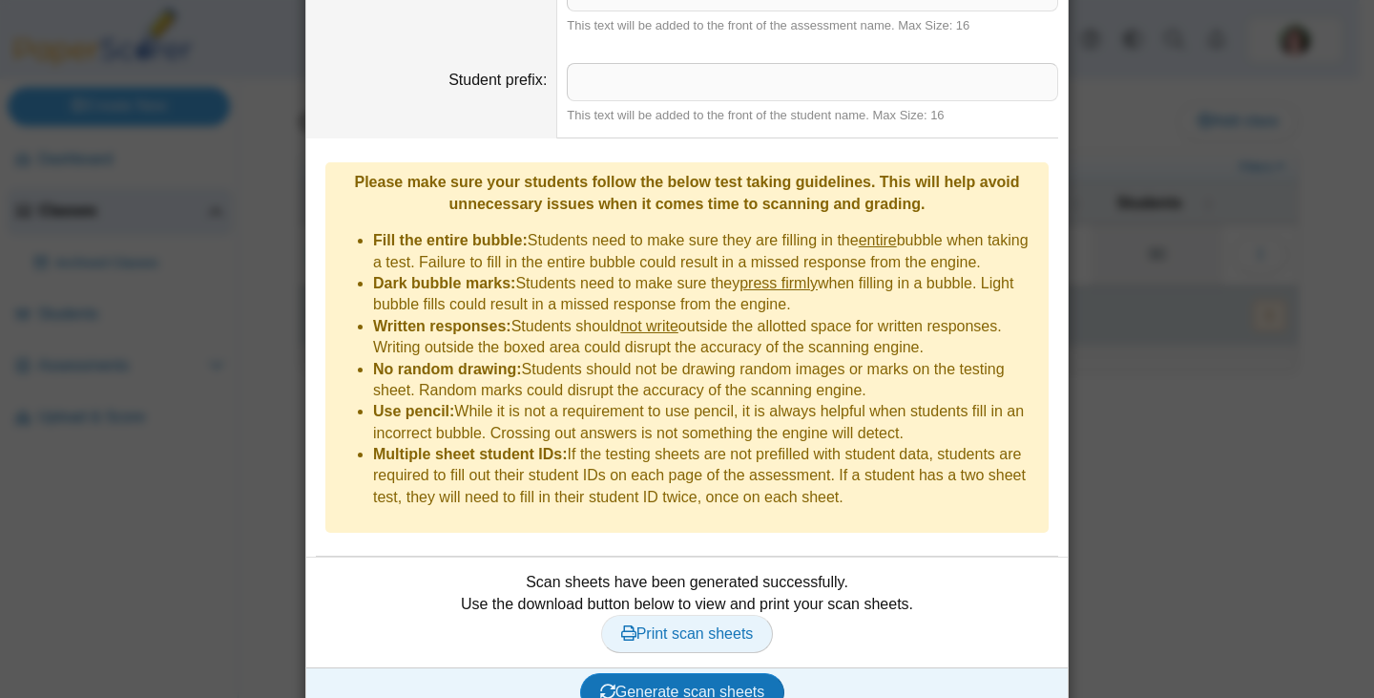
click at [664, 625] on span "Print scan sheets" at bounding box center [687, 633] width 133 height 16
